Goal: Transaction & Acquisition: Purchase product/service

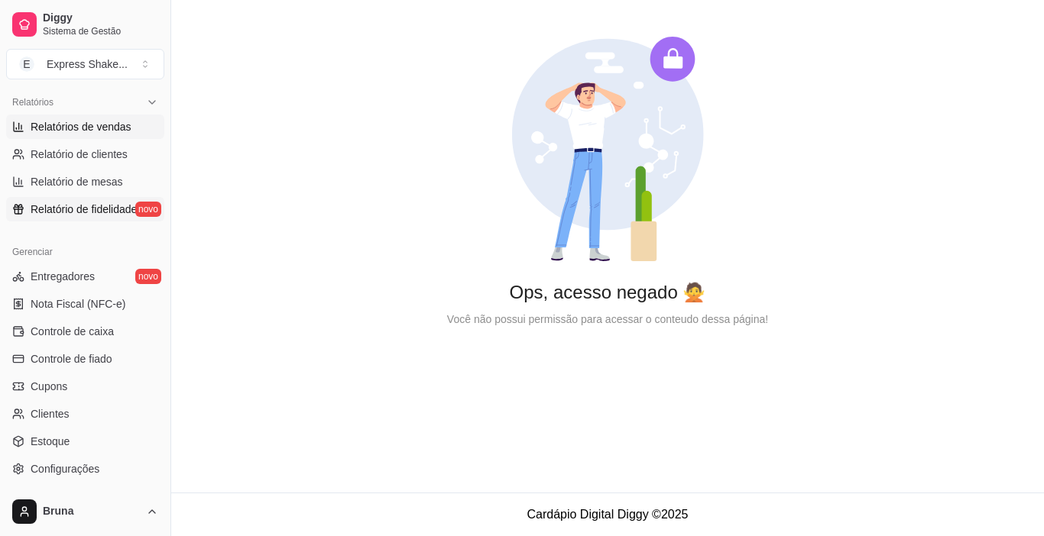
scroll to position [535, 0]
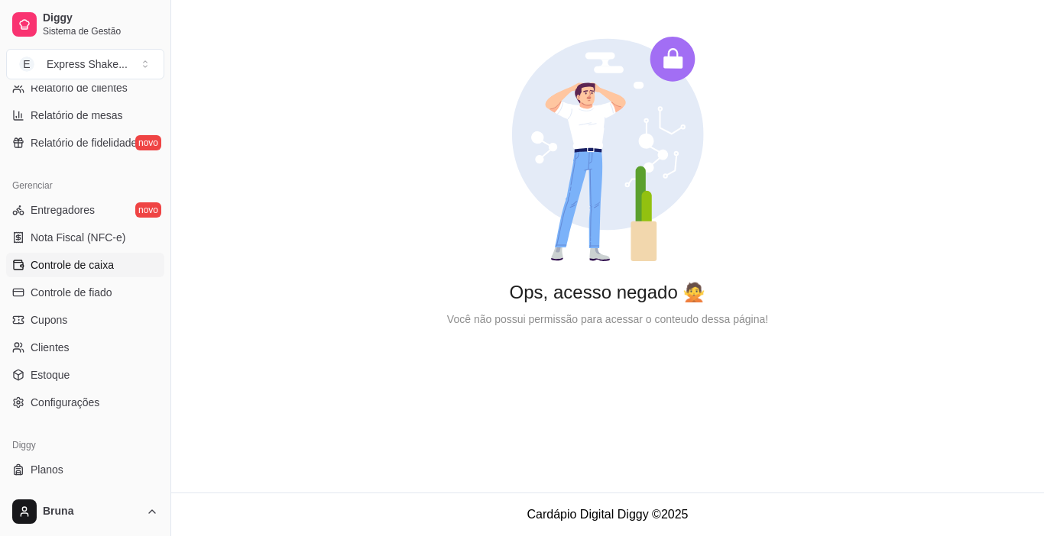
click at [107, 268] on span "Controle de caixa" at bounding box center [72, 265] width 83 height 15
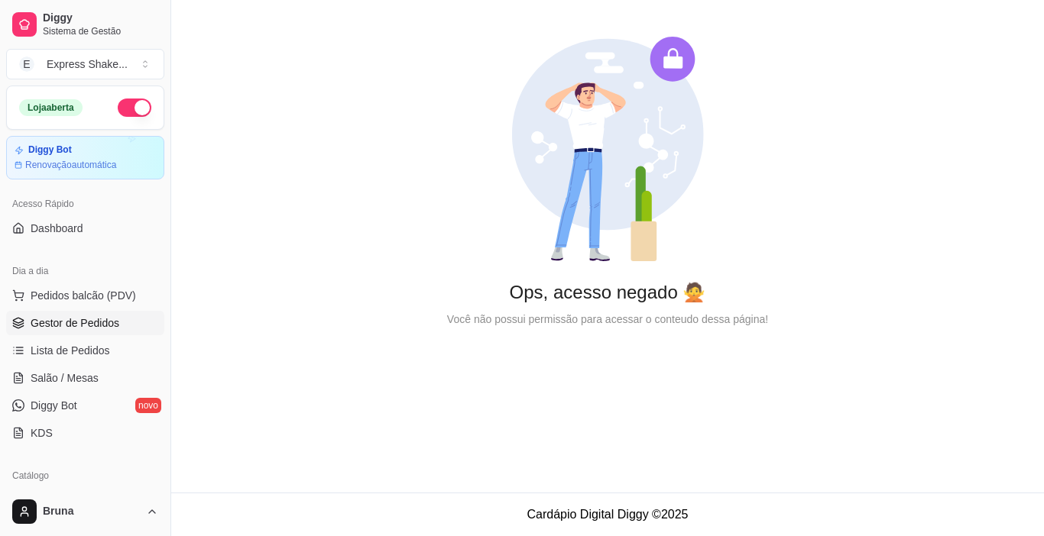
click at [90, 319] on span "Gestor de Pedidos" at bounding box center [75, 323] width 89 height 15
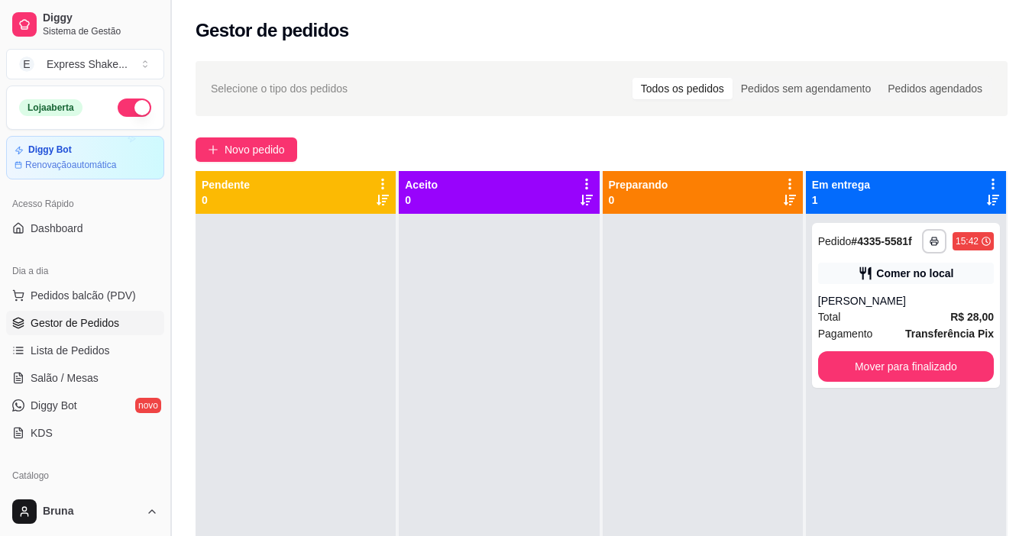
click at [170, 302] on button "Toggle Sidebar" at bounding box center [170, 268] width 12 height 536
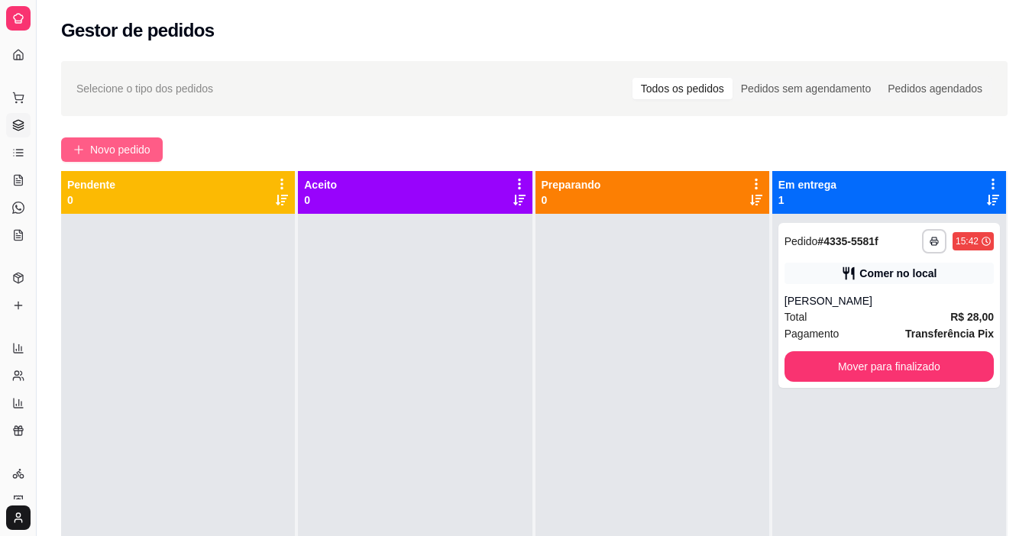
click at [107, 144] on span "Novo pedido" at bounding box center [120, 149] width 60 height 17
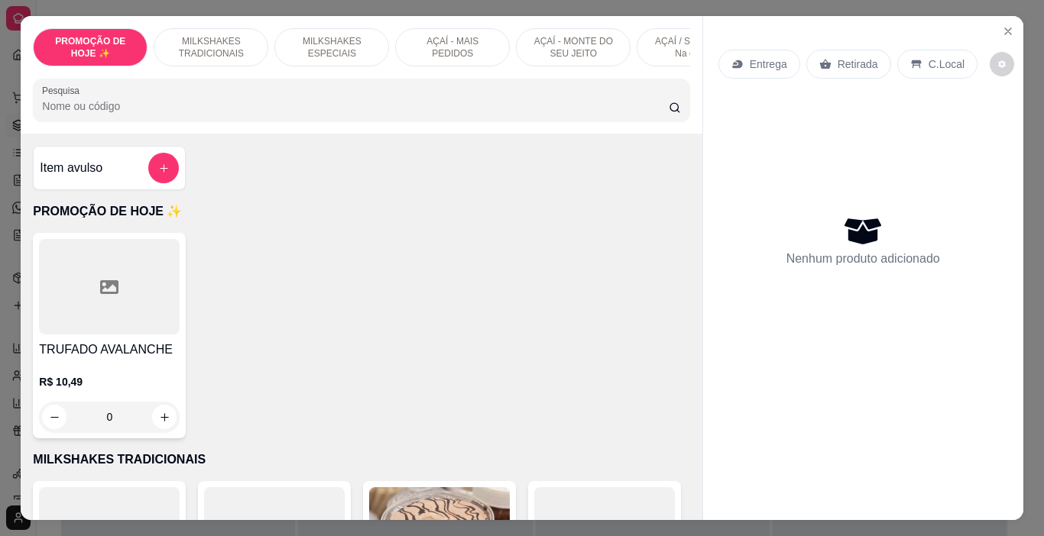
click at [365, 40] on p "MILKSHAKES ESPECIAIS" at bounding box center [331, 47] width 89 height 24
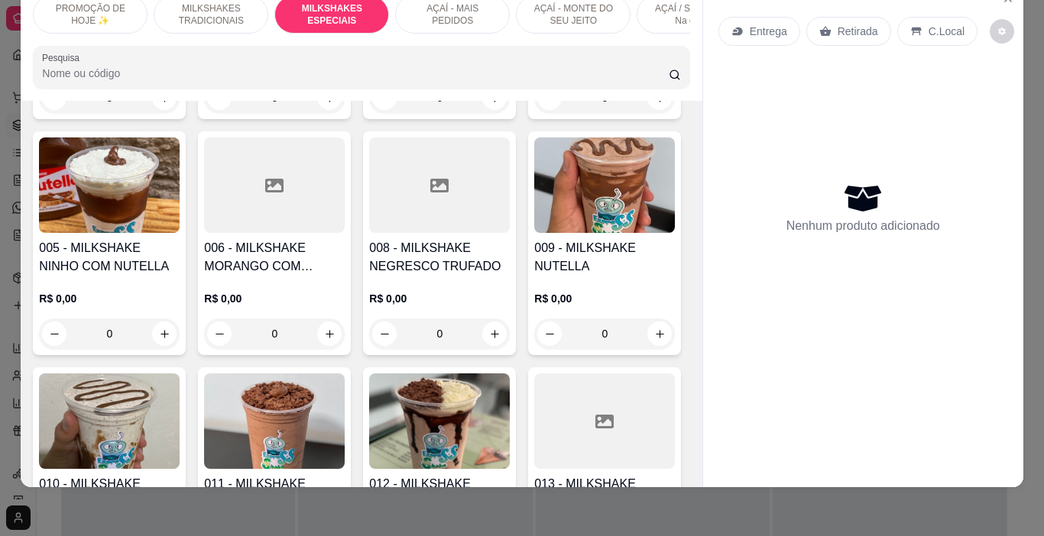
click at [445, 18] on div "AÇAÍ - MAIS PEDIDOS" at bounding box center [452, 14] width 115 height 38
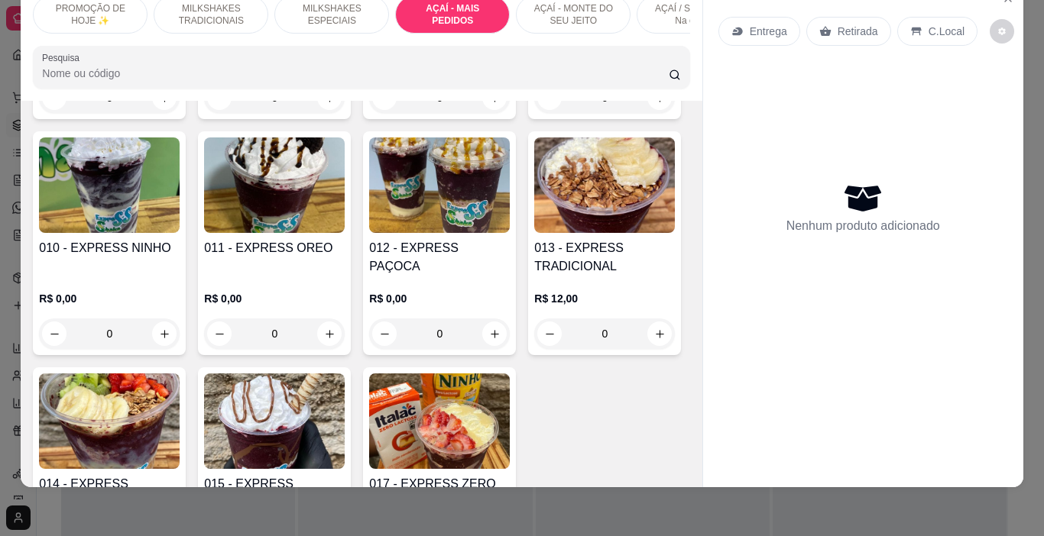
scroll to position [0, 575]
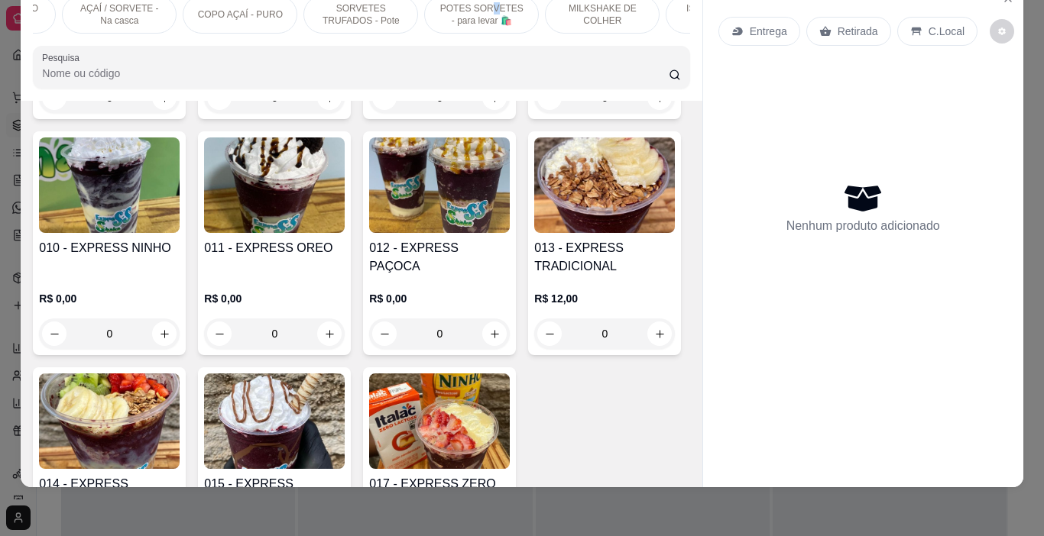
click at [487, 2] on p "POTES SORVETES - para levar 🛍️" at bounding box center [481, 14] width 89 height 24
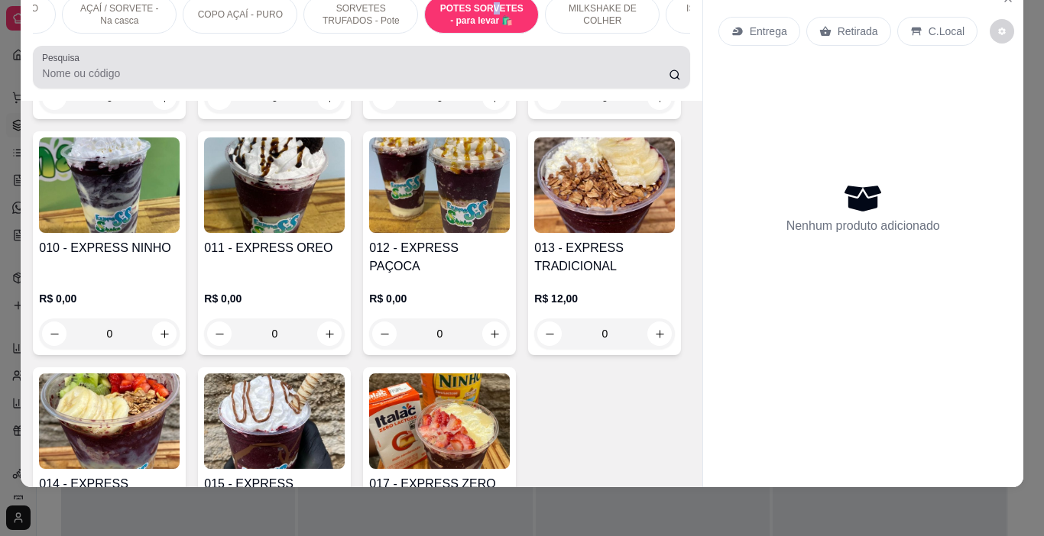
scroll to position [5833, 0]
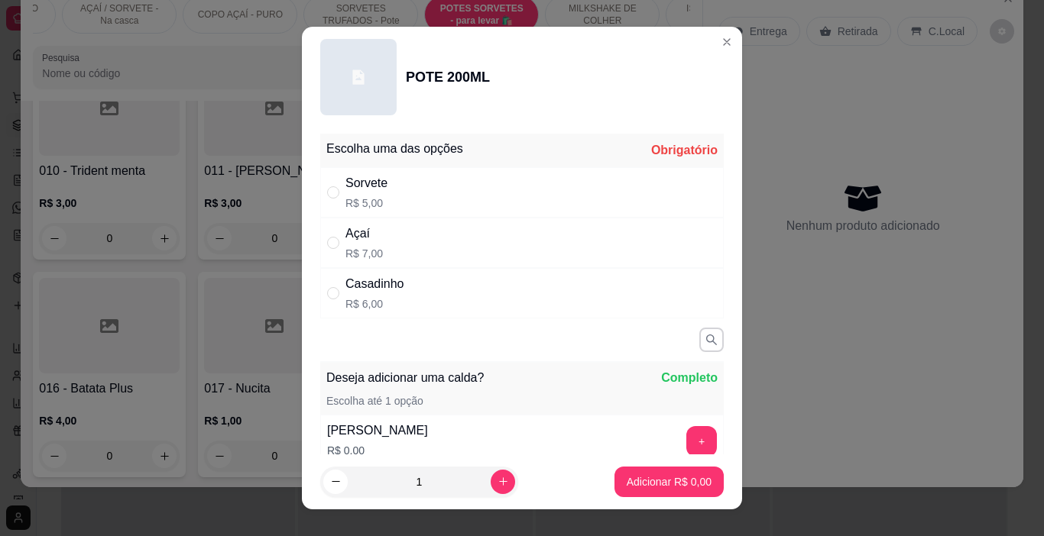
click at [413, 250] on div "Açaí R$ 7,00" at bounding box center [521, 243] width 403 height 50
radio input "true"
click at [672, 491] on button "Adicionar R$ 7,00" at bounding box center [668, 482] width 109 height 31
type input "1"
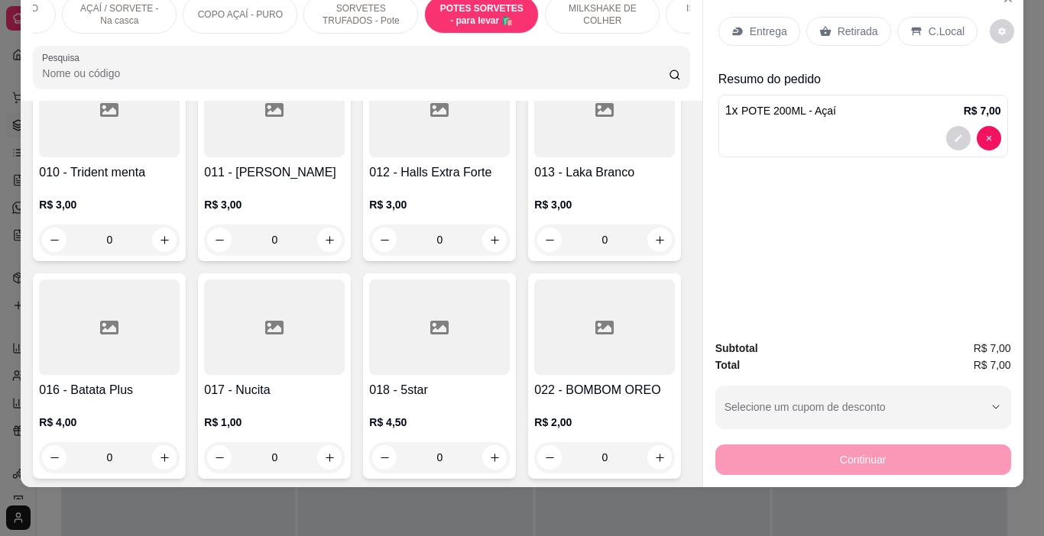
click at [944, 31] on div "C.Local" at bounding box center [937, 31] width 80 height 29
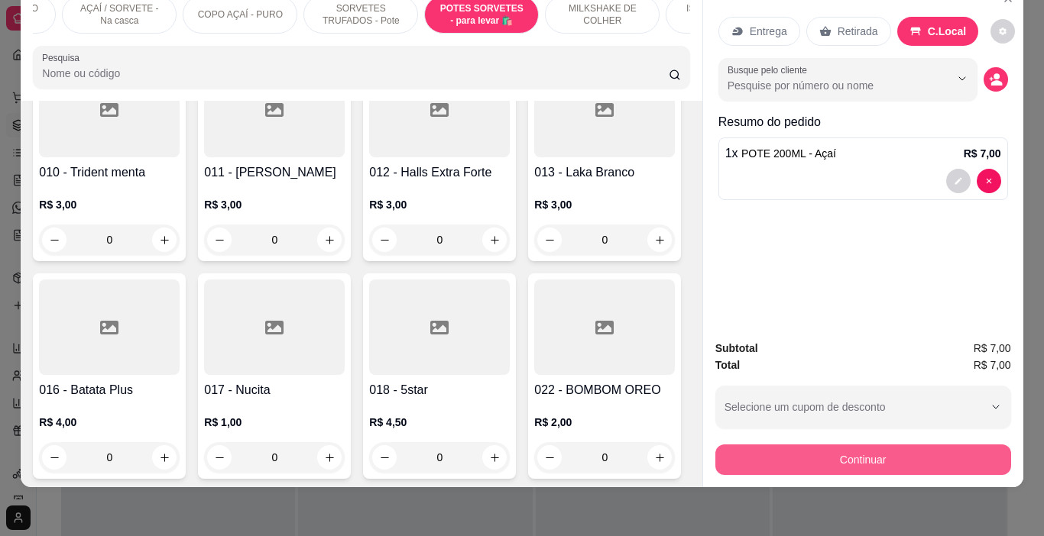
click at [856, 449] on button "Continuar" at bounding box center [863, 460] width 296 height 31
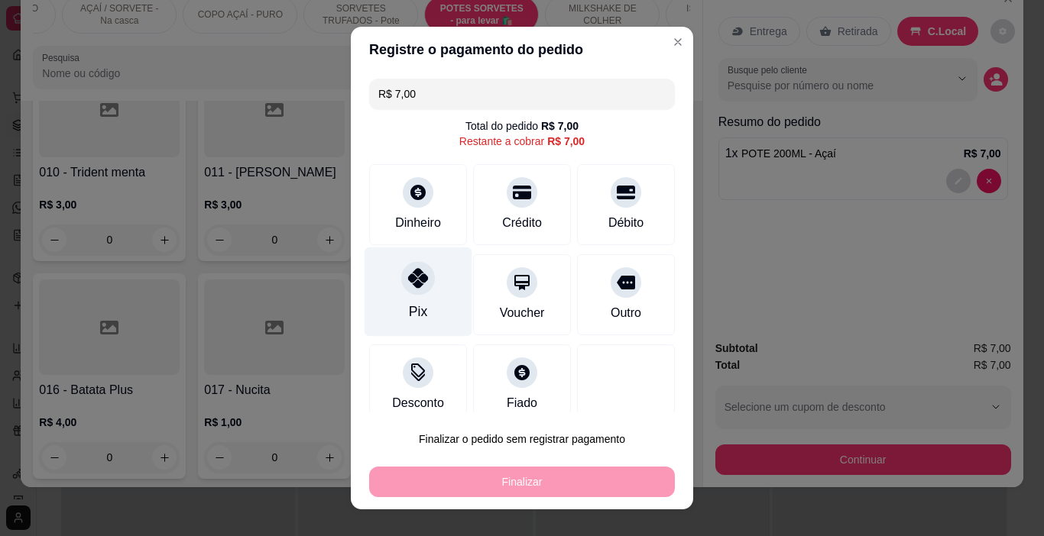
click at [413, 291] on div at bounding box center [418, 279] width 34 height 34
type input "R$ 0,00"
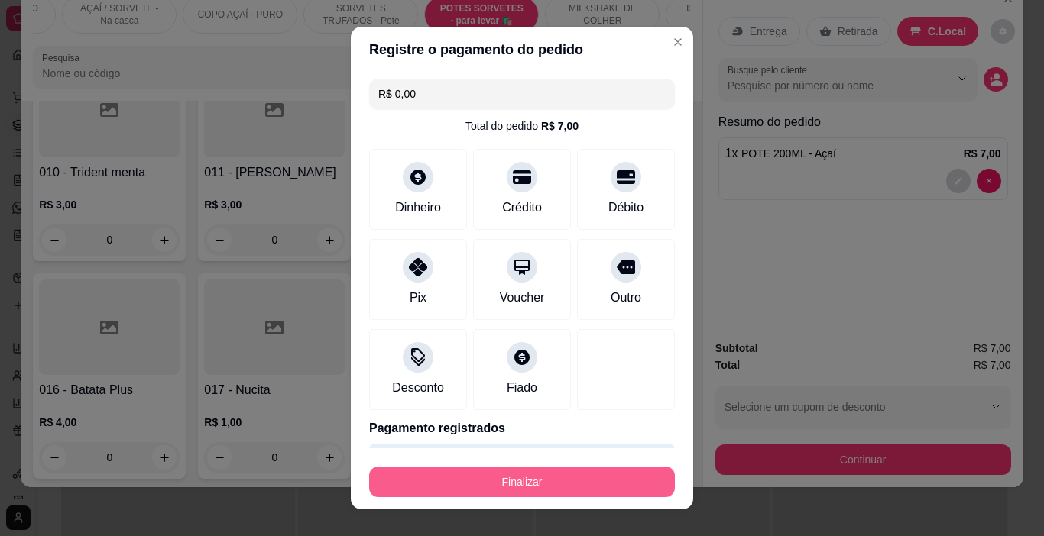
click at [574, 476] on button "Finalizar" at bounding box center [522, 482] width 306 height 31
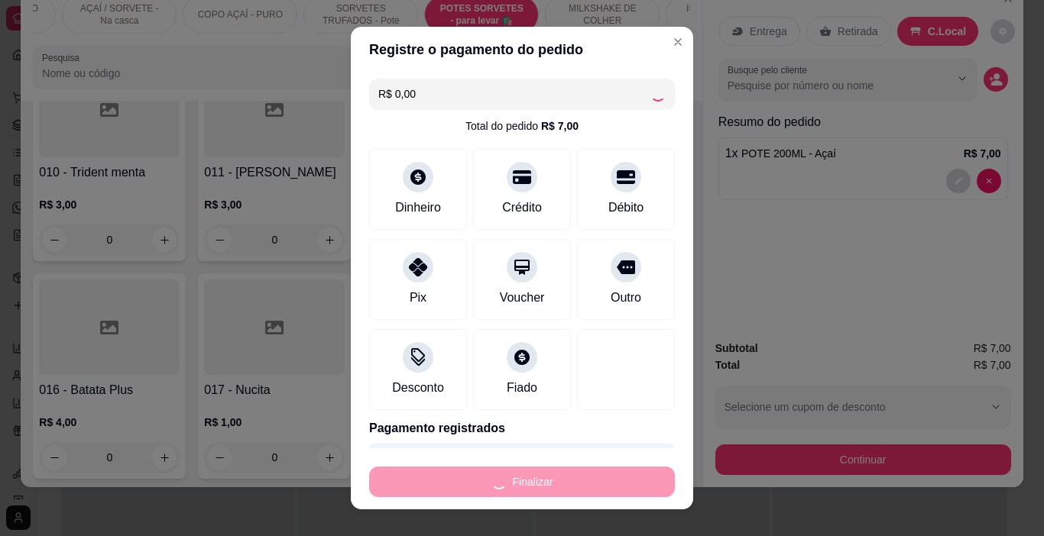
type input "0"
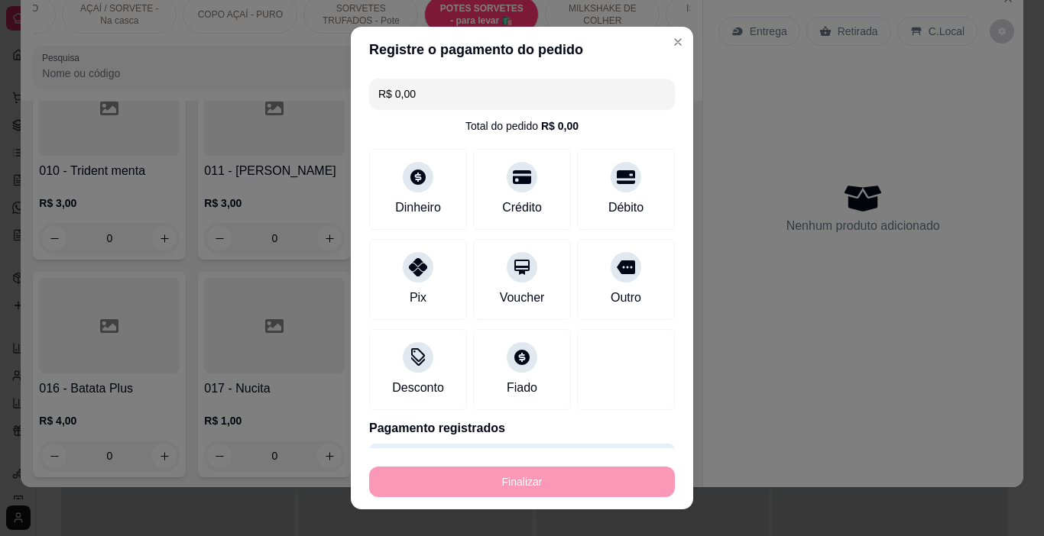
type input "-R$ 7,00"
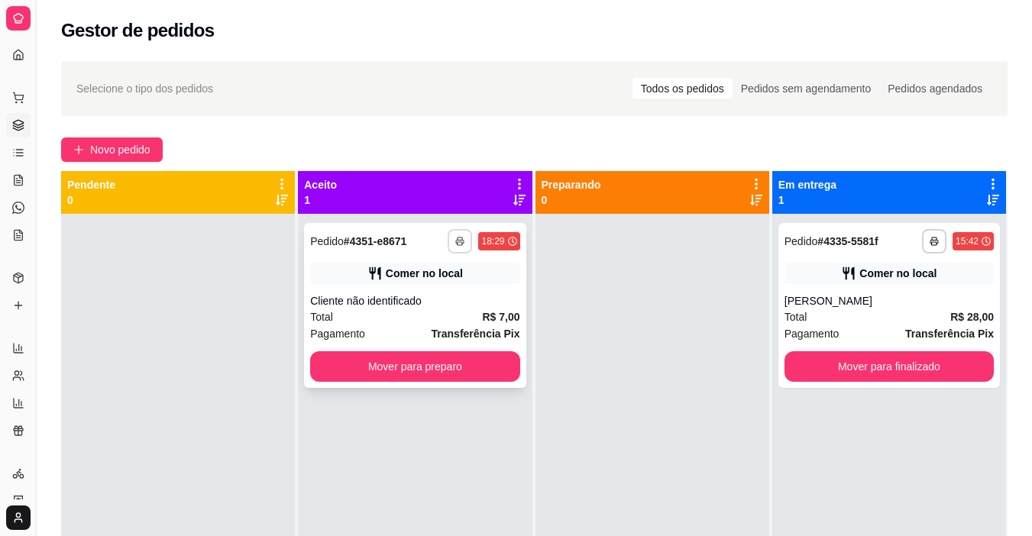
click at [451, 236] on button "button" at bounding box center [460, 241] width 24 height 24
click at [445, 299] on button "IMPRESSORA" at bounding box center [414, 295] width 111 height 24
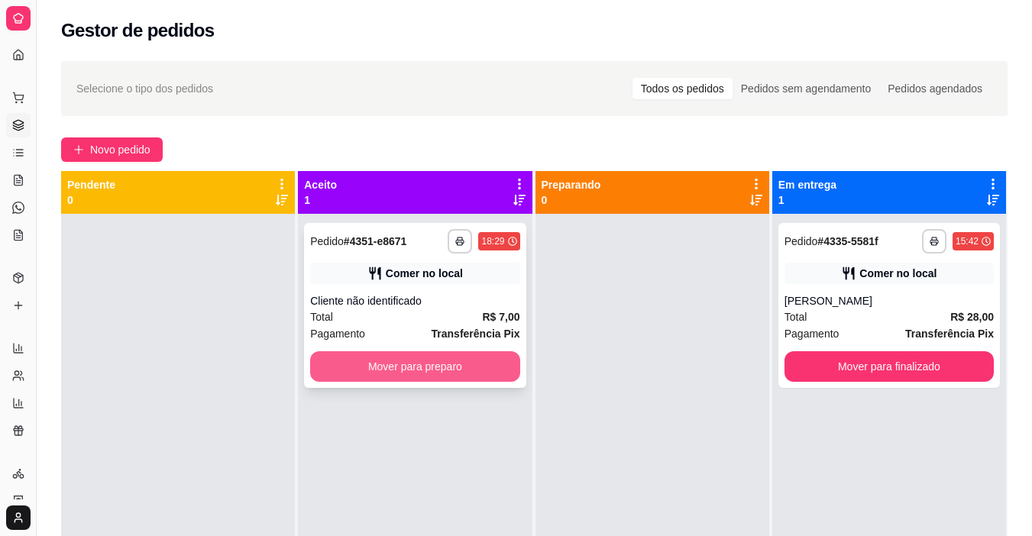
click at [453, 361] on button "Mover para preparo" at bounding box center [414, 366] width 209 height 31
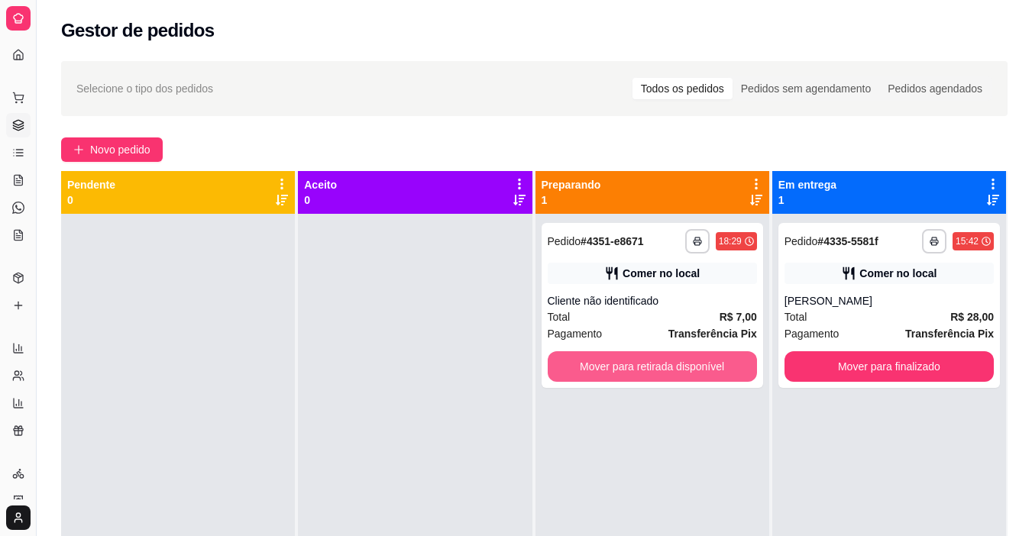
click at [609, 376] on button "Mover para retirada disponível" at bounding box center [652, 366] width 209 height 31
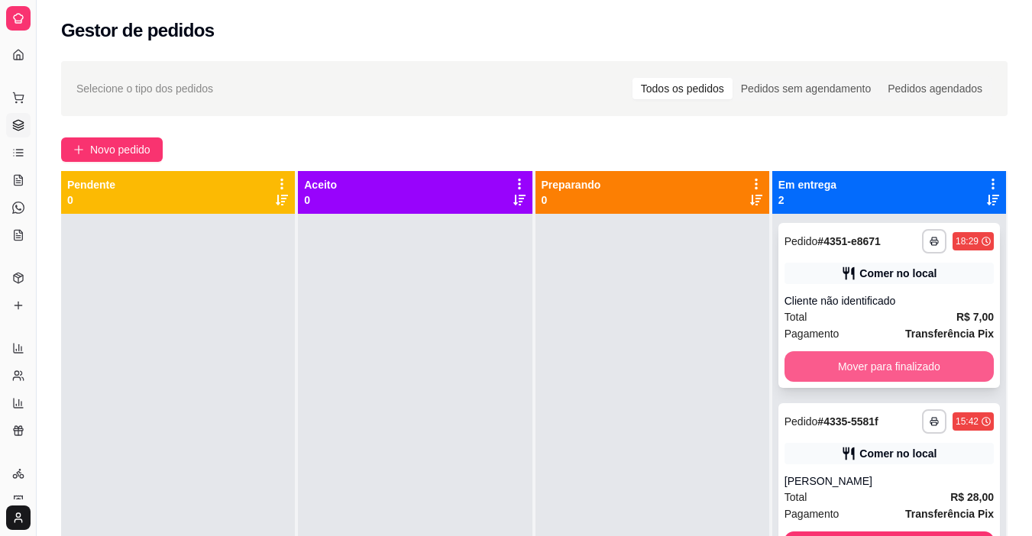
click at [844, 374] on button "Mover para finalizado" at bounding box center [889, 366] width 209 height 31
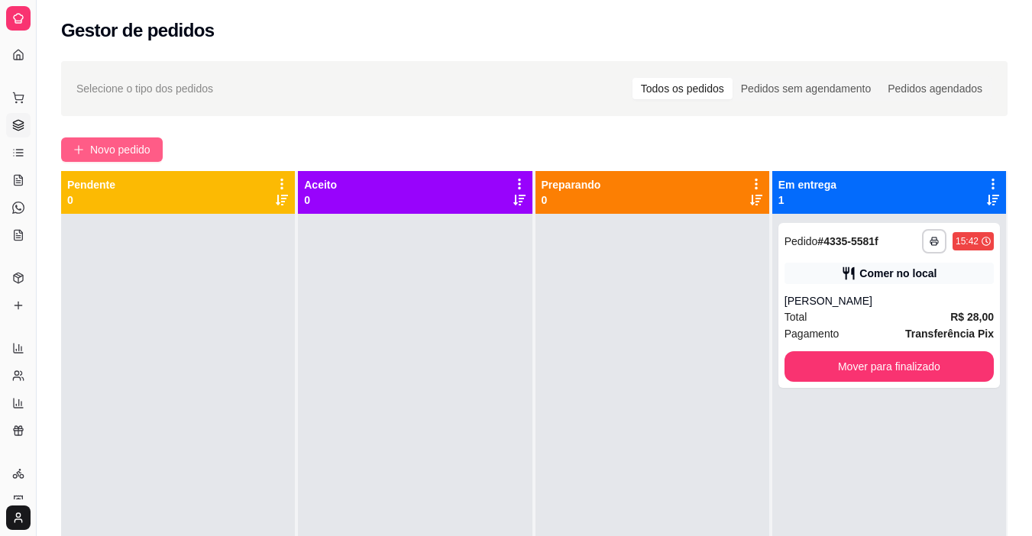
click at [136, 142] on span "Novo pedido" at bounding box center [120, 149] width 60 height 17
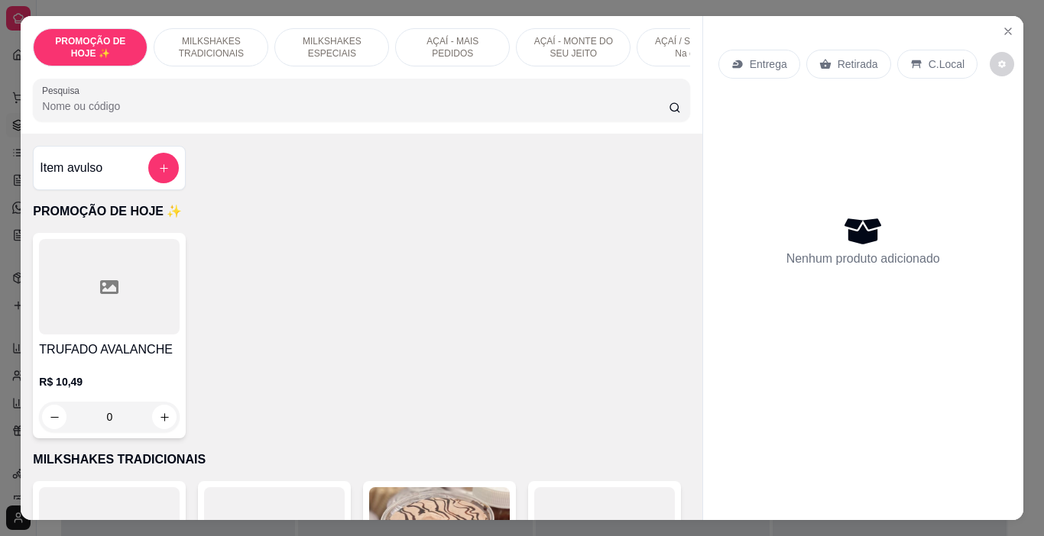
scroll to position [0, 575]
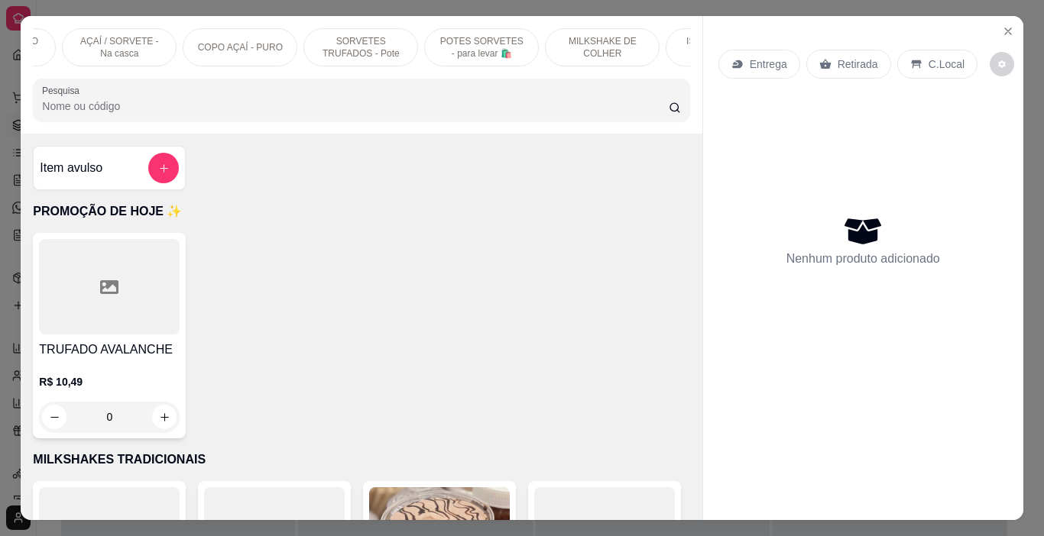
click at [437, 43] on p "POTES SORVETES - para levar 🛍️" at bounding box center [481, 47] width 89 height 24
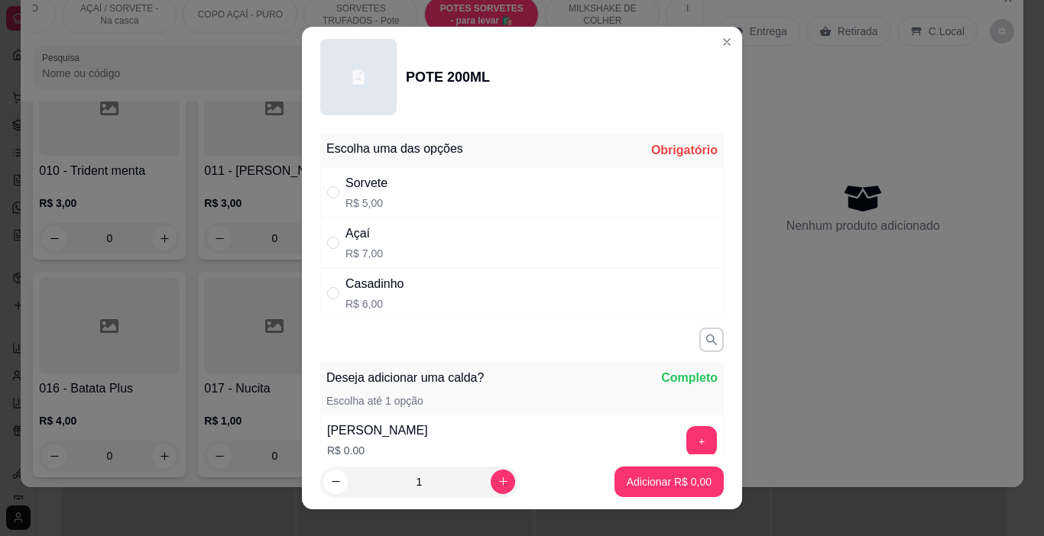
click at [423, 236] on div "Açaí R$ 7,00" at bounding box center [521, 243] width 403 height 50
radio input "true"
click at [628, 471] on button "Adicionar R$ 7,00" at bounding box center [668, 482] width 109 height 31
type input "1"
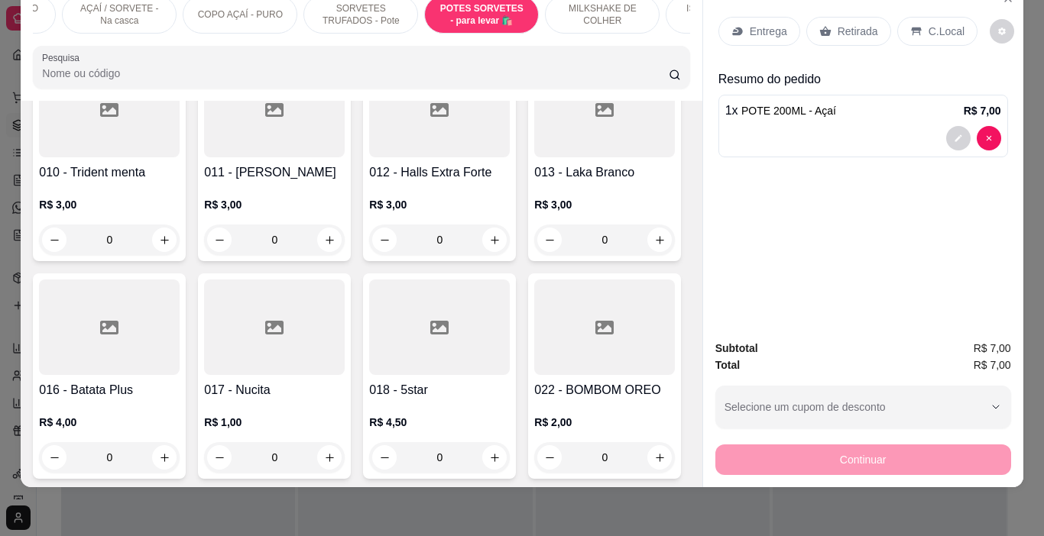
click at [913, 27] on div "C.Local" at bounding box center [937, 31] width 80 height 29
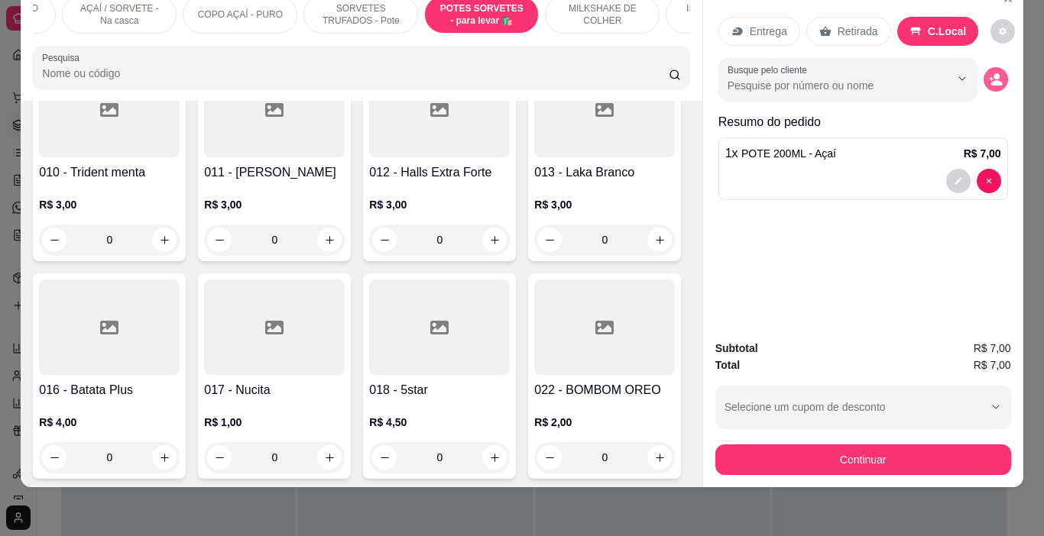
click at [989, 73] on icon "decrease-product-quantity" at bounding box center [996, 80] width 14 height 14
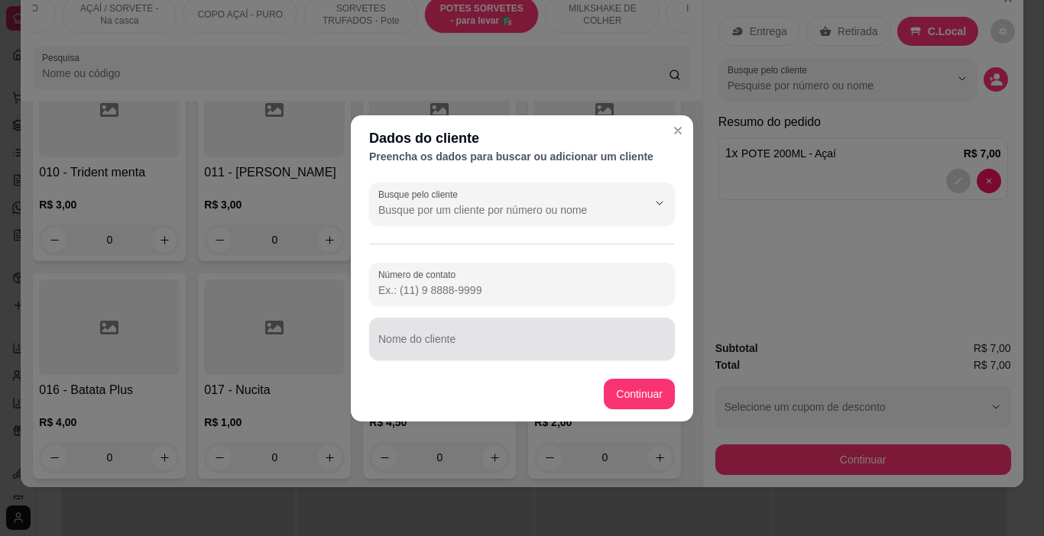
click at [442, 335] on div at bounding box center [521, 339] width 287 height 31
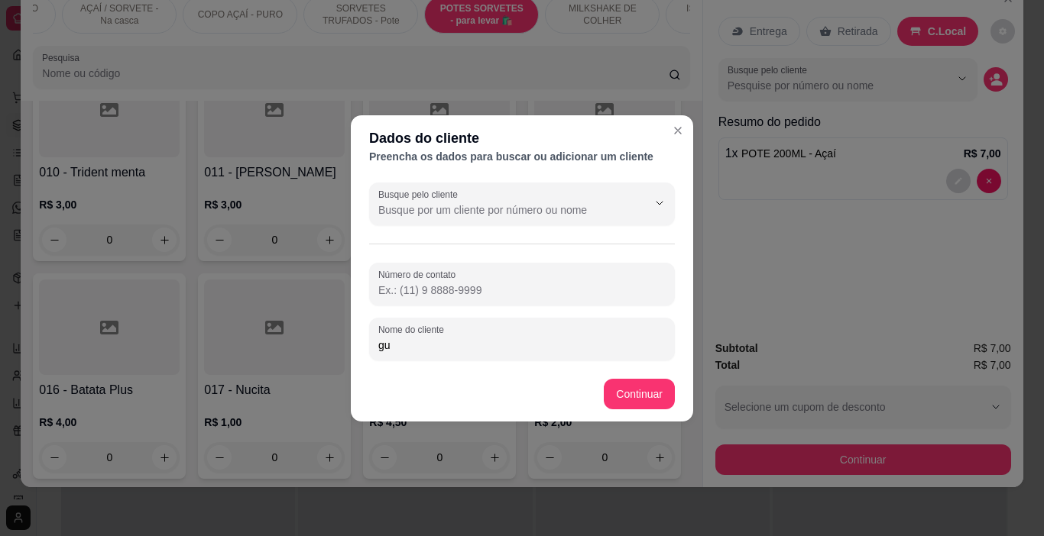
type input "g"
type input "[PERSON_NAME]"
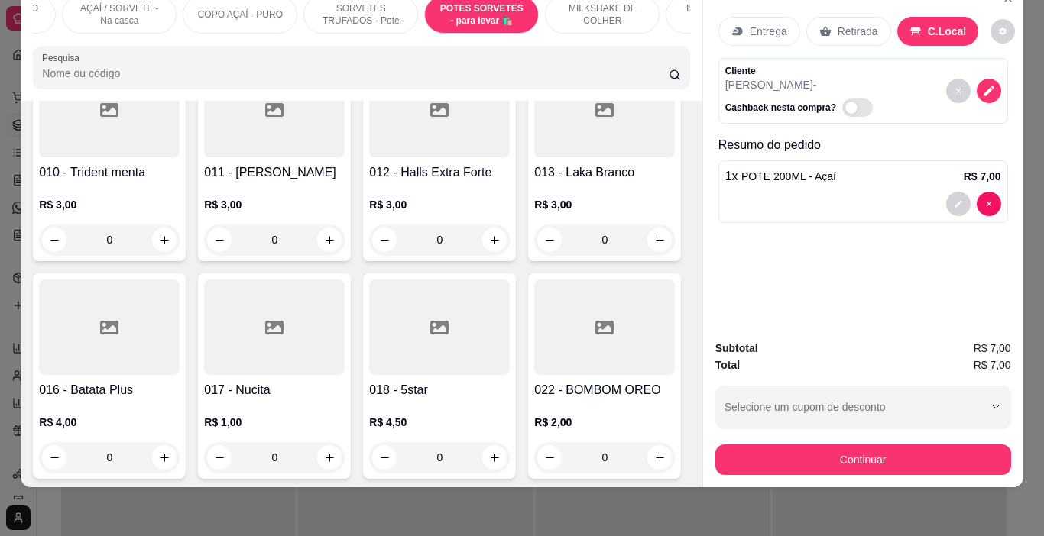
click at [722, 426] on div "Subtotal R$ 7,00 Total R$ 7,00 Selecione um cupom de desconto Selecione um cupo…" at bounding box center [863, 407] width 296 height 135
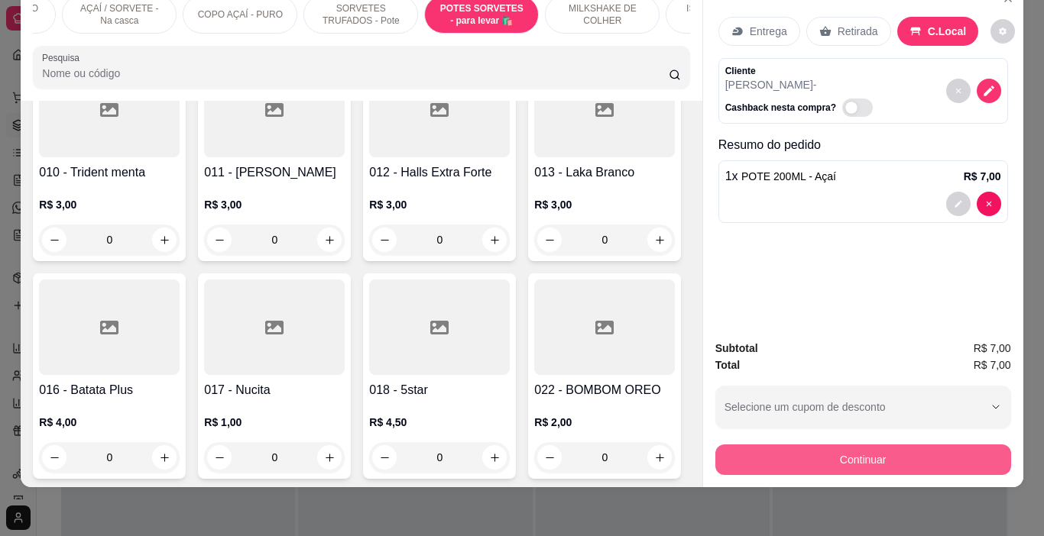
click at [721, 445] on button "Continuar" at bounding box center [863, 460] width 296 height 31
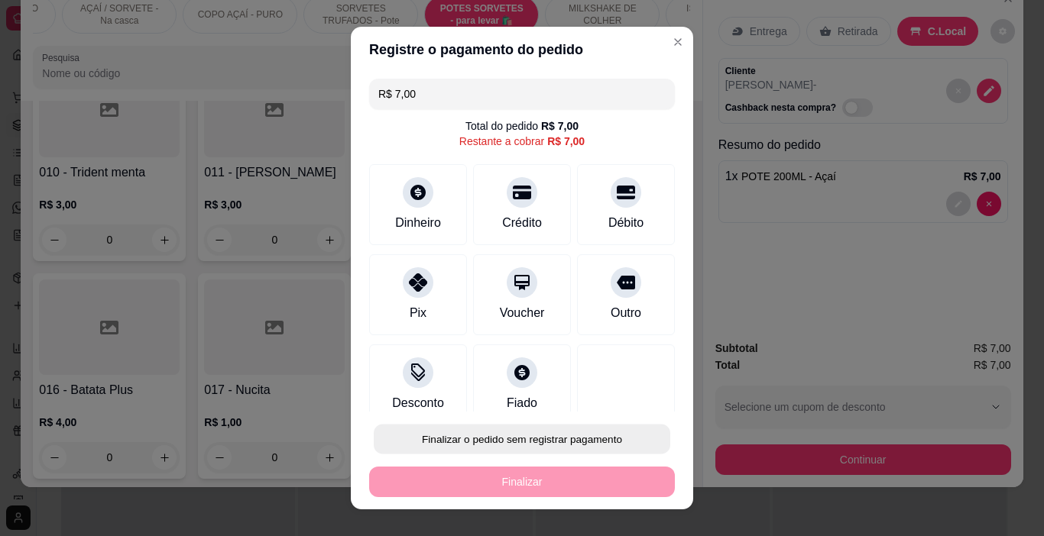
click at [610, 443] on button "Finalizar o pedido sem registrar pagamento" at bounding box center [522, 440] width 296 height 30
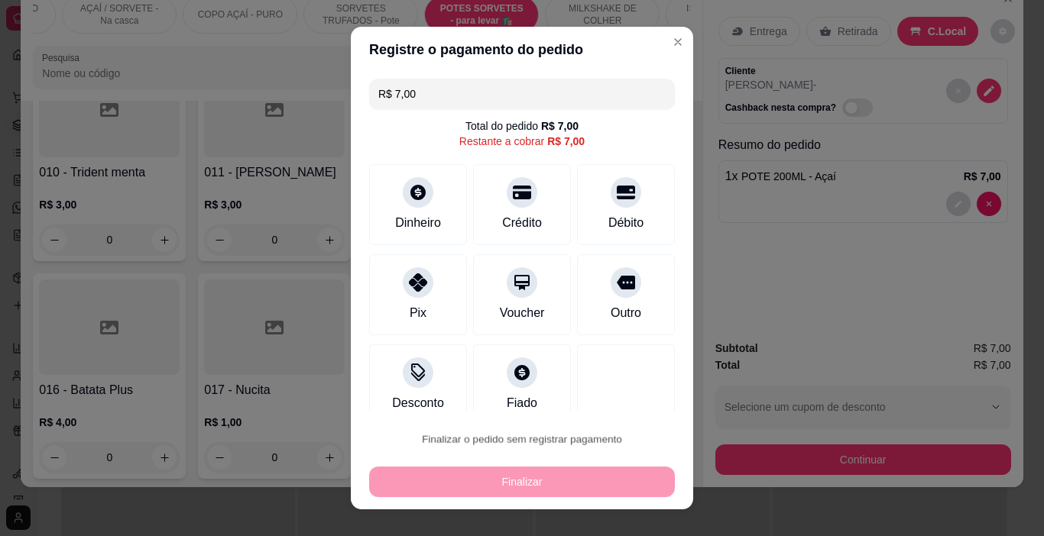
click at [616, 394] on button "Confirmar" at bounding box center [609, 396] width 57 height 24
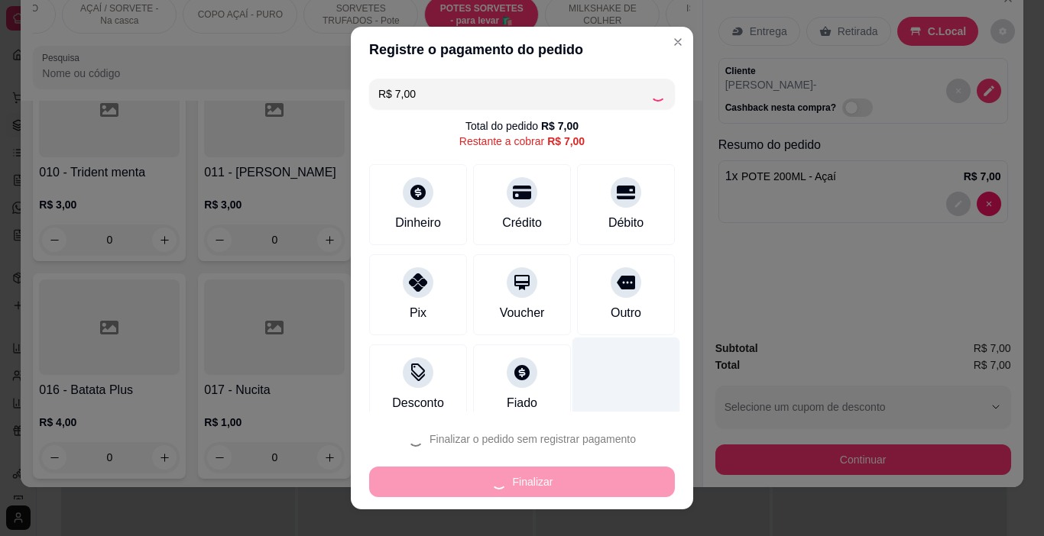
type input "0"
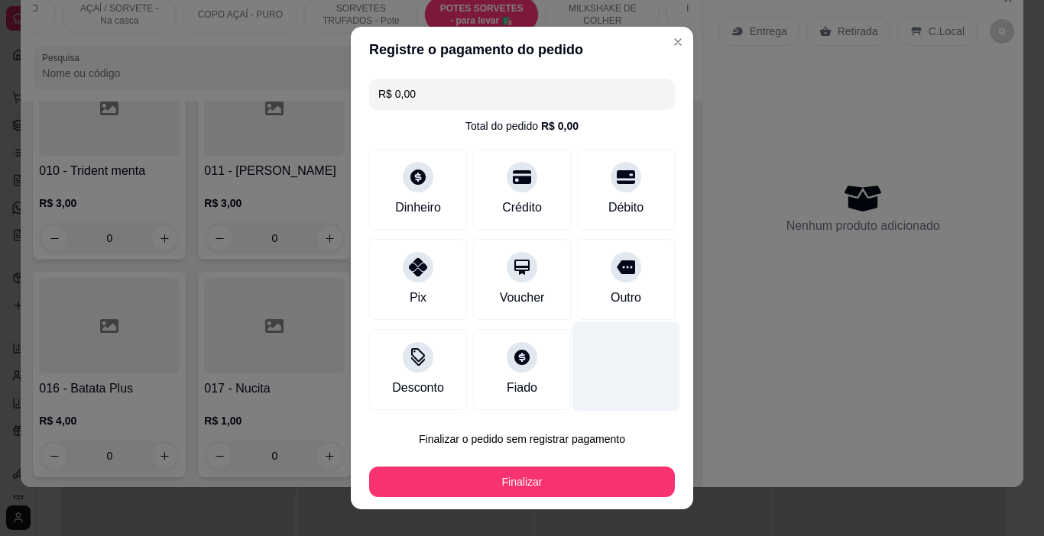
type input "R$ 0,00"
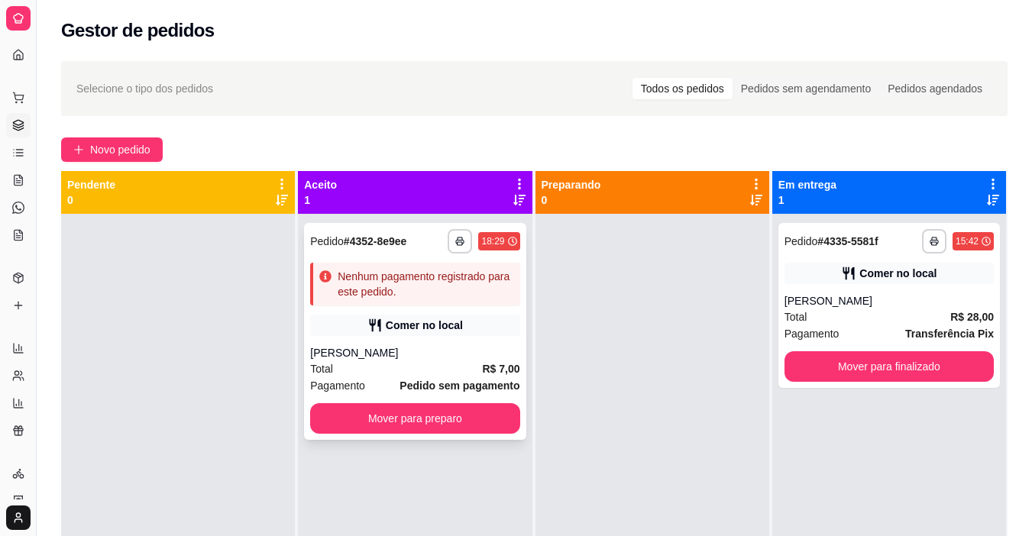
click at [517, 424] on div "**********" at bounding box center [415, 331] width 222 height 217
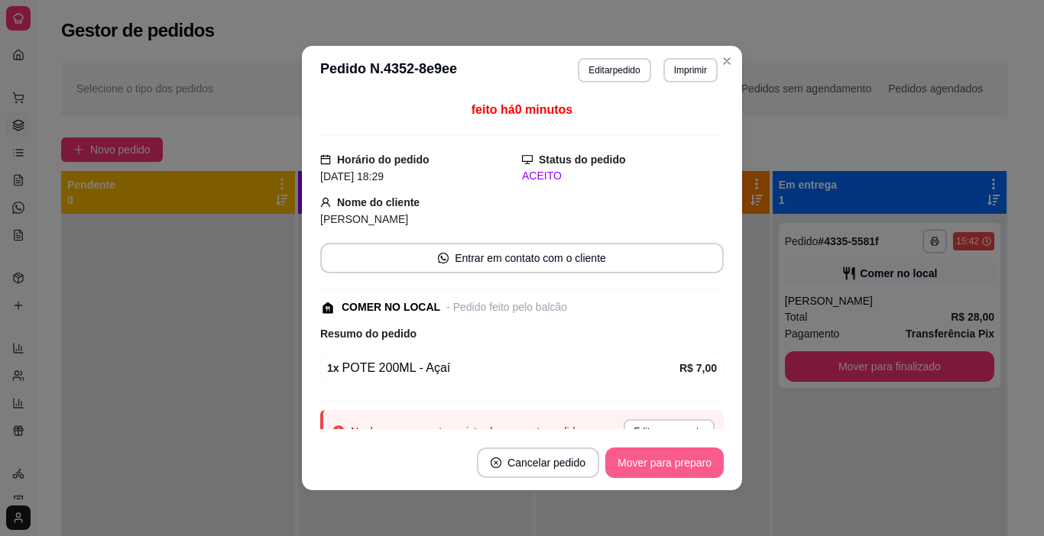
click at [678, 460] on button "Mover para preparo" at bounding box center [664, 463] width 118 height 31
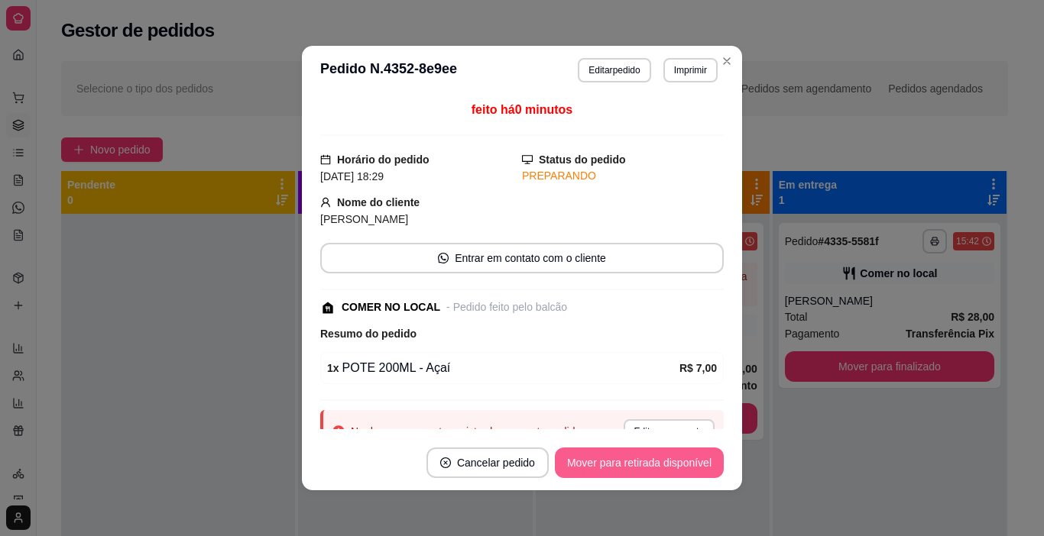
click at [679, 461] on button "Mover para retirada disponível" at bounding box center [639, 463] width 169 height 31
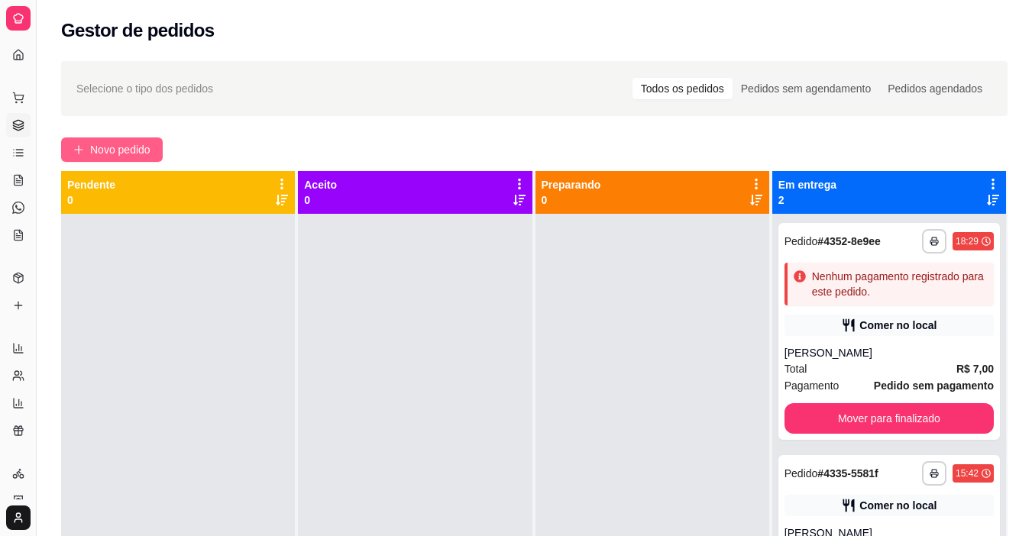
click at [143, 153] on span "Novo pedido" at bounding box center [120, 149] width 60 height 17
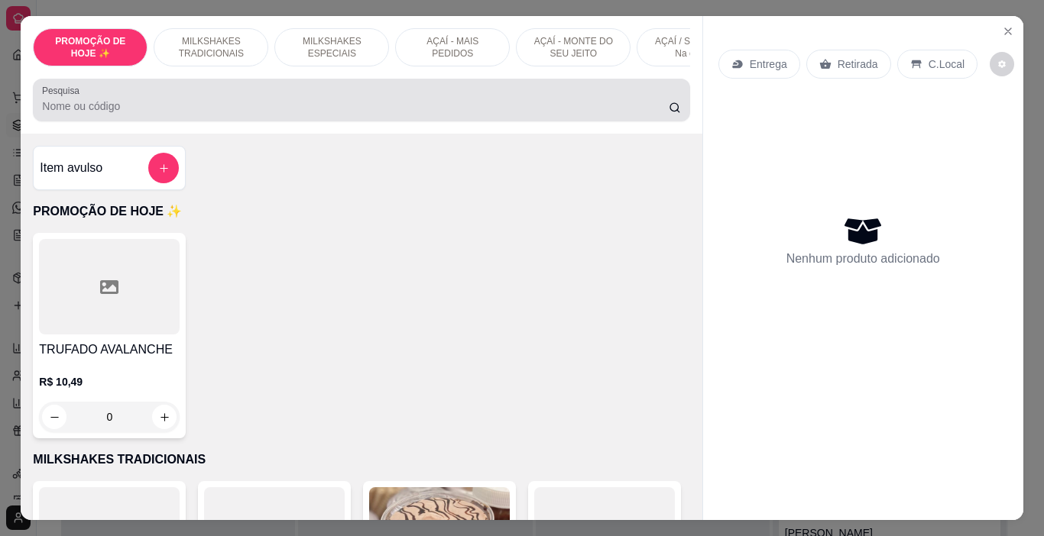
click at [219, 38] on p "MILKSHAKES TRADICIONAIS" at bounding box center [211, 47] width 89 height 24
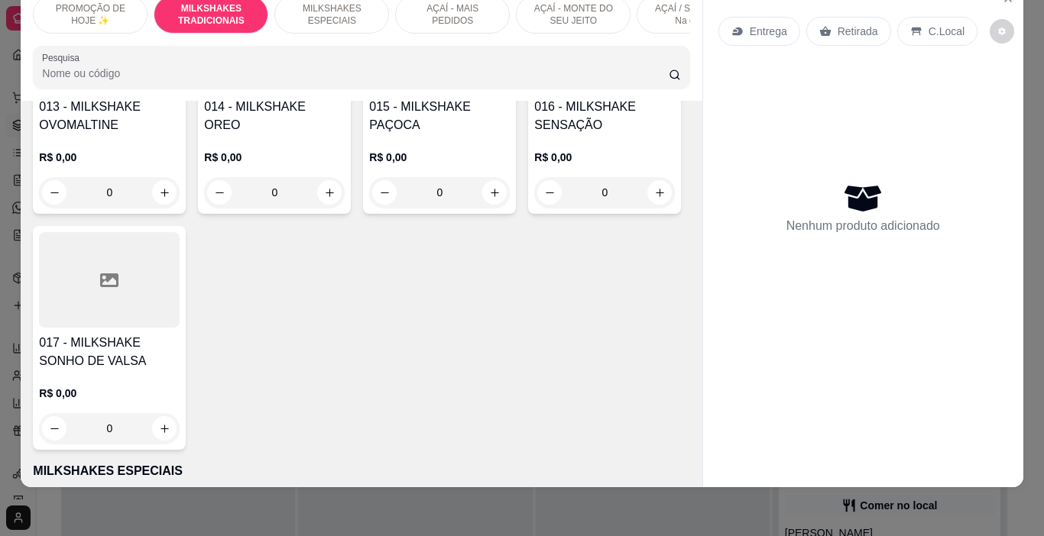
scroll to position [1234, 0]
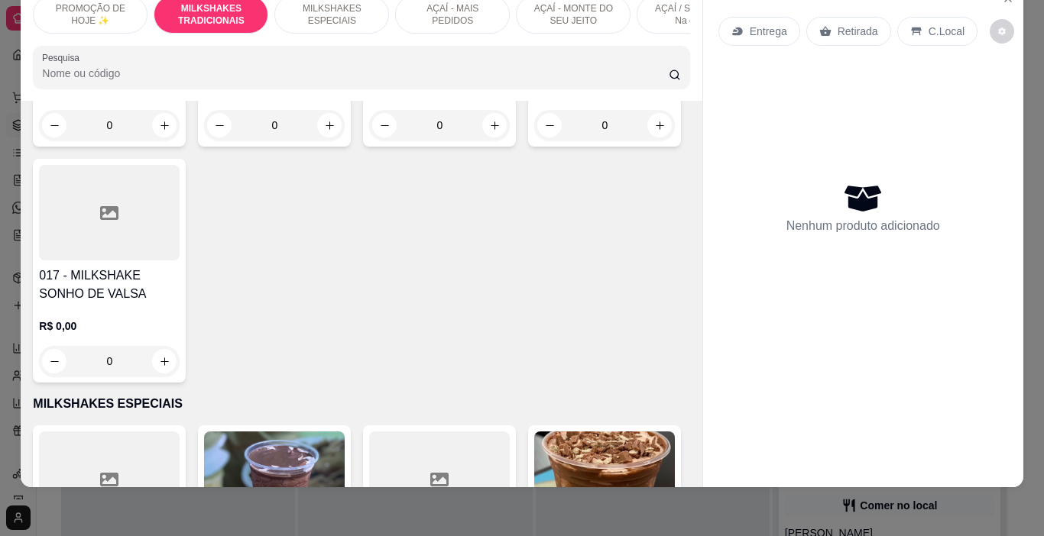
click at [110, 141] on div "0" at bounding box center [109, 125] width 141 height 31
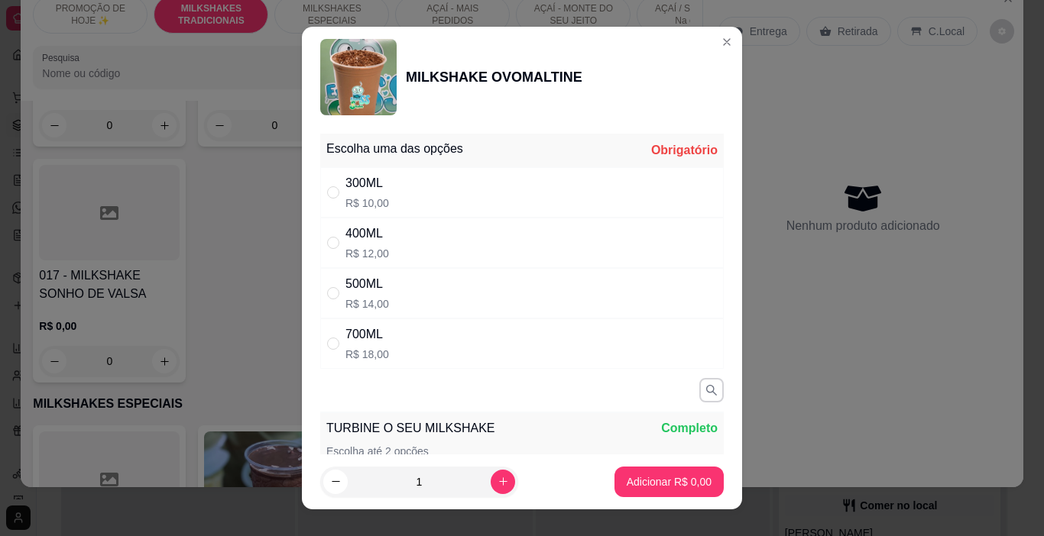
click at [383, 300] on div "500ML R$ 14,00" at bounding box center [521, 293] width 403 height 50
radio input "true"
click at [632, 481] on p "Adicionar R$ 14,00" at bounding box center [665, 482] width 91 height 15
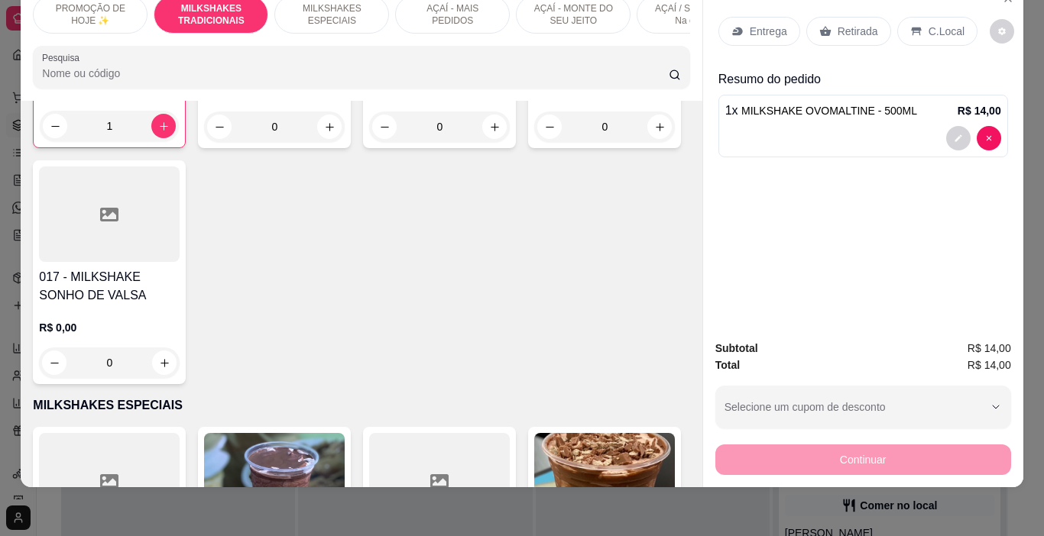
click at [929, 24] on p "C.Local" at bounding box center [946, 31] width 36 height 15
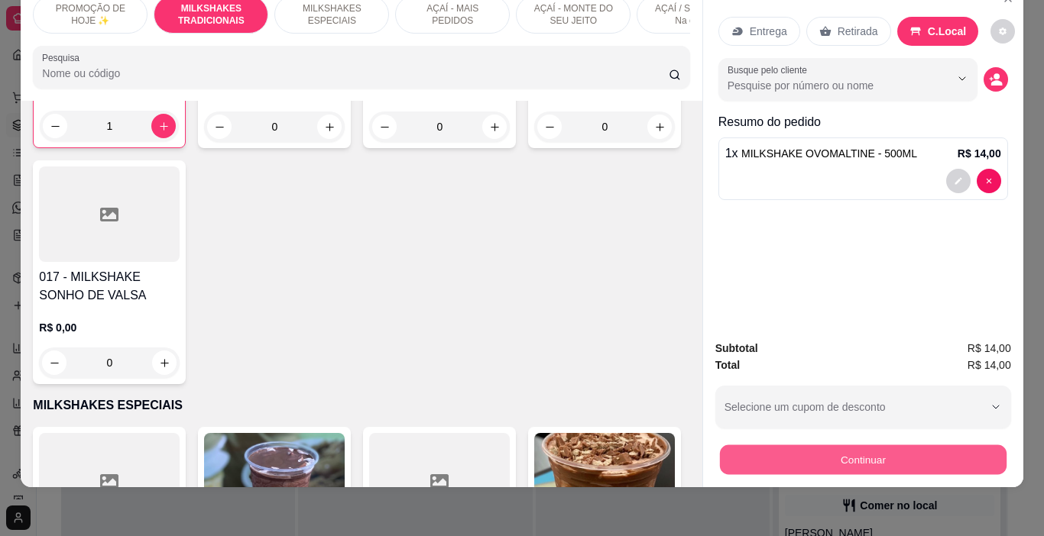
click at [912, 449] on button "Continuar" at bounding box center [862, 460] width 287 height 30
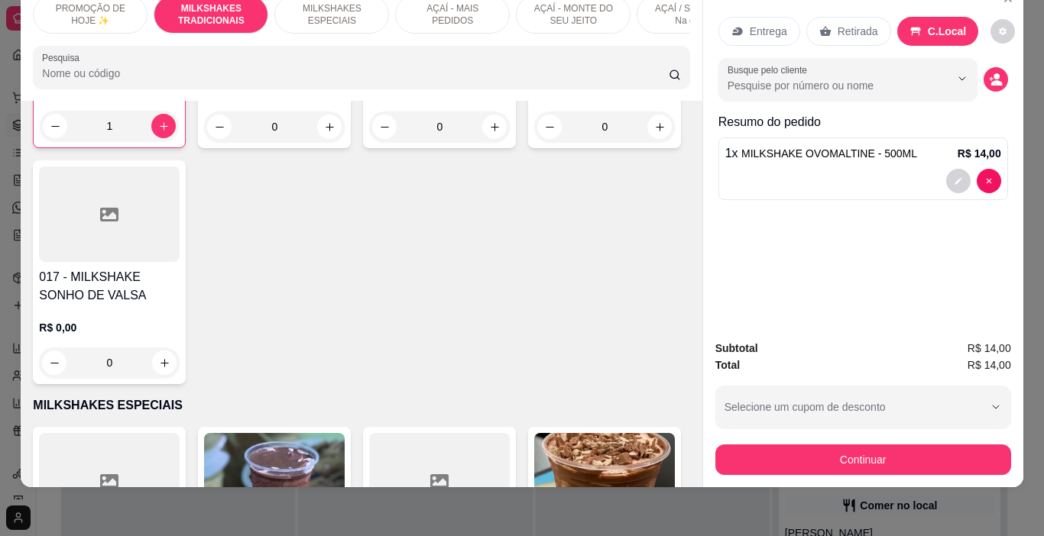
click at [513, 414] on footer "Finalizar o pedido sem registrar pagamento Finalizar" at bounding box center [522, 461] width 342 height 98
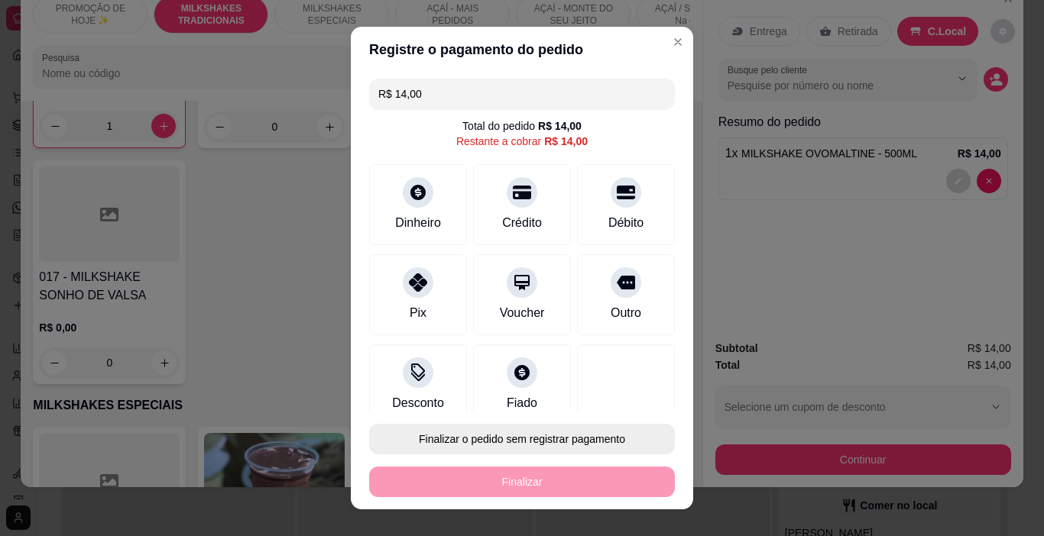
click at [533, 429] on button "Finalizar o pedido sem registrar pagamento" at bounding box center [522, 439] width 306 height 31
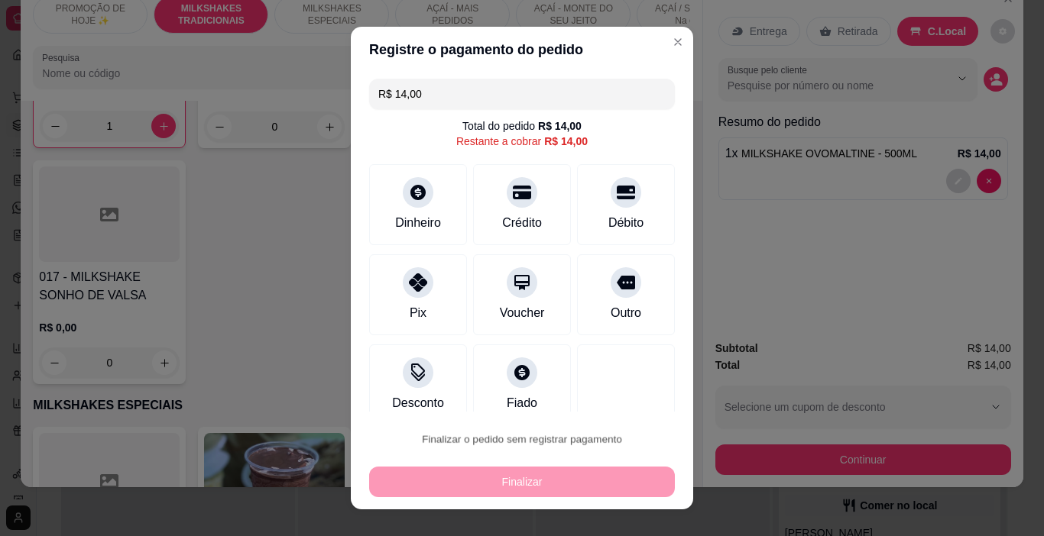
click at [601, 396] on button "Confirmar" at bounding box center [610, 395] width 54 height 23
type input "0"
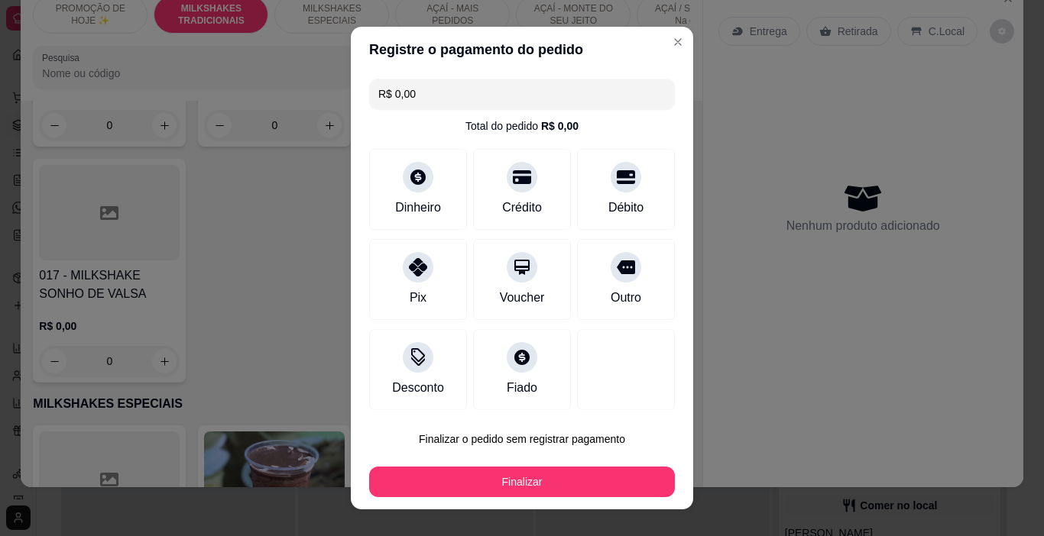
type input "R$ 0,00"
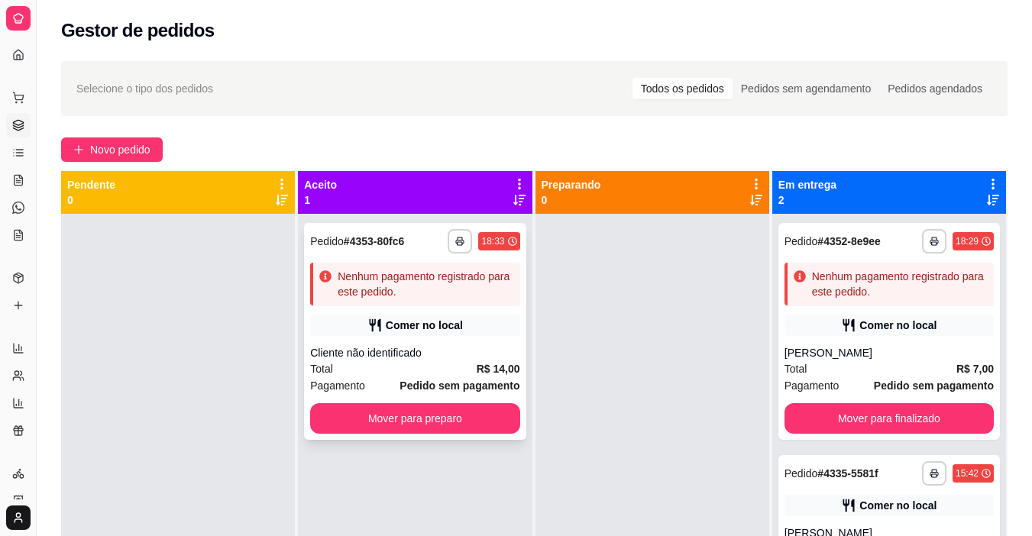
drag, startPoint x: 464, startPoint y: 310, endPoint x: 457, endPoint y: 306, distance: 8.3
click at [457, 306] on div "**********" at bounding box center [415, 331] width 222 height 217
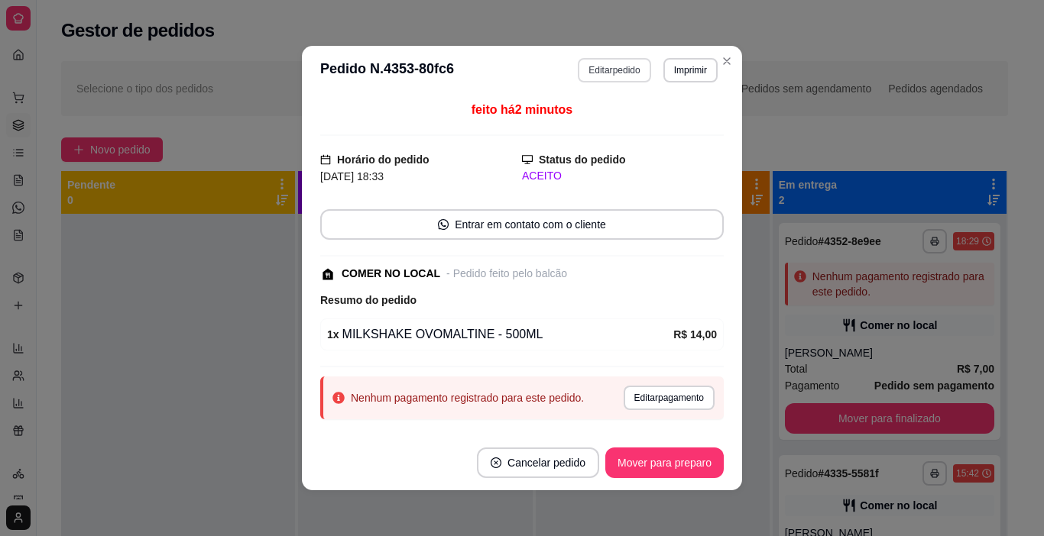
click at [596, 68] on button "Editar pedido" at bounding box center [614, 70] width 73 height 24
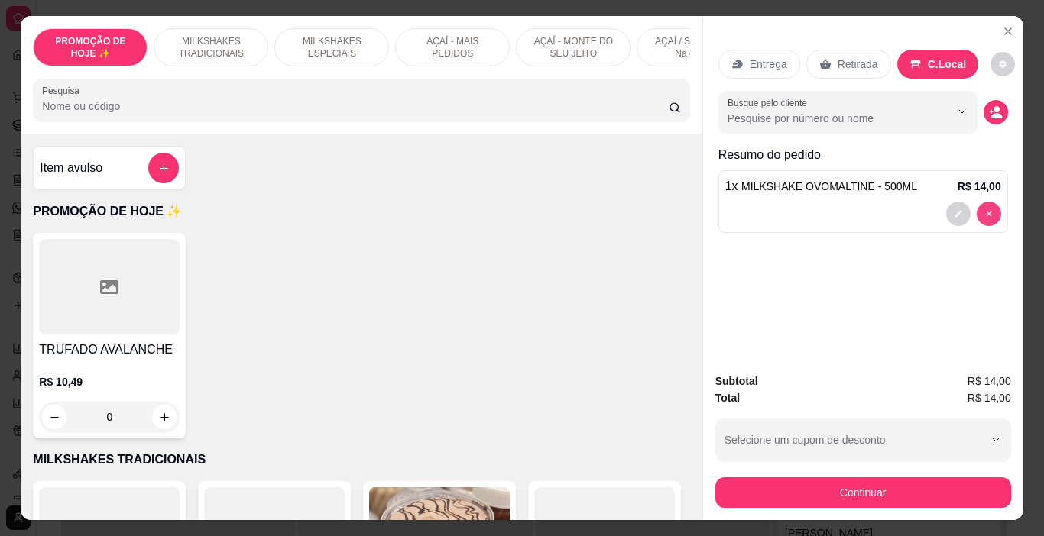
type input "0"
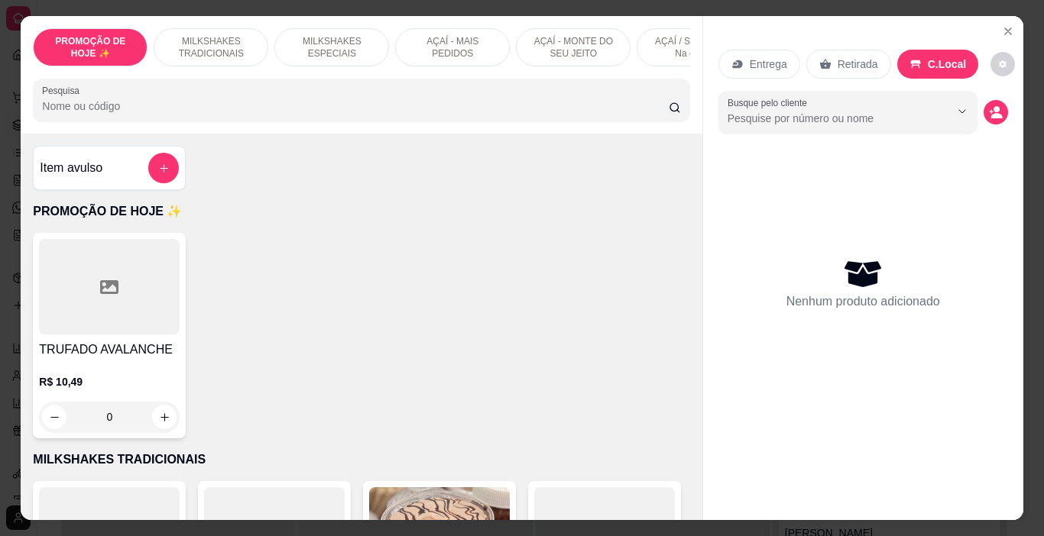
scroll to position [0, 575]
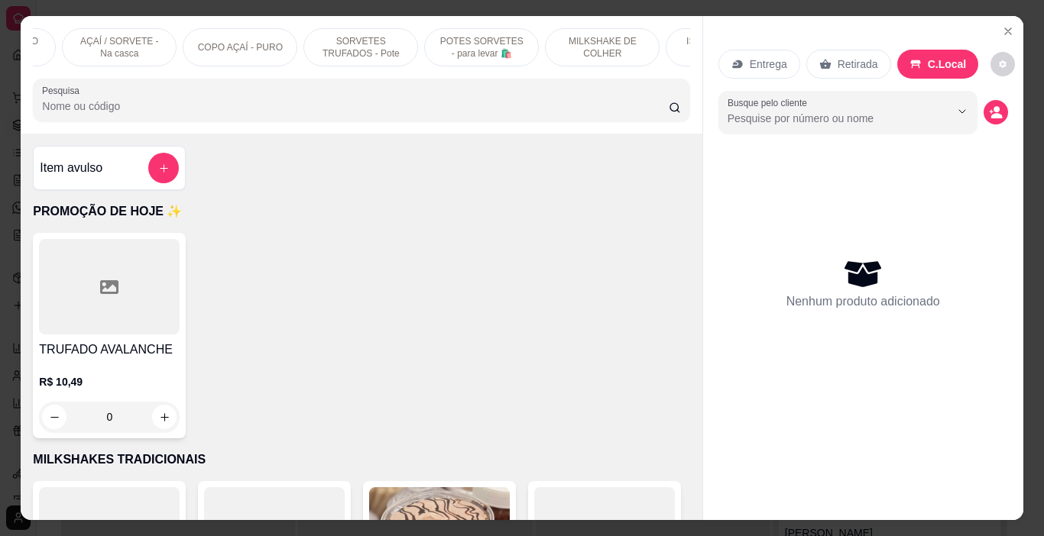
click at [495, 47] on p "POTES SORVETES - para levar 🛍️" at bounding box center [481, 47] width 89 height 24
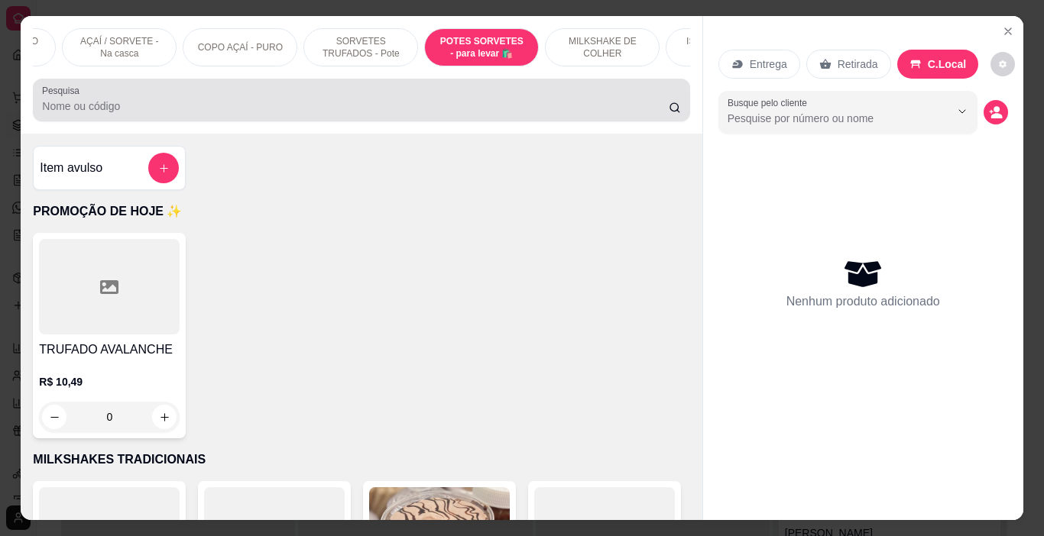
scroll to position [38, 0]
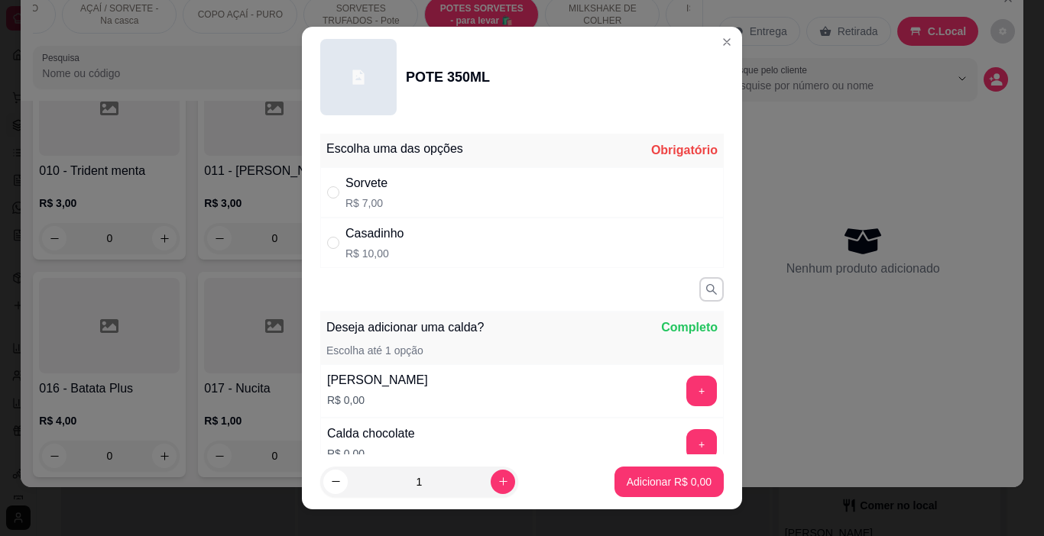
click at [427, 202] on div "Sorvete R$ 7,00" at bounding box center [521, 192] width 403 height 50
radio input "true"
click at [643, 483] on p "Adicionar R$ 7,00" at bounding box center [669, 482] width 85 height 15
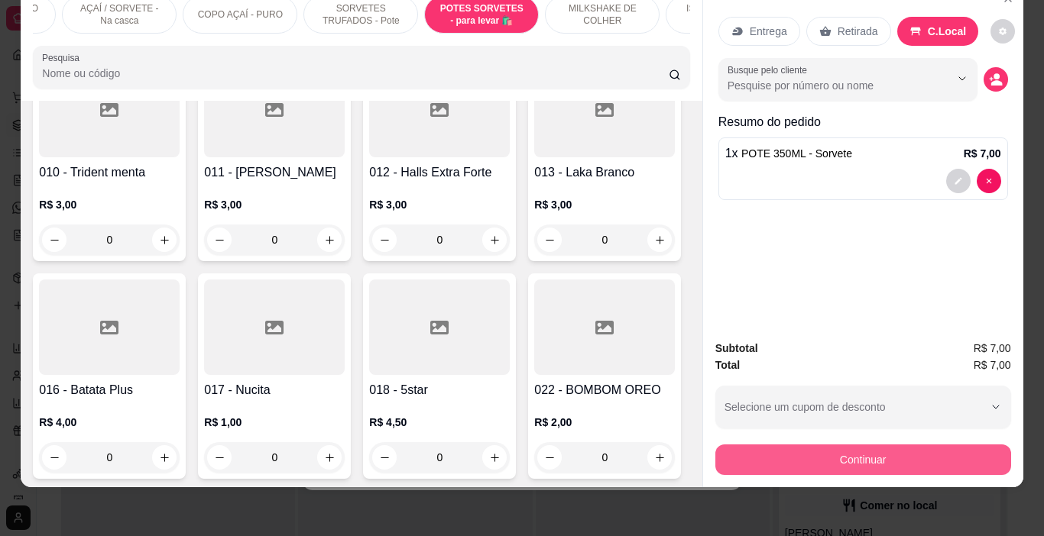
click at [873, 445] on button "Continuar" at bounding box center [863, 460] width 296 height 31
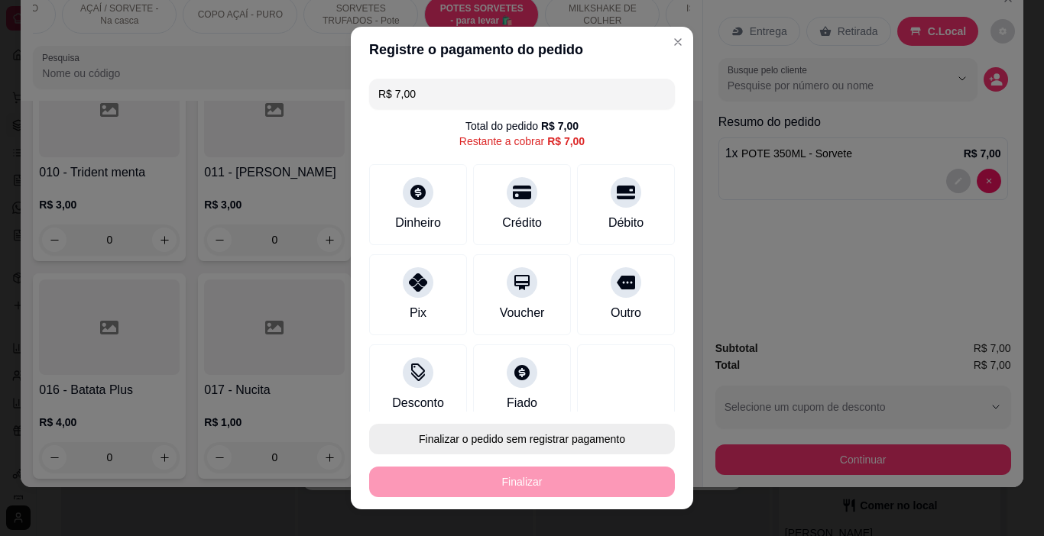
click at [581, 445] on button "Finalizar o pedido sem registrar pagamento" at bounding box center [522, 439] width 306 height 31
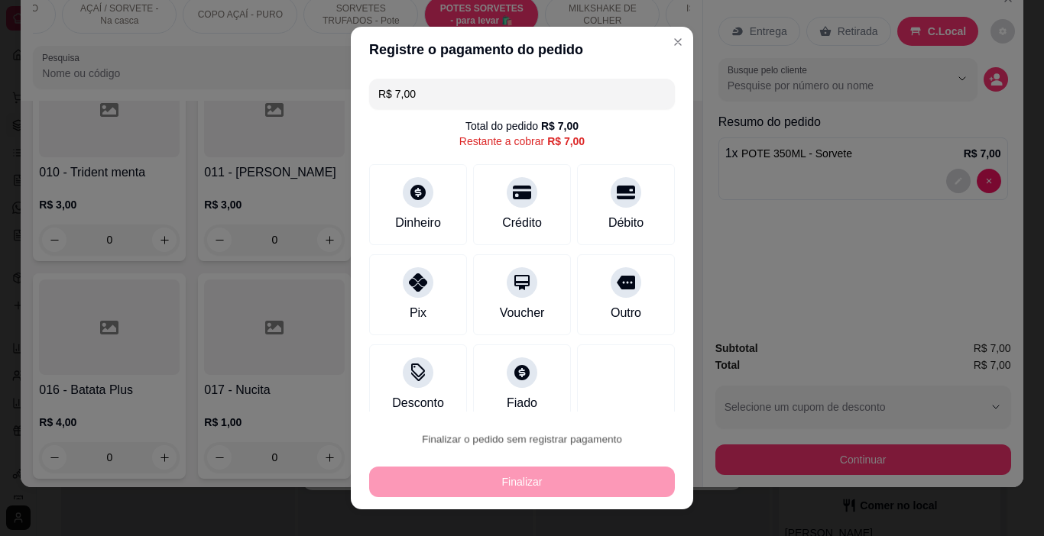
click at [614, 386] on button "Confirmar" at bounding box center [610, 395] width 54 height 23
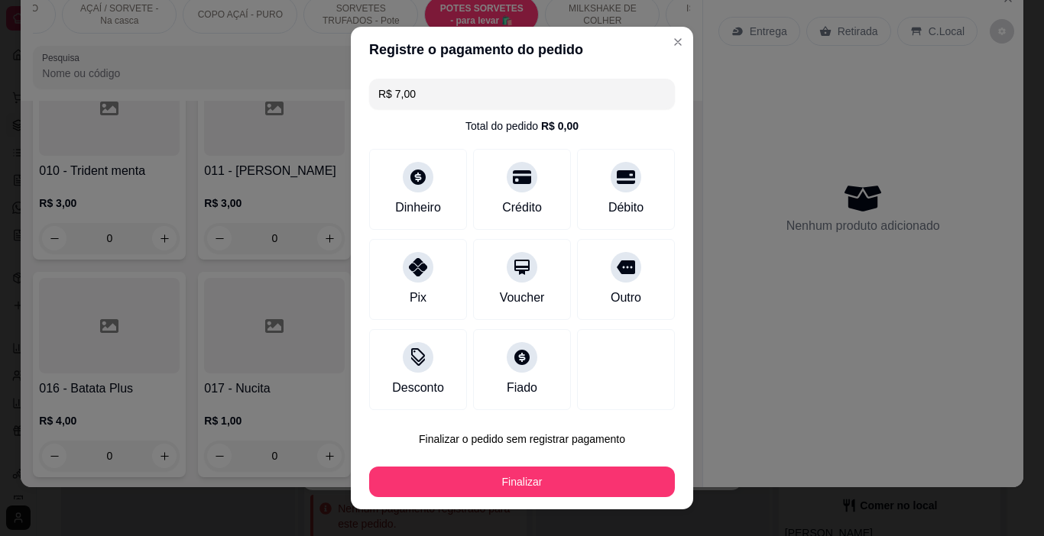
type input "0"
type input "R$ 0,00"
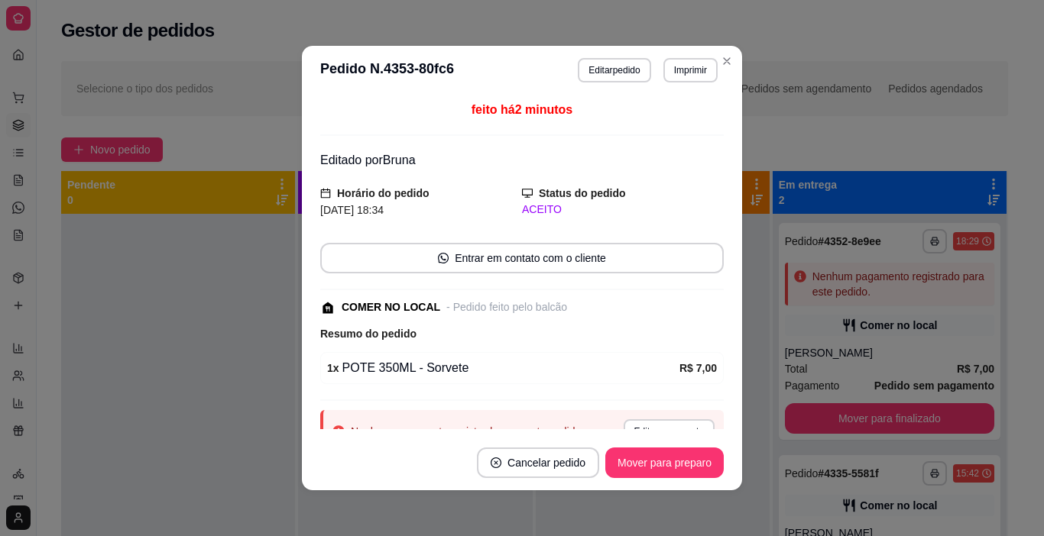
click at [556, 376] on div "1 x POTE 350ML - Sorvete" at bounding box center [503, 368] width 352 height 18
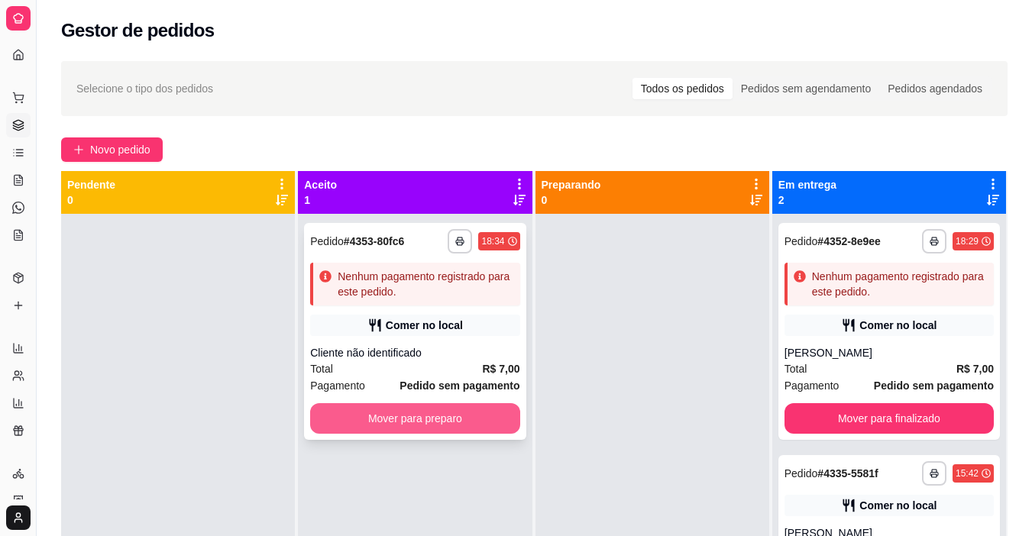
click at [419, 410] on button "Mover para preparo" at bounding box center [414, 418] width 209 height 31
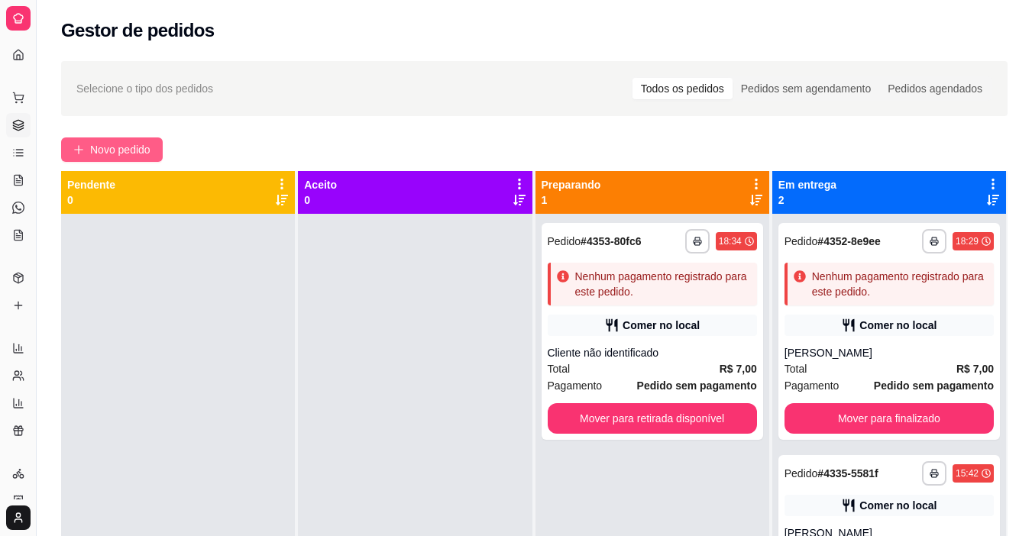
click at [138, 154] on span "Novo pedido" at bounding box center [120, 149] width 60 height 17
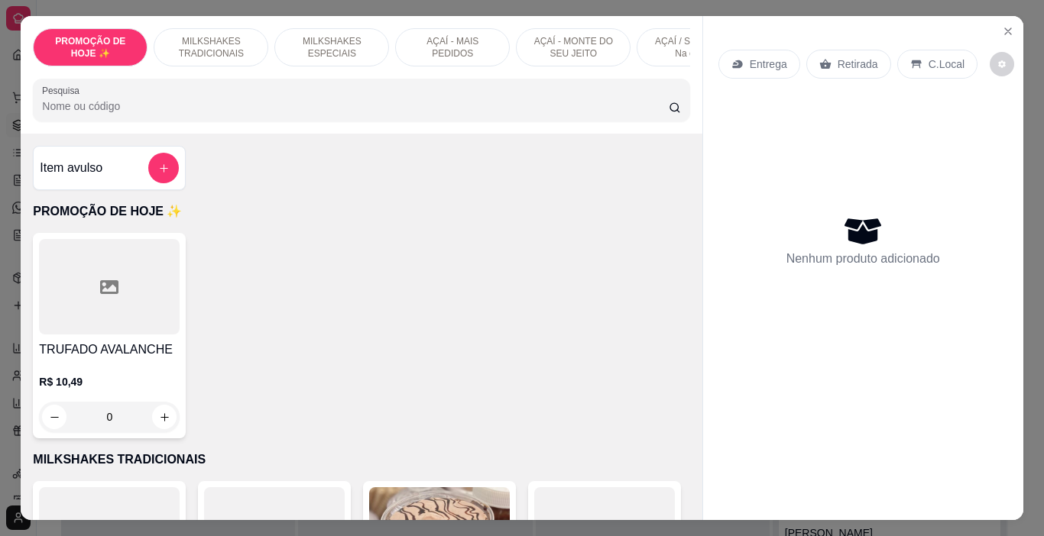
click at [423, 42] on p "AÇAÍ - MAIS PEDIDOS" at bounding box center [452, 47] width 89 height 24
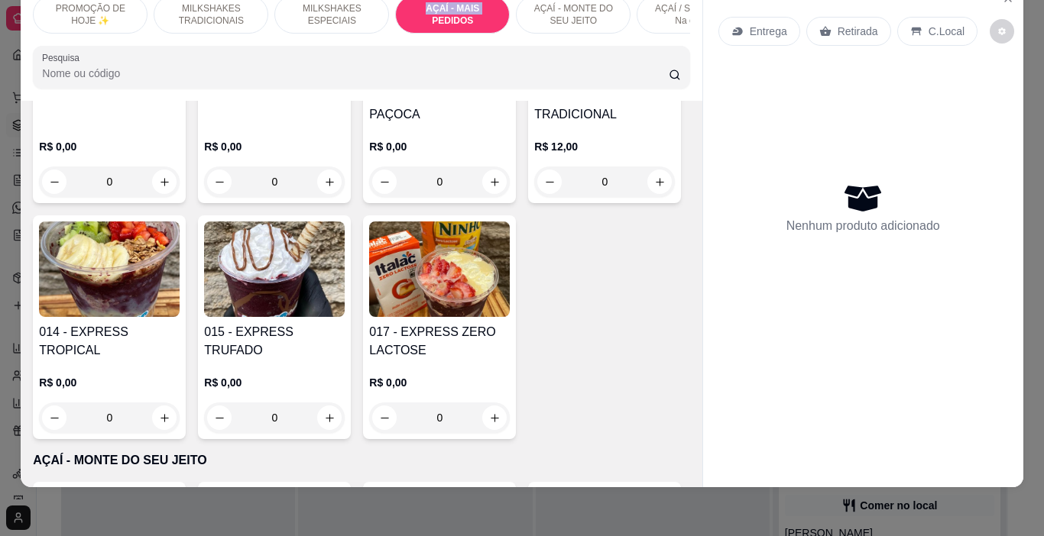
scroll to position [2892, 0]
click at [530, 14] on p "AÇAÍ - MONTE DO SEU JEITO" at bounding box center [573, 14] width 89 height 24
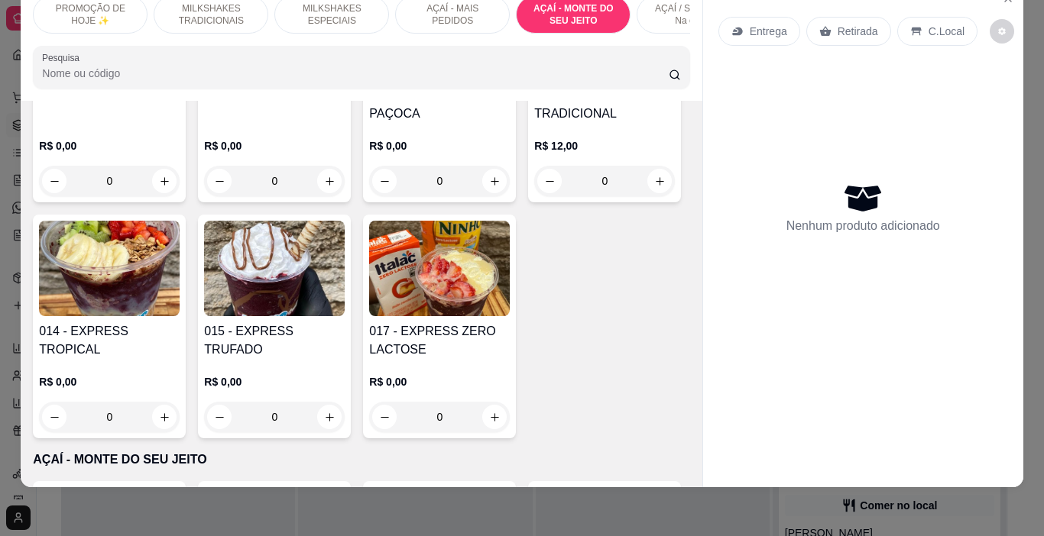
scroll to position [3914, 0]
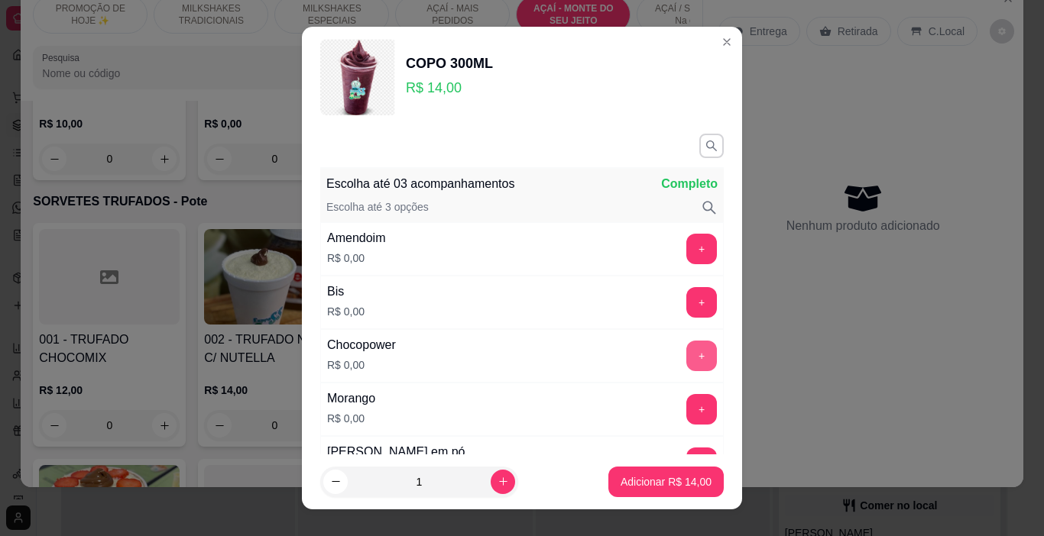
scroll to position [76, 0]
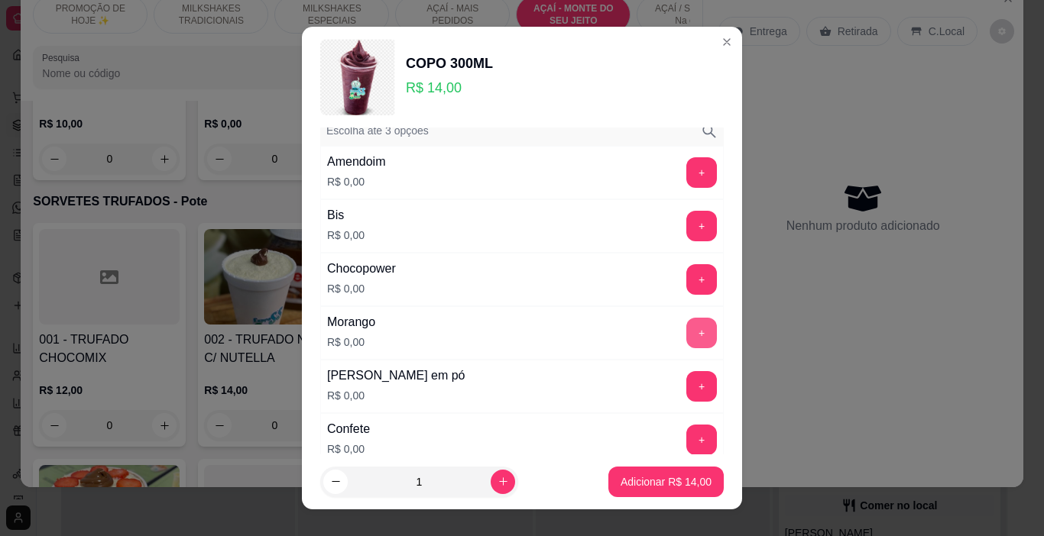
click at [686, 329] on button "+" at bounding box center [701, 333] width 31 height 31
click at [686, 384] on button "+" at bounding box center [701, 386] width 31 height 31
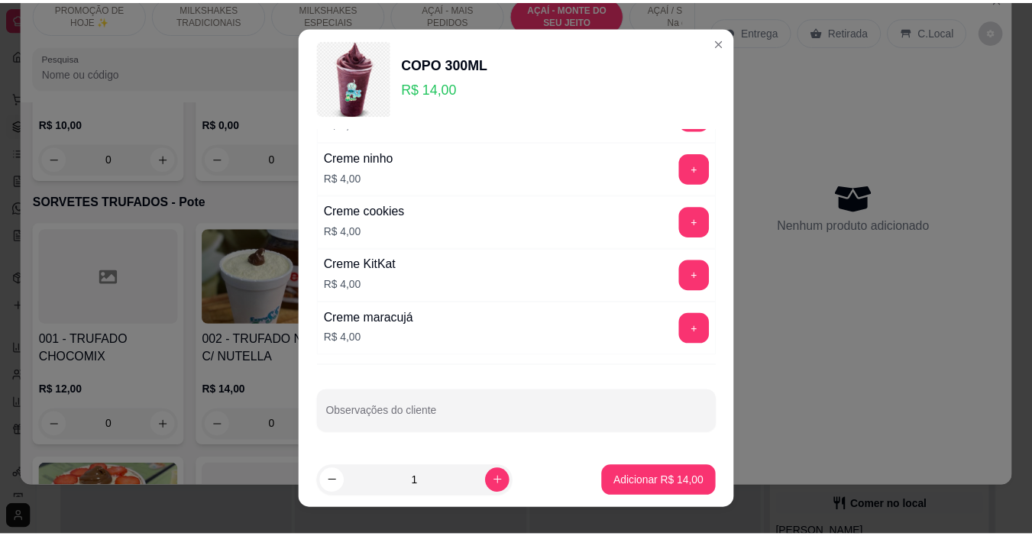
scroll to position [2465, 0]
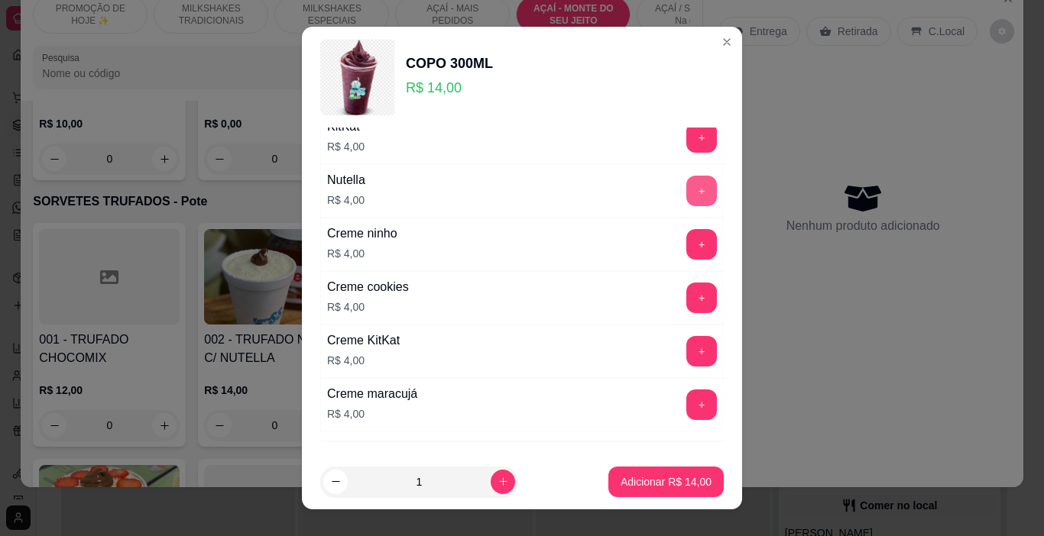
click at [686, 192] on button "+" at bounding box center [701, 191] width 31 height 31
click at [653, 493] on button "Adicionar R$ 18,00" at bounding box center [665, 482] width 115 height 31
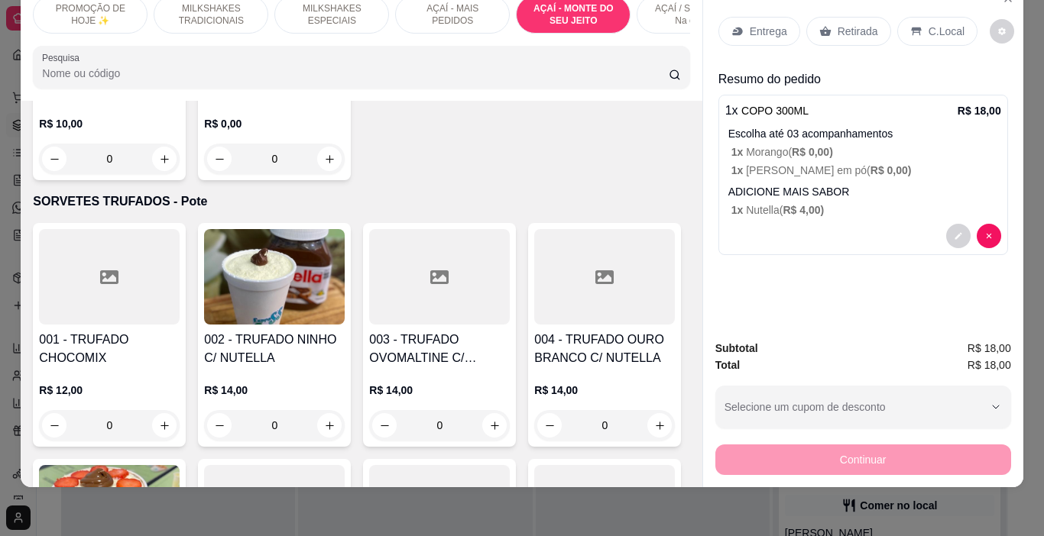
click at [743, 17] on div "Entrega" at bounding box center [759, 31] width 82 height 29
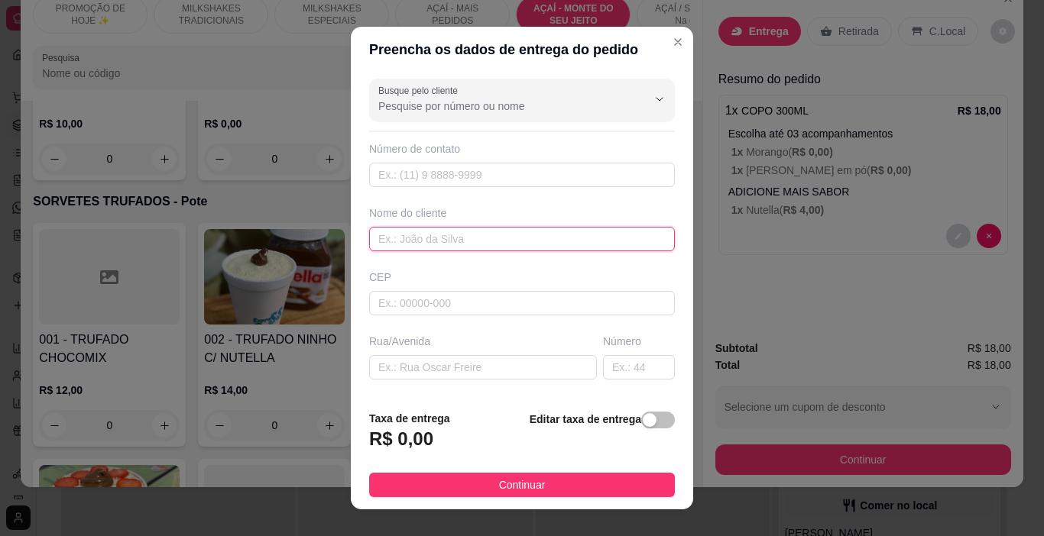
click at [436, 248] on input "text" at bounding box center [522, 239] width 306 height 24
type input "NENEZINHA"
click at [515, 490] on span "Continuar" at bounding box center [522, 485] width 47 height 17
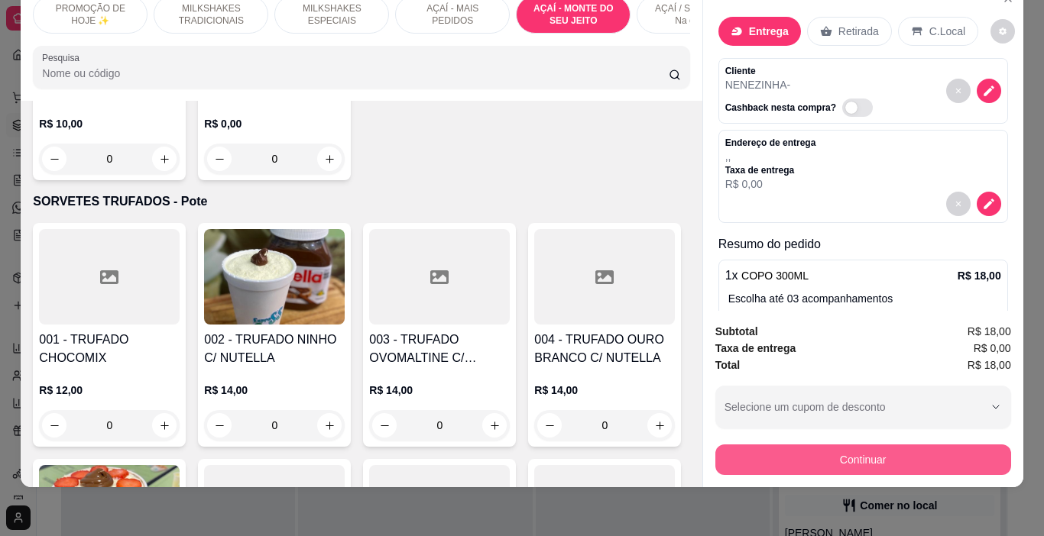
click at [725, 452] on button "Continuar" at bounding box center [863, 460] width 296 height 31
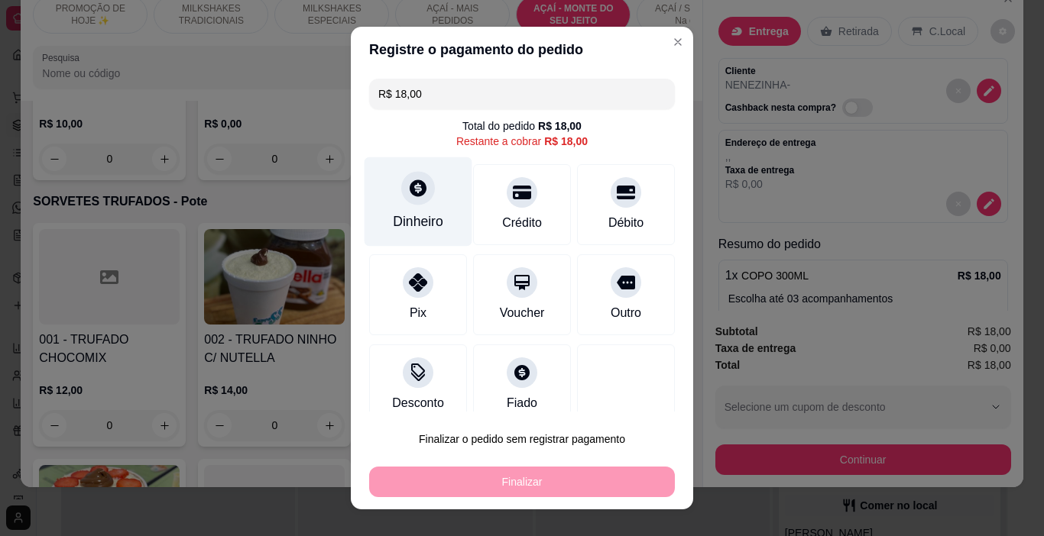
click at [413, 222] on div "Dinheiro" at bounding box center [418, 222] width 50 height 20
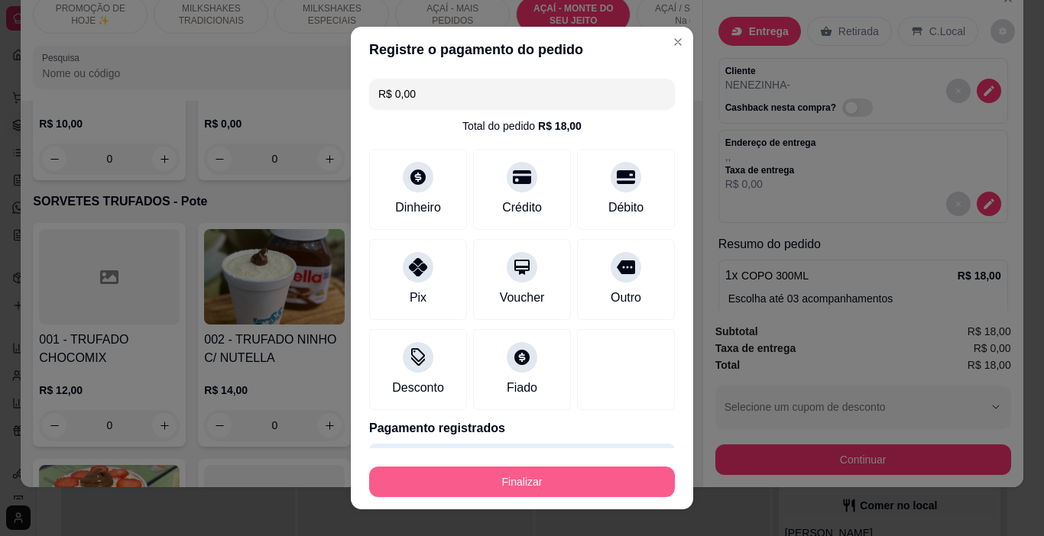
click at [578, 487] on button "Finalizar" at bounding box center [522, 482] width 306 height 31
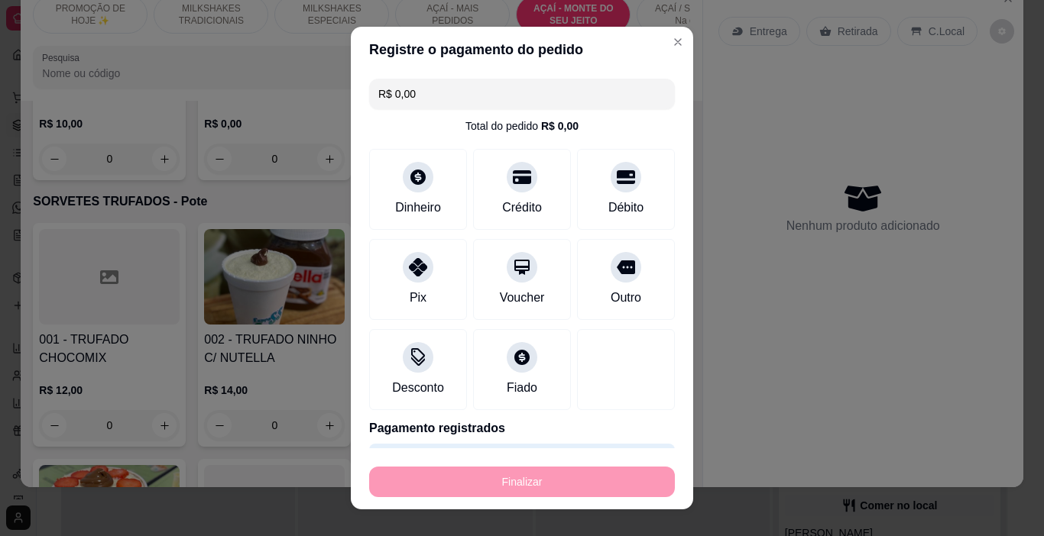
type input "-R$ 18,00"
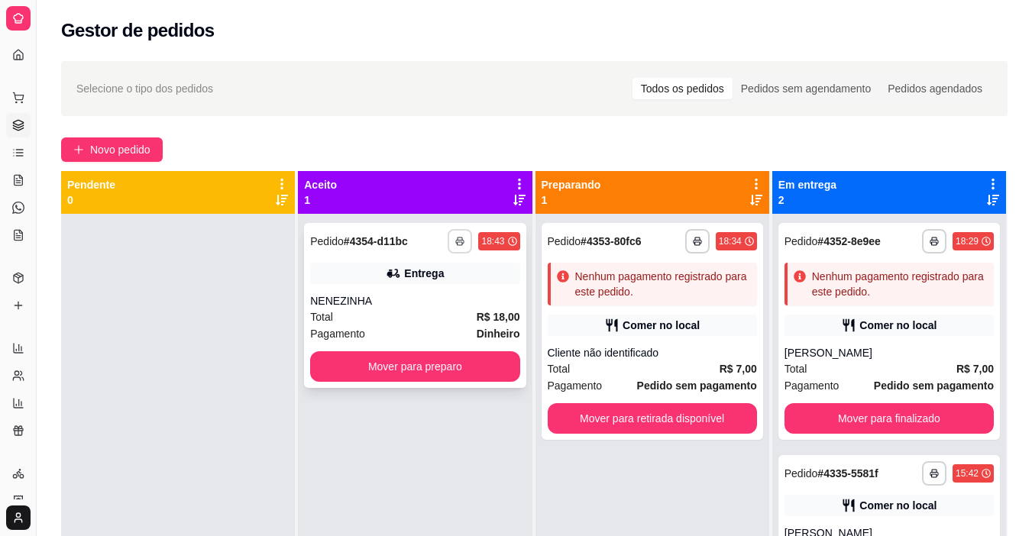
click at [463, 243] on button "button" at bounding box center [460, 241] width 24 height 24
click at [436, 292] on button "IMPRESSORA" at bounding box center [414, 295] width 107 height 24
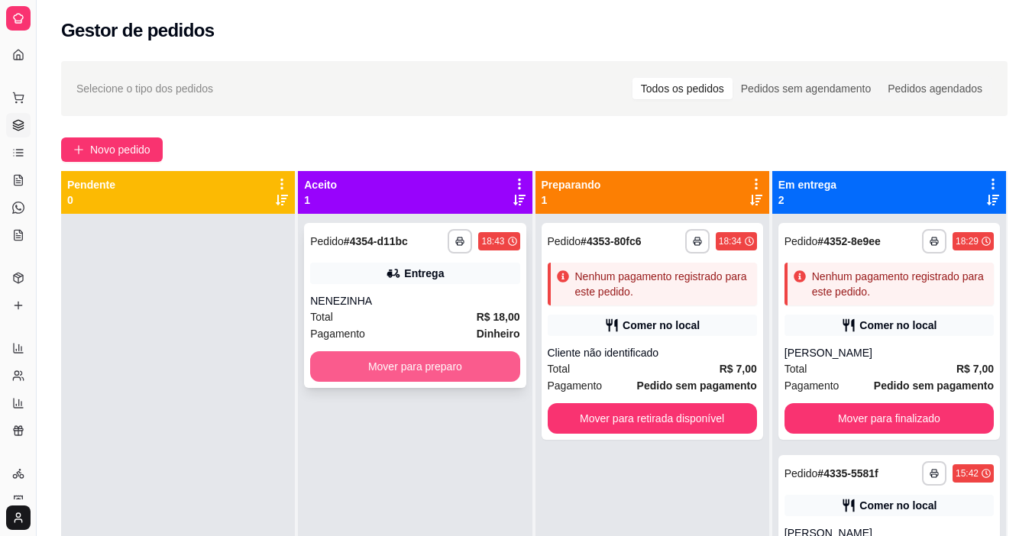
click at [503, 364] on button "Mover para preparo" at bounding box center [414, 366] width 209 height 31
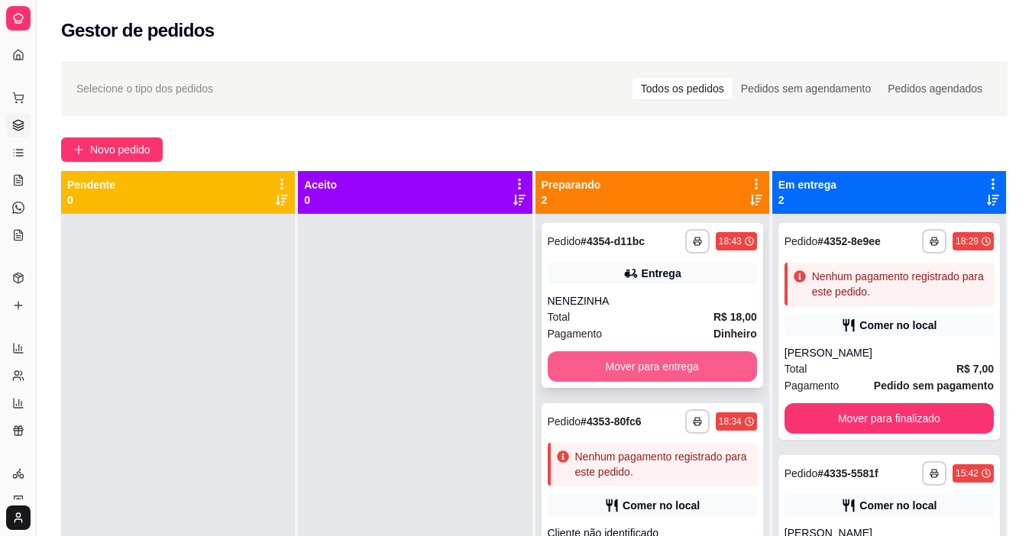
click at [575, 365] on button "Mover para entrega" at bounding box center [652, 366] width 209 height 31
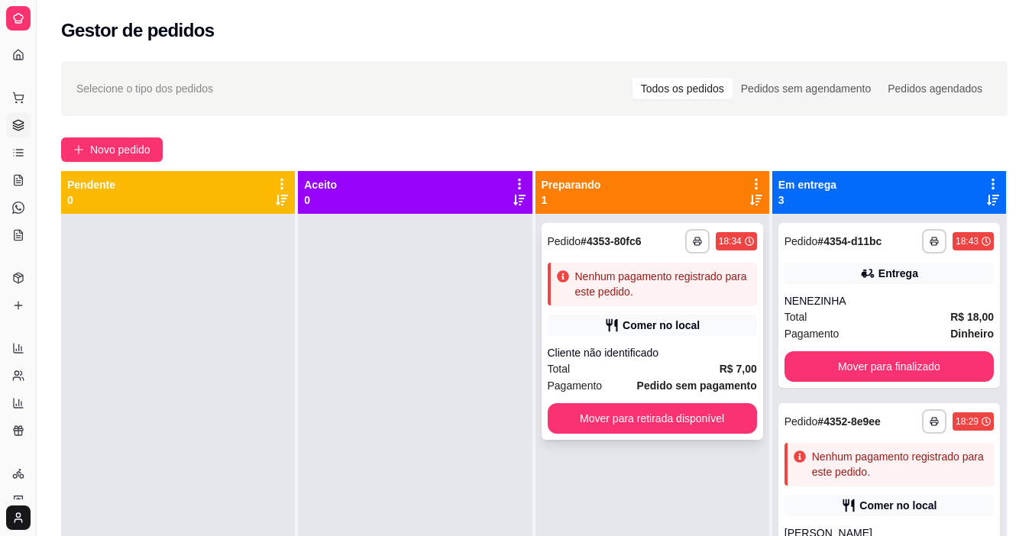
click at [575, 365] on div "Total R$ 7,00" at bounding box center [652, 369] width 209 height 17
click at [673, 346] on div "Cliente não identificado" at bounding box center [652, 352] width 209 height 15
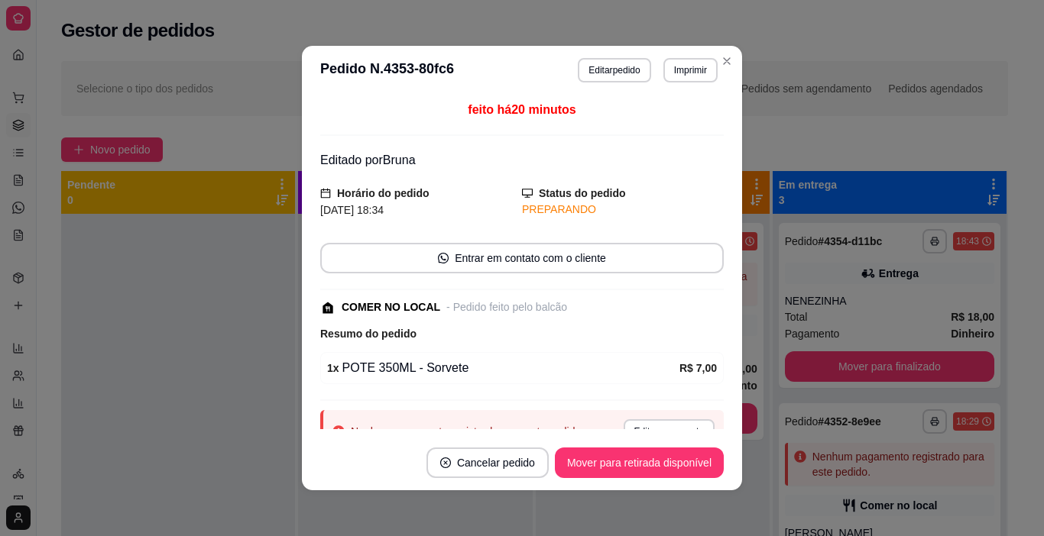
click at [578, 77] on button "Editar pedido" at bounding box center [614, 70] width 73 height 24
click at [773, 491] on button "Continuar" at bounding box center [863, 493] width 296 height 31
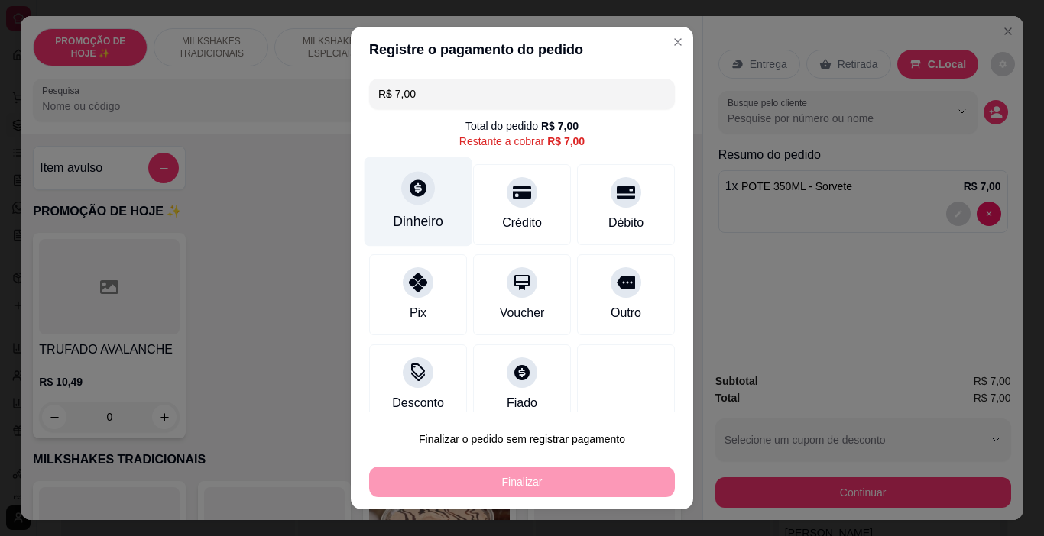
click at [391, 209] on div "Dinheiro" at bounding box center [418, 201] width 108 height 89
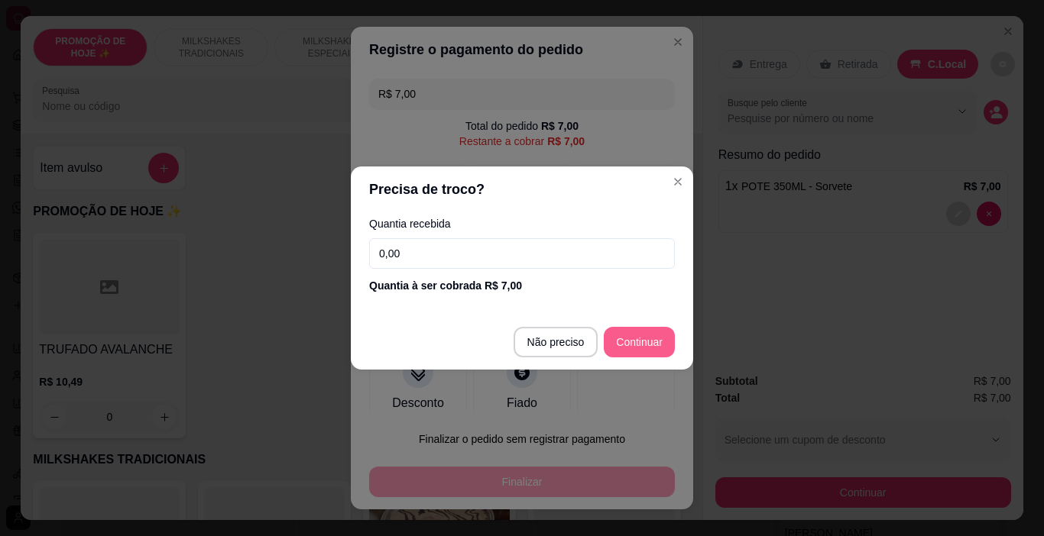
type input "R$ 0,00"
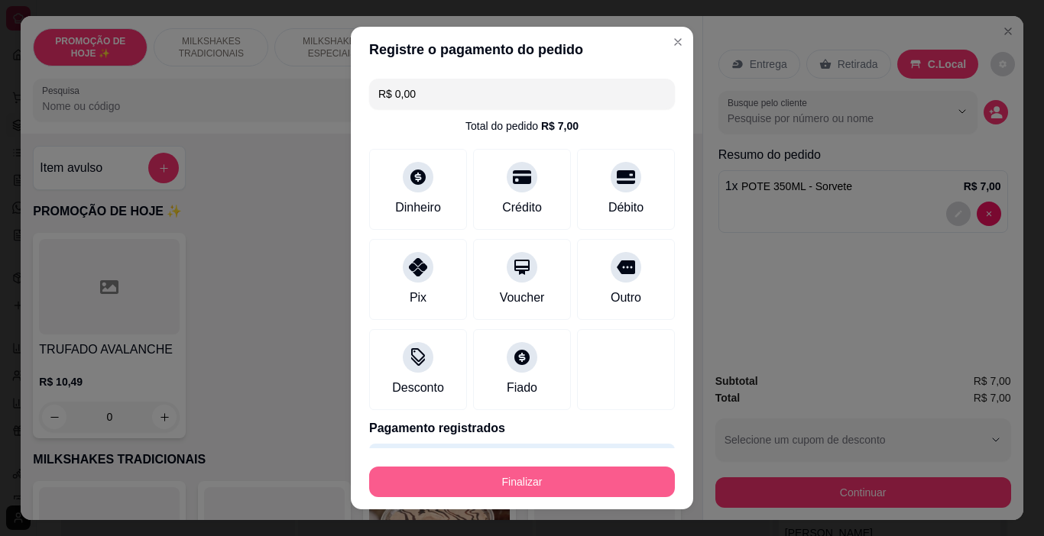
click at [594, 489] on button "Finalizar" at bounding box center [522, 482] width 306 height 31
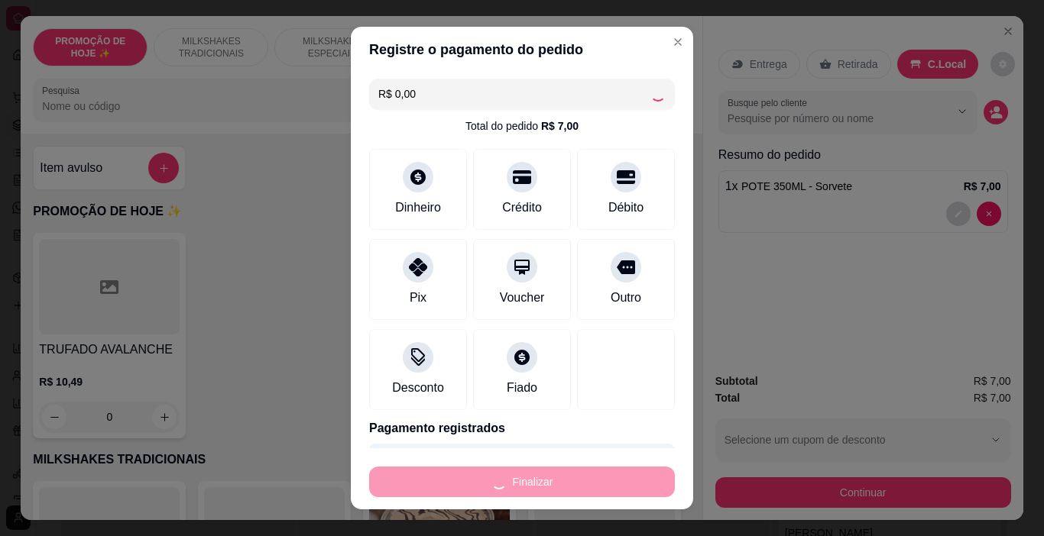
type input "0"
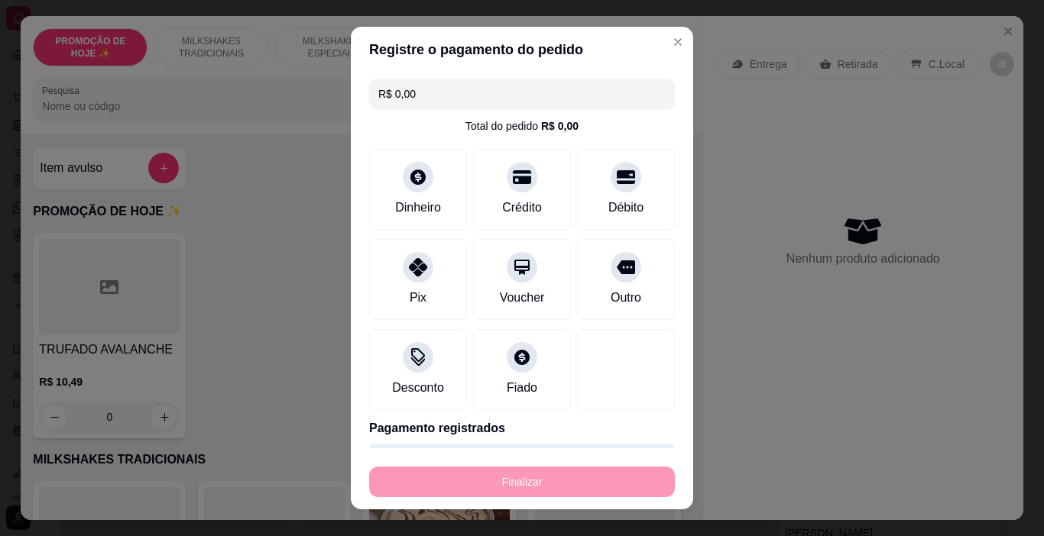
type input "-R$ 7,00"
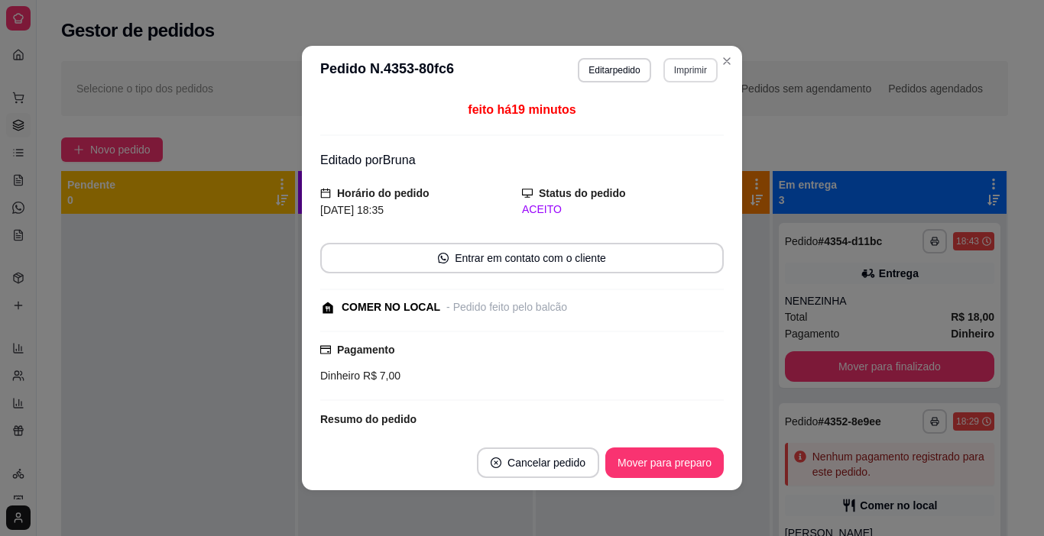
click at [669, 69] on button "Imprimir" at bounding box center [690, 70] width 54 height 24
click at [647, 131] on button "IMPRESSORA" at bounding box center [658, 124] width 111 height 24
click at [618, 467] on button "Mover para preparo" at bounding box center [664, 463] width 118 height 31
click at [618, 466] on div "Mover para preparo" at bounding box center [654, 463] width 140 height 31
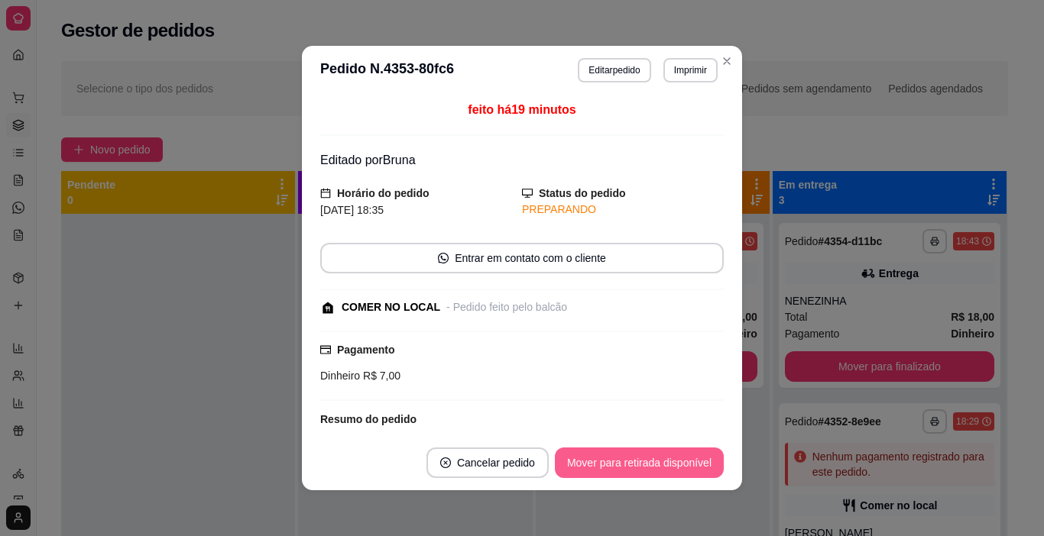
click at [618, 466] on button "Mover para retirada disponível" at bounding box center [639, 463] width 169 height 31
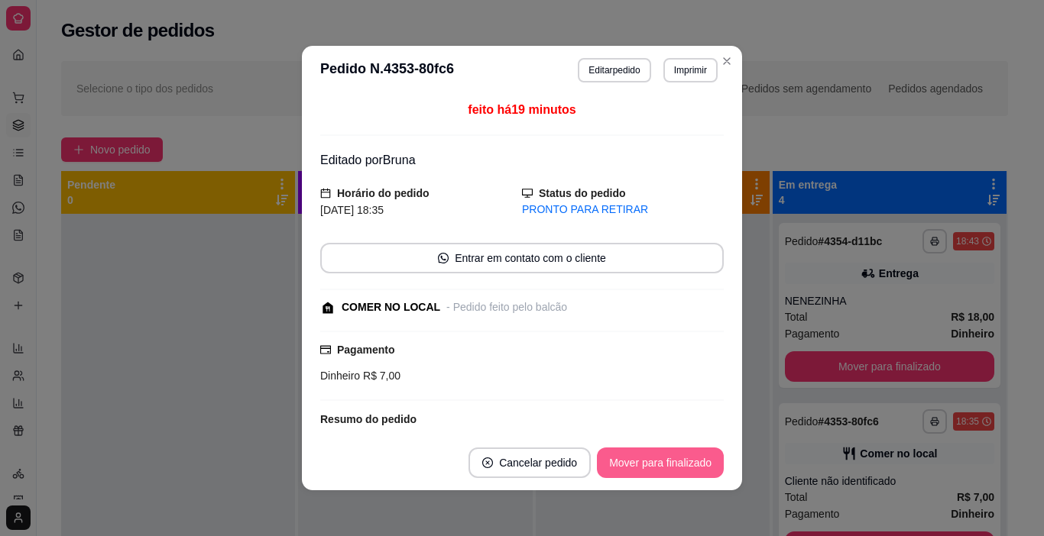
click at [618, 466] on button "Mover para finalizado" at bounding box center [660, 463] width 127 height 31
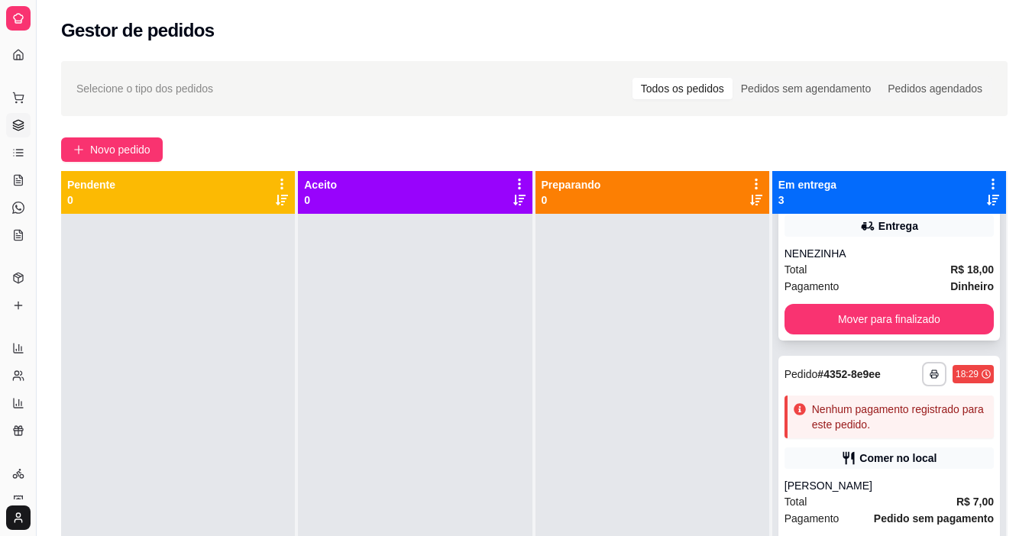
scroll to position [72, 0]
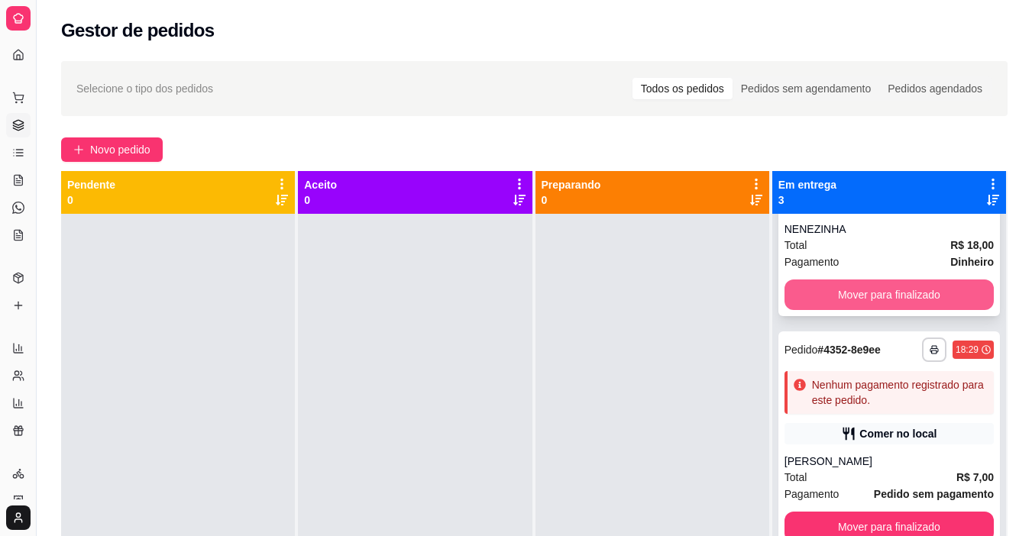
click at [847, 295] on button "Mover para finalizado" at bounding box center [889, 295] width 209 height 31
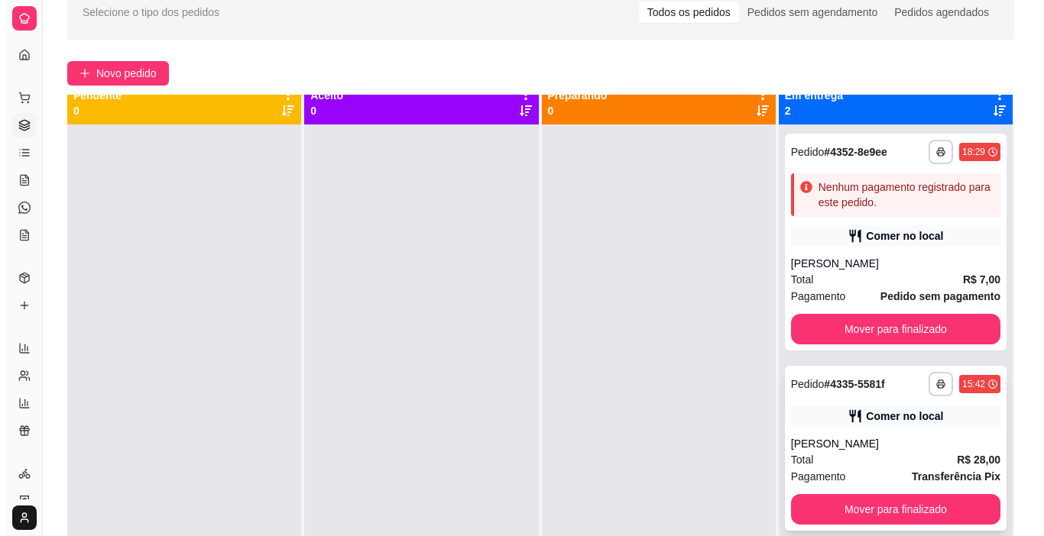
scroll to position [0, 0]
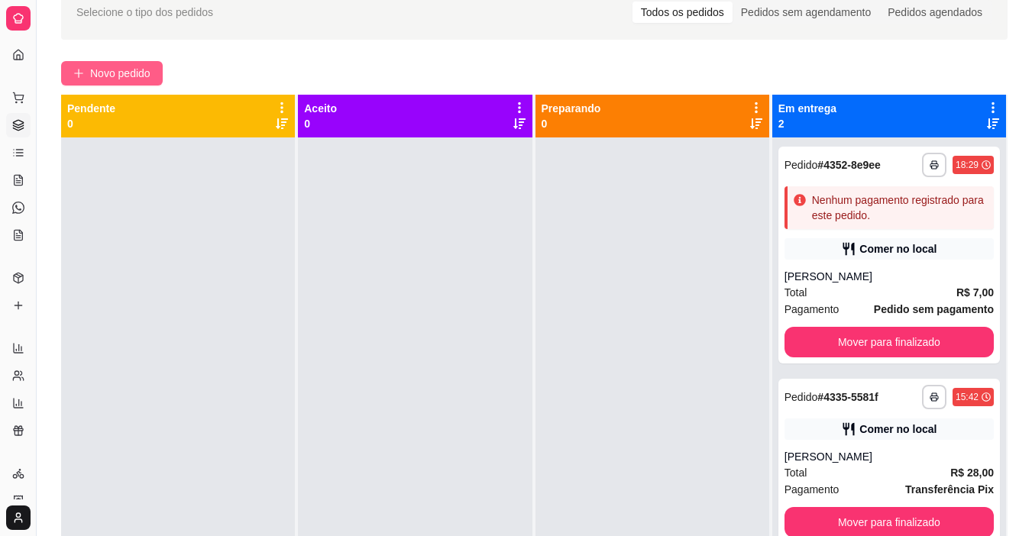
click at [134, 73] on span "Novo pedido" at bounding box center [120, 73] width 60 height 17
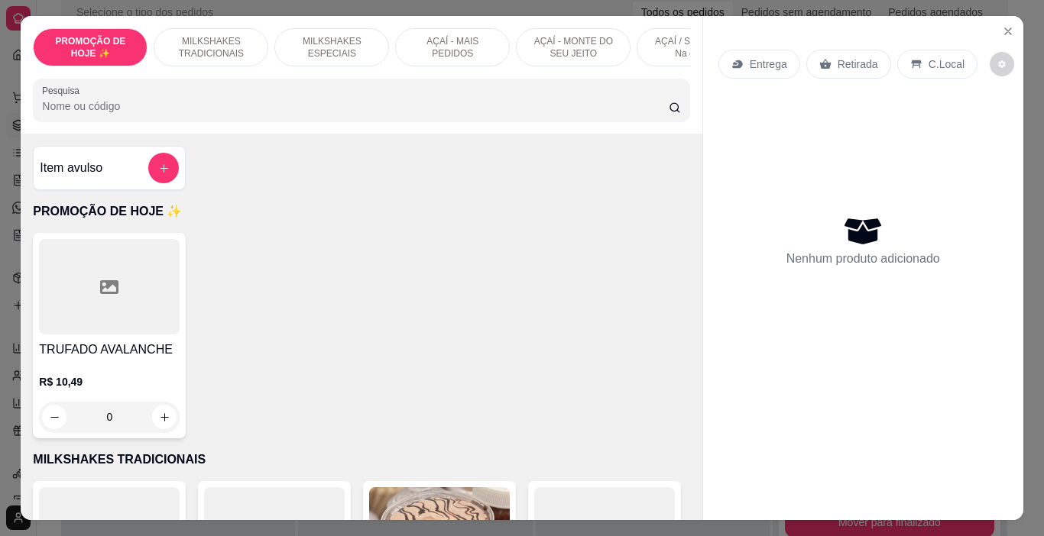
click at [420, 53] on p "AÇAÍ - MAIS PEDIDOS" at bounding box center [452, 47] width 89 height 24
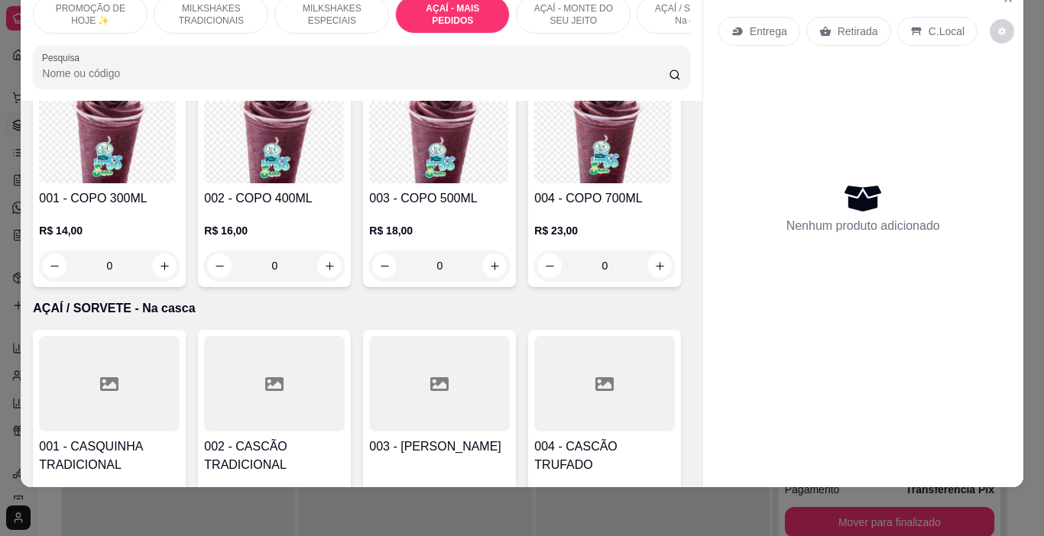
scroll to position [3351, 0]
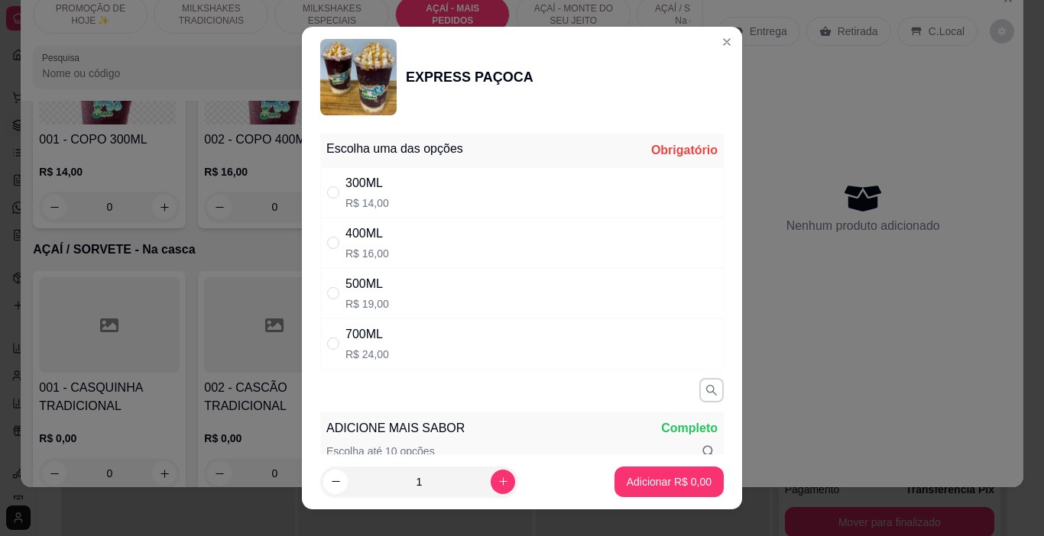
click at [362, 290] on div "500ML" at bounding box center [367, 284] width 44 height 18
radio input "true"
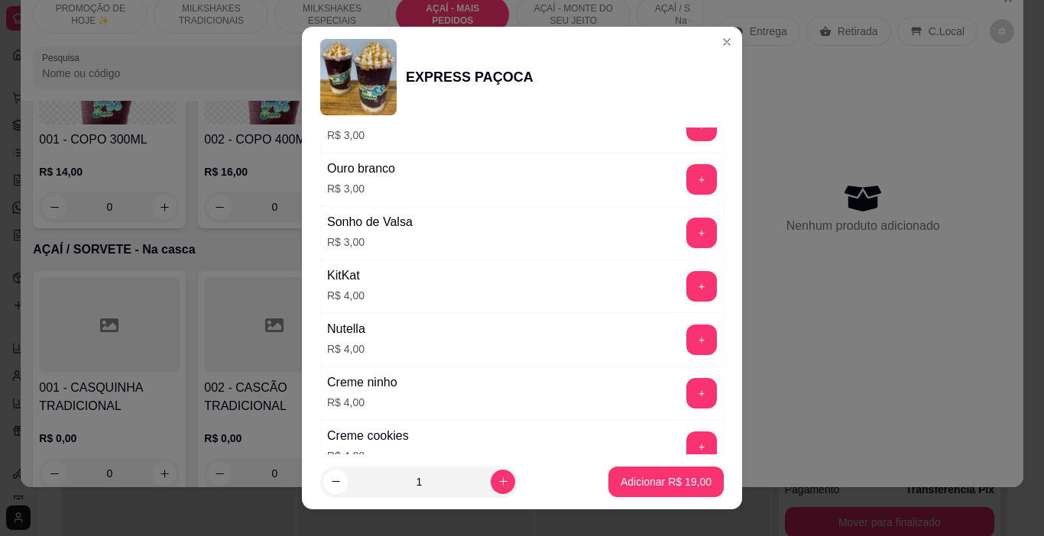
scroll to position [1681, 0]
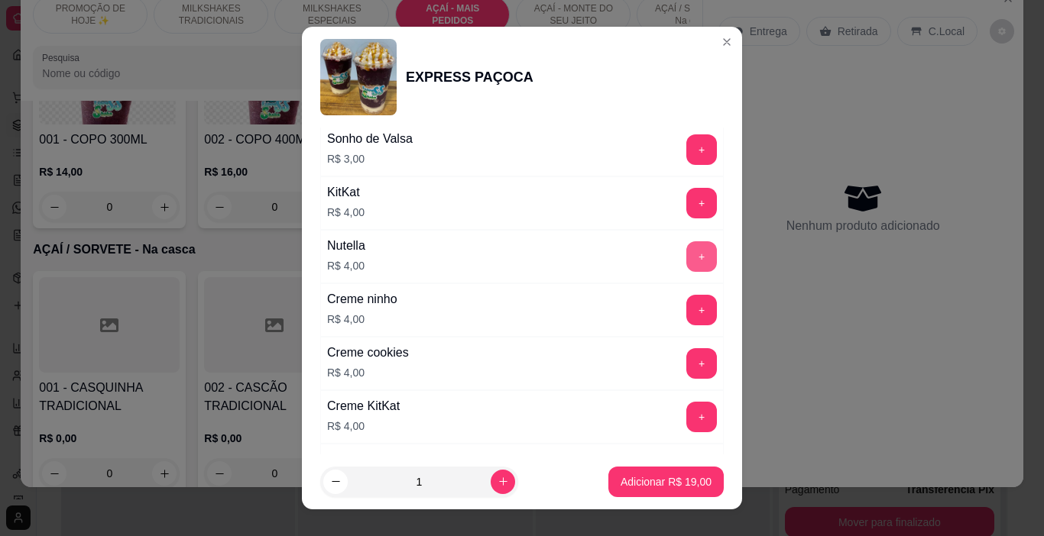
click at [686, 255] on button "+" at bounding box center [701, 256] width 31 height 31
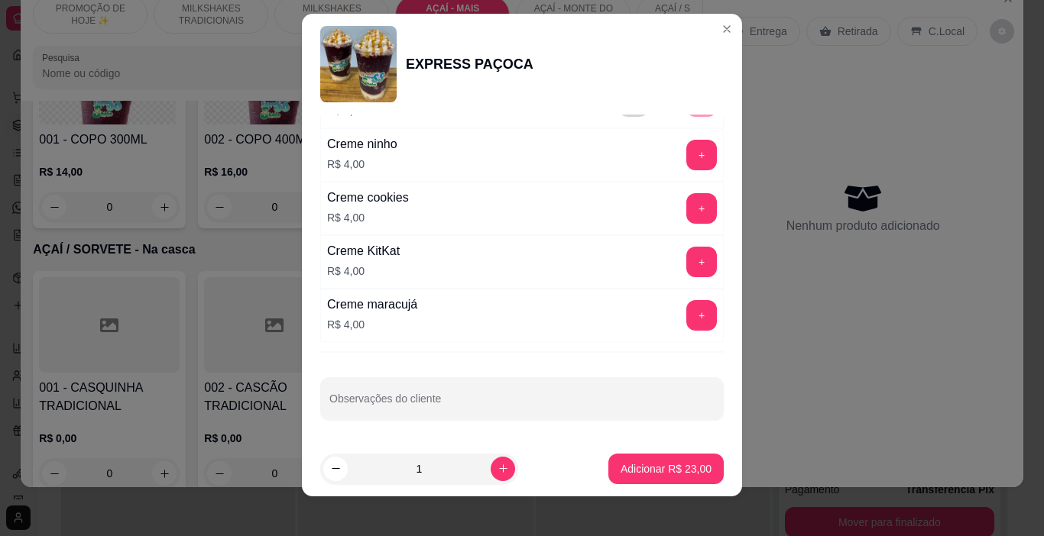
scroll to position [22, 0]
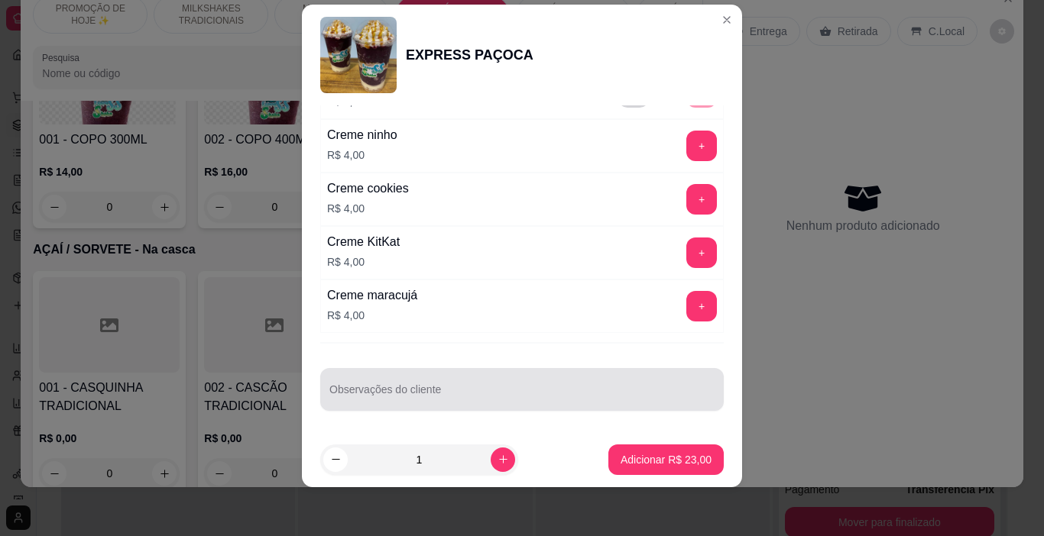
click at [475, 397] on input "Observações do cliente" at bounding box center [521, 395] width 385 height 15
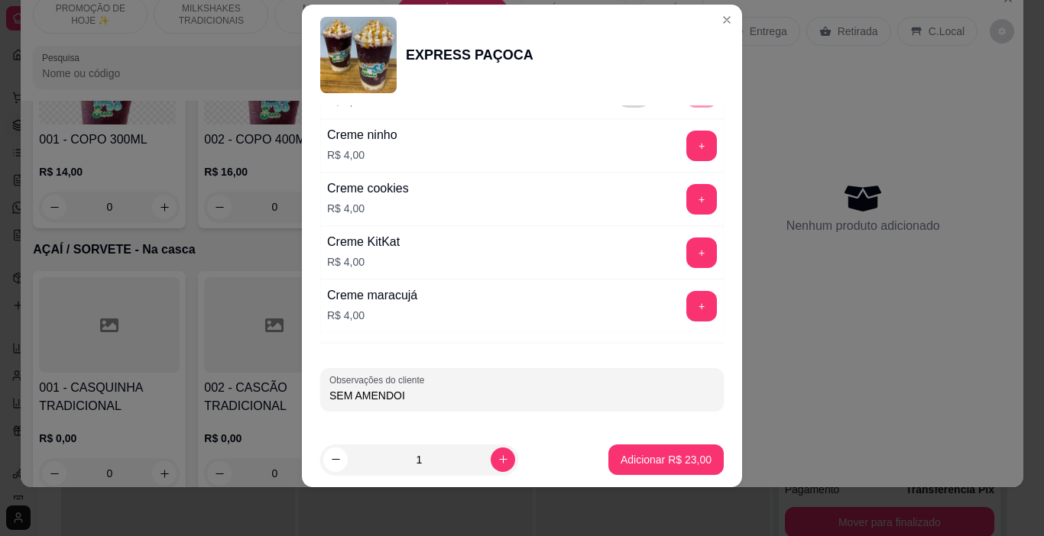
type input "SEM AMENDOIM"
click at [636, 462] on p "Adicionar R$ 23,00" at bounding box center [665, 459] width 91 height 15
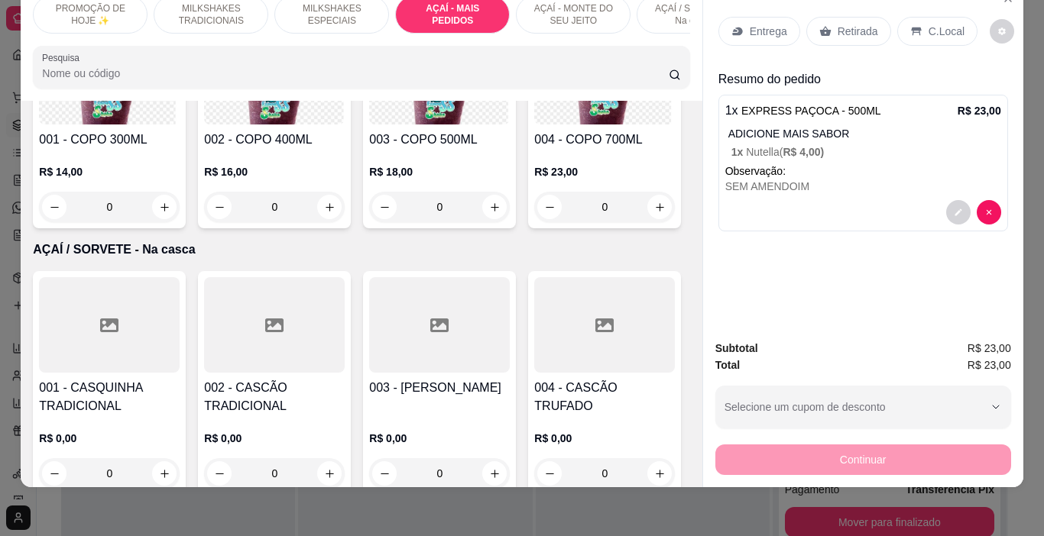
click at [764, 24] on p "Entrega" at bounding box center [768, 31] width 37 height 15
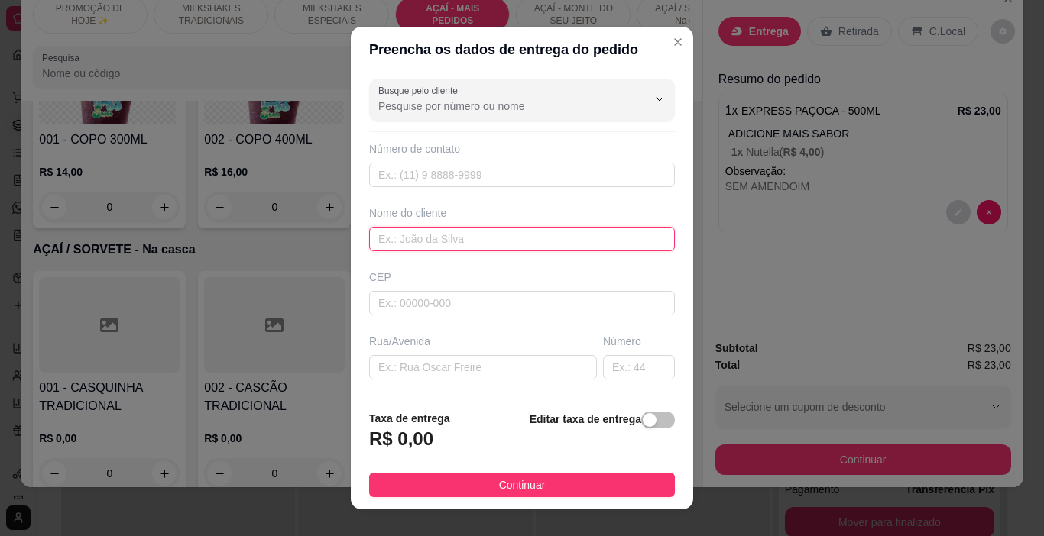
click at [538, 231] on input "text" at bounding box center [522, 239] width 306 height 24
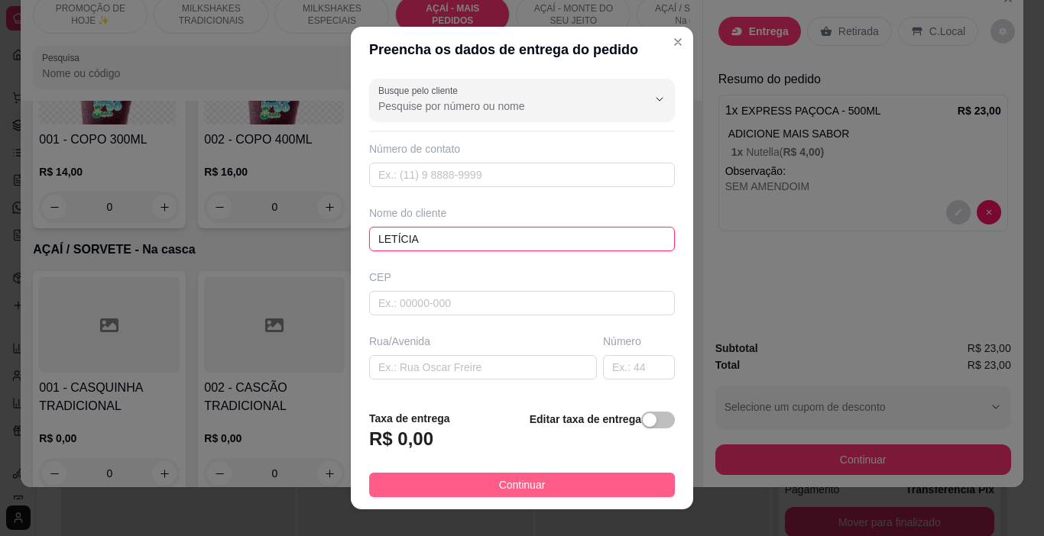
type input "LETÍCIA"
click at [595, 487] on button "Continuar" at bounding box center [522, 485] width 306 height 24
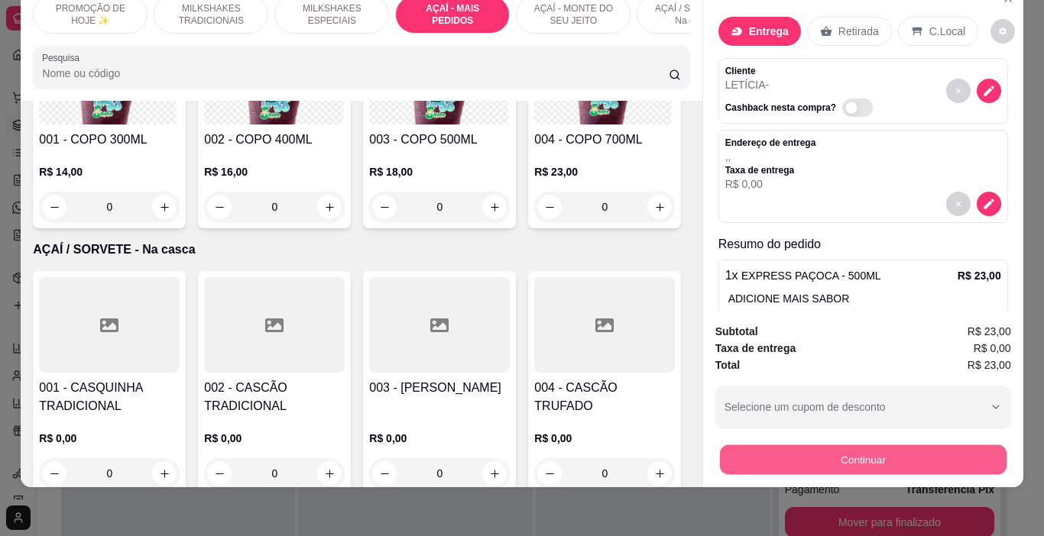
click at [770, 445] on button "Continuar" at bounding box center [862, 460] width 287 height 30
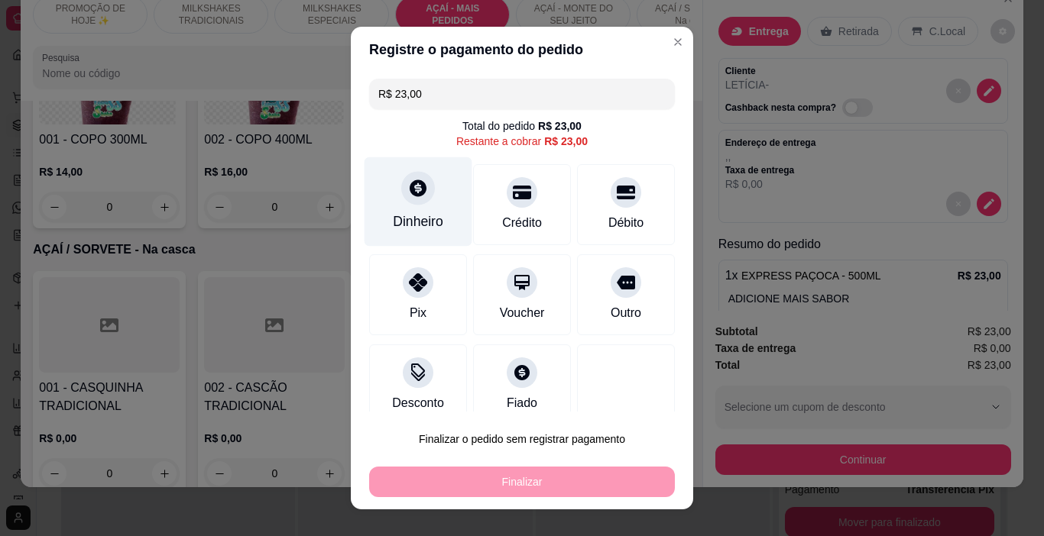
click at [415, 213] on div "Dinheiro" at bounding box center [418, 222] width 50 height 20
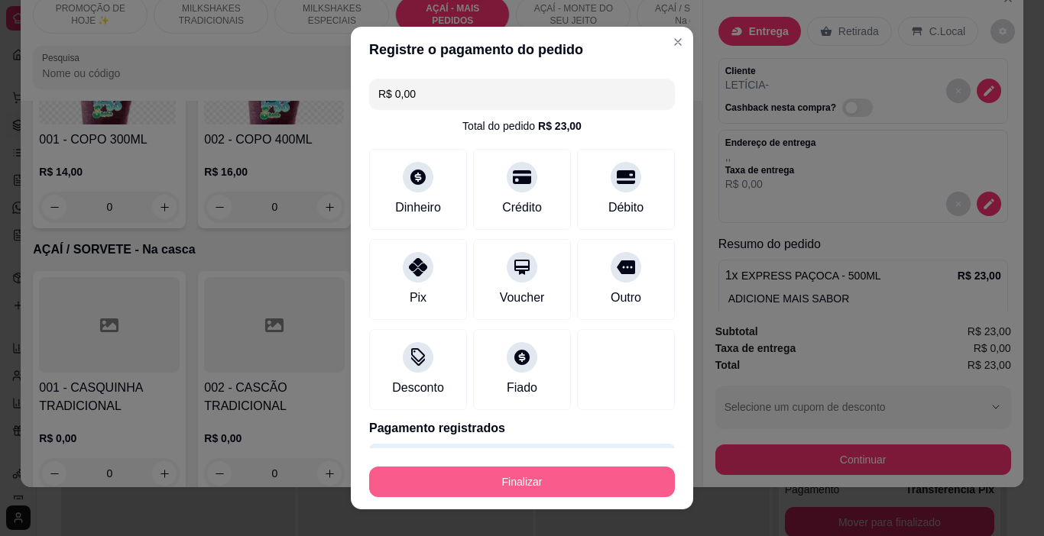
click at [578, 476] on button "Finalizar" at bounding box center [522, 482] width 306 height 31
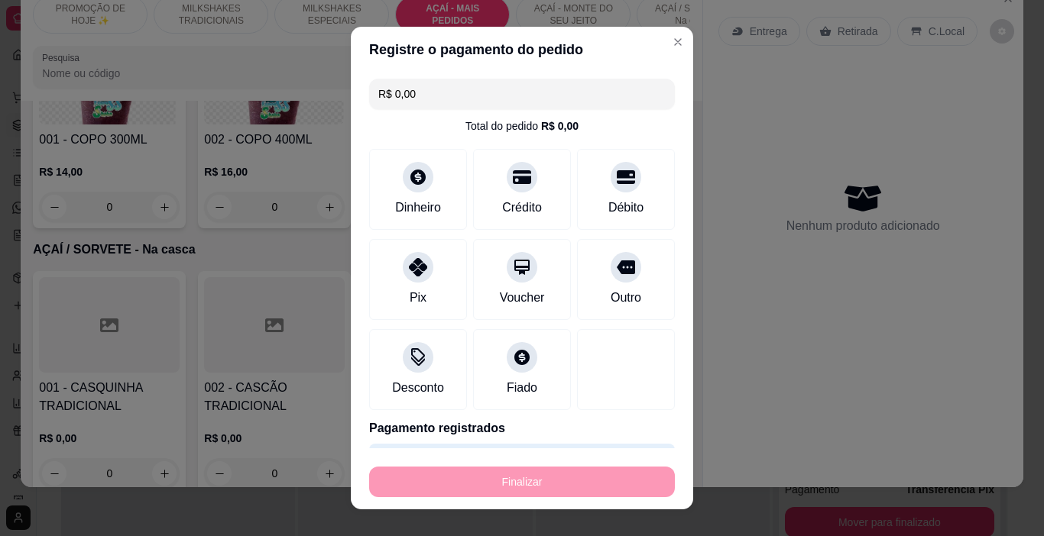
type input "-R$ 23,00"
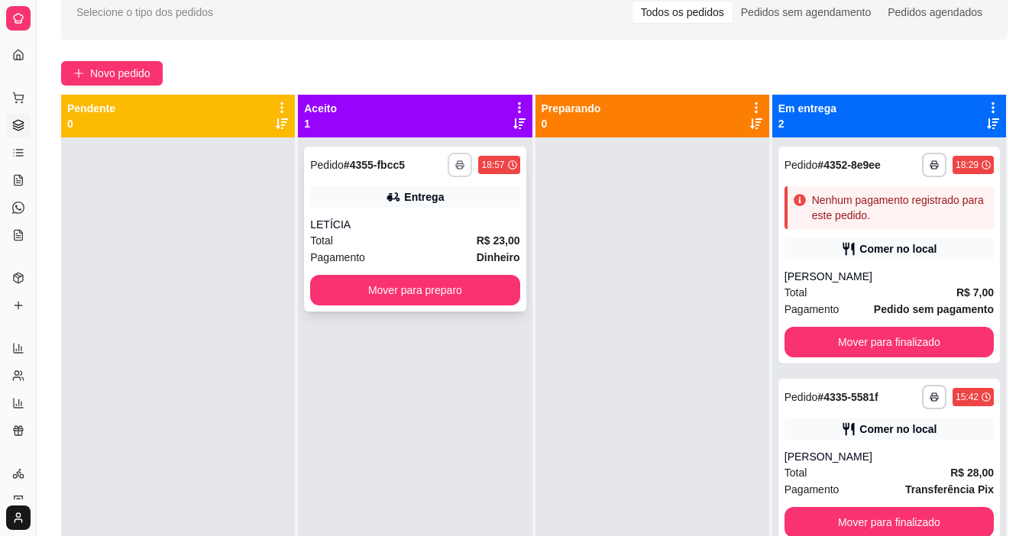
click at [458, 163] on polyline "button" at bounding box center [460, 162] width 5 height 3
click at [429, 225] on button "IMPRESSORA" at bounding box center [414, 218] width 111 height 24
click at [128, 79] on span "Novo pedido" at bounding box center [120, 73] width 60 height 17
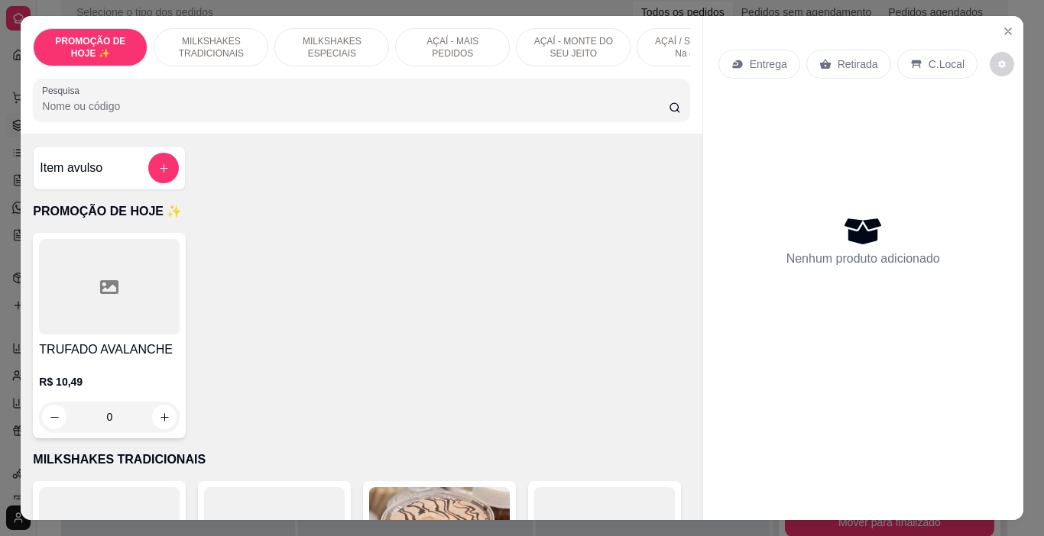
drag, startPoint x: 473, startPoint y: 34, endPoint x: 443, endPoint y: 88, distance: 61.2
click at [473, 35] on p "AÇAÍ - MAIS PEDIDOS" at bounding box center [452, 47] width 89 height 24
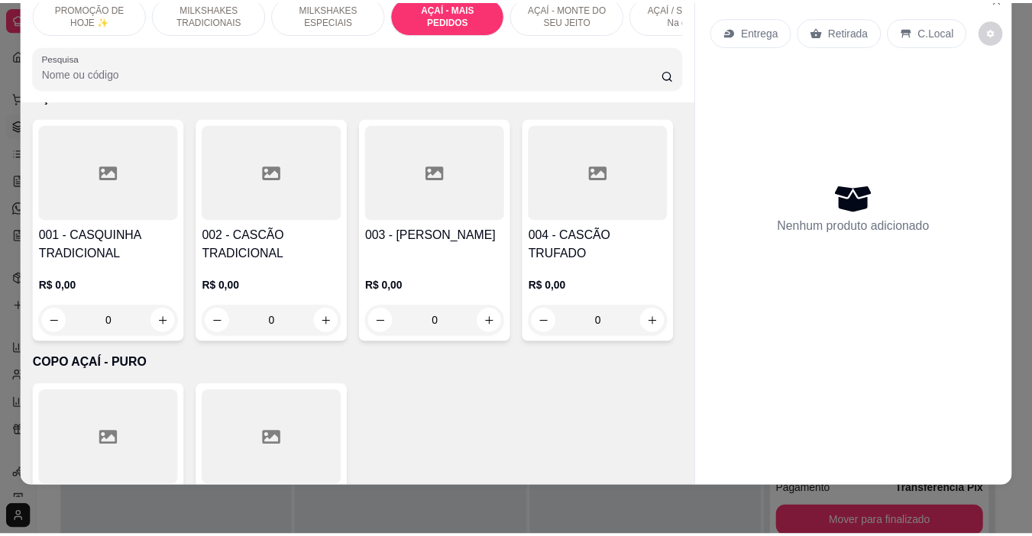
scroll to position [3427, 0]
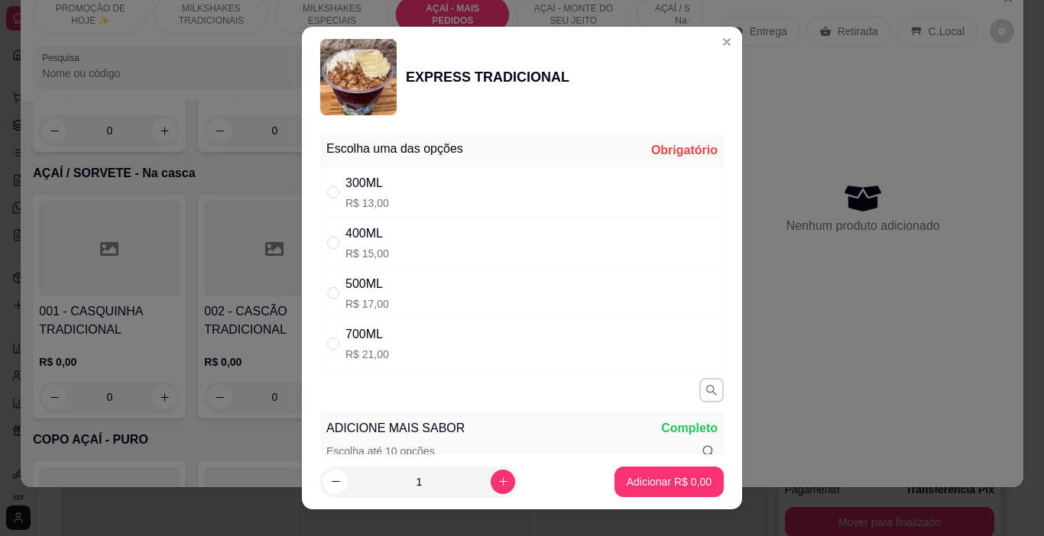
click at [426, 191] on div "300ML R$ 13,00" at bounding box center [521, 192] width 403 height 50
radio input "true"
click at [631, 482] on p "Adicionar R$ 13,00" at bounding box center [665, 482] width 91 height 15
type input "1"
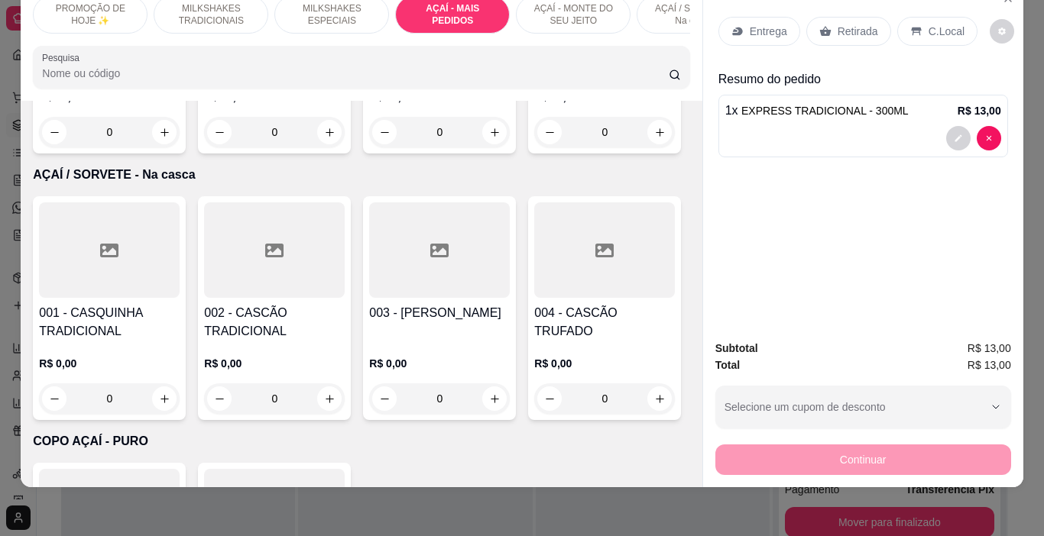
click at [755, 24] on p "Entrega" at bounding box center [768, 31] width 37 height 15
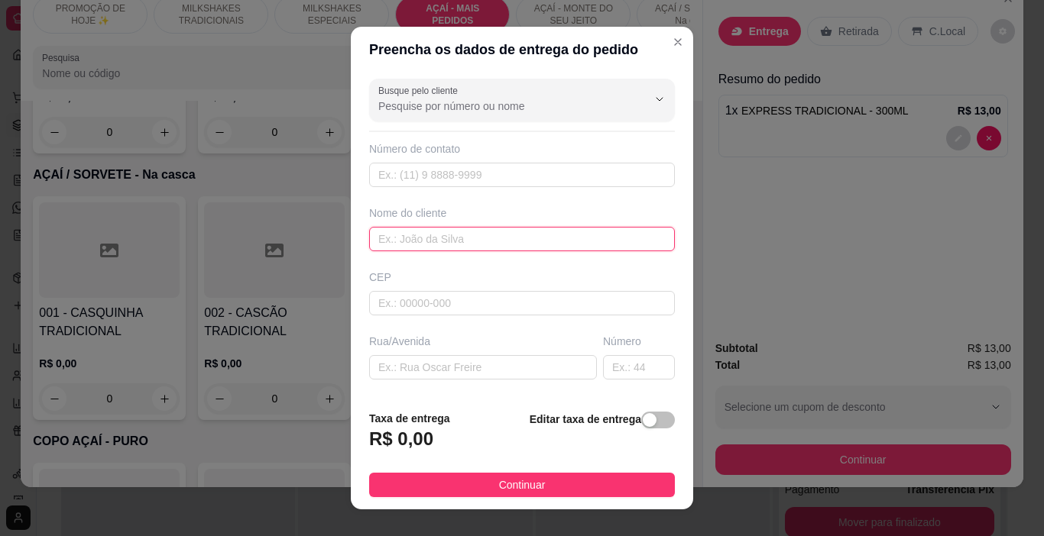
click at [423, 233] on input "text" at bounding box center [522, 239] width 306 height 24
type input "ALINE"
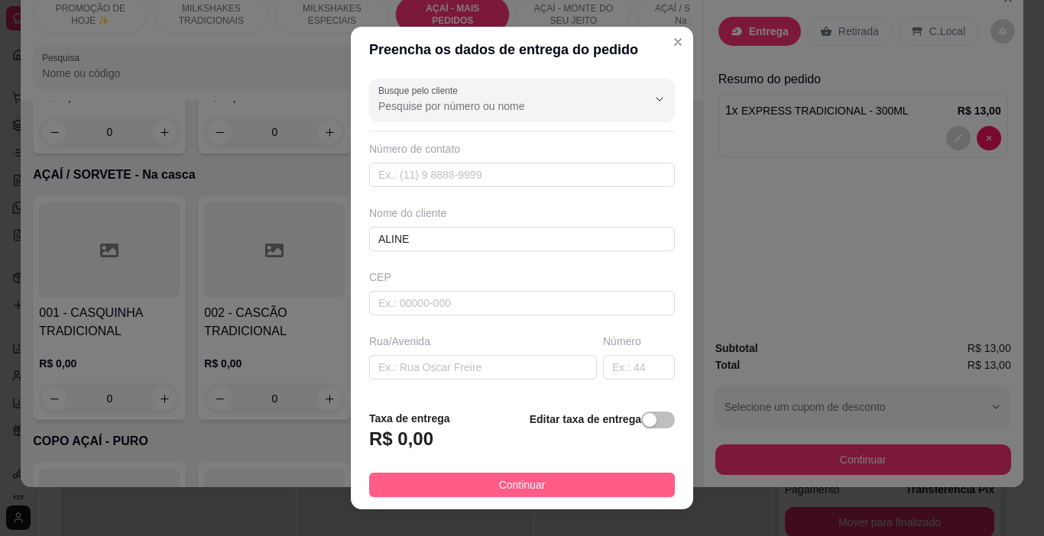
click at [519, 493] on span "Continuar" at bounding box center [522, 485] width 47 height 17
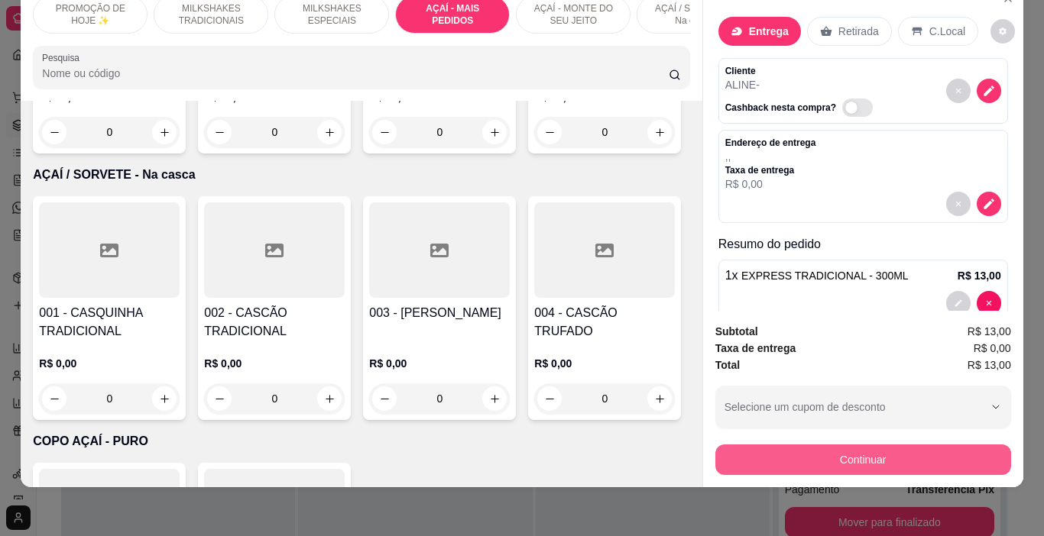
click at [750, 451] on button "Continuar" at bounding box center [863, 460] width 296 height 31
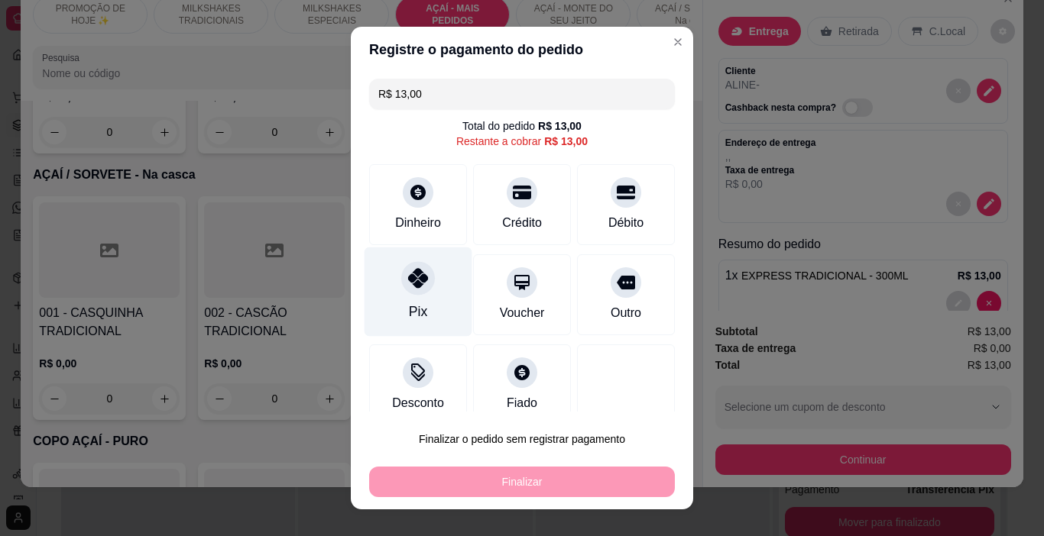
click at [429, 304] on div "Pix" at bounding box center [418, 292] width 108 height 89
type input "R$ 0,00"
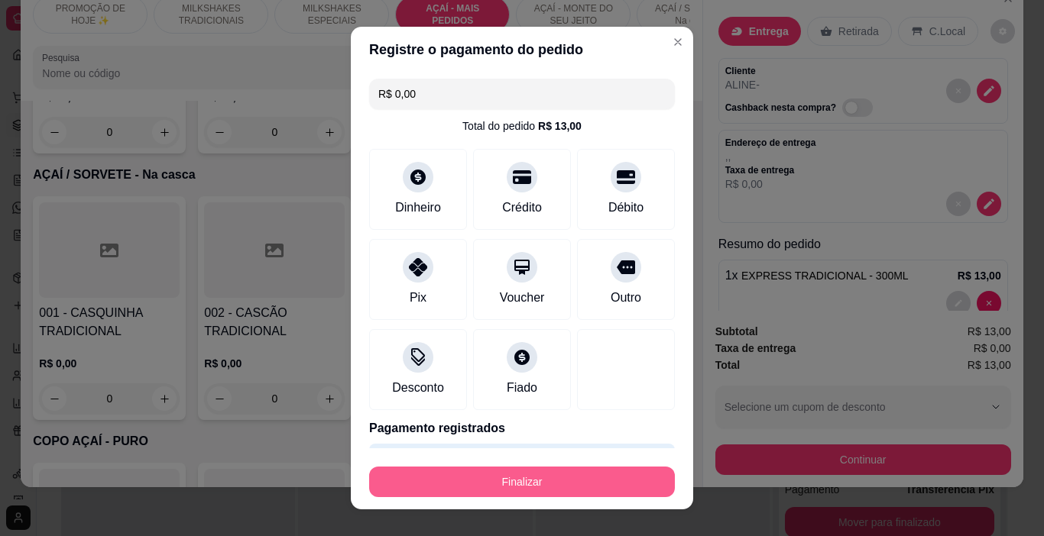
click at [511, 472] on button "Finalizar" at bounding box center [522, 482] width 306 height 31
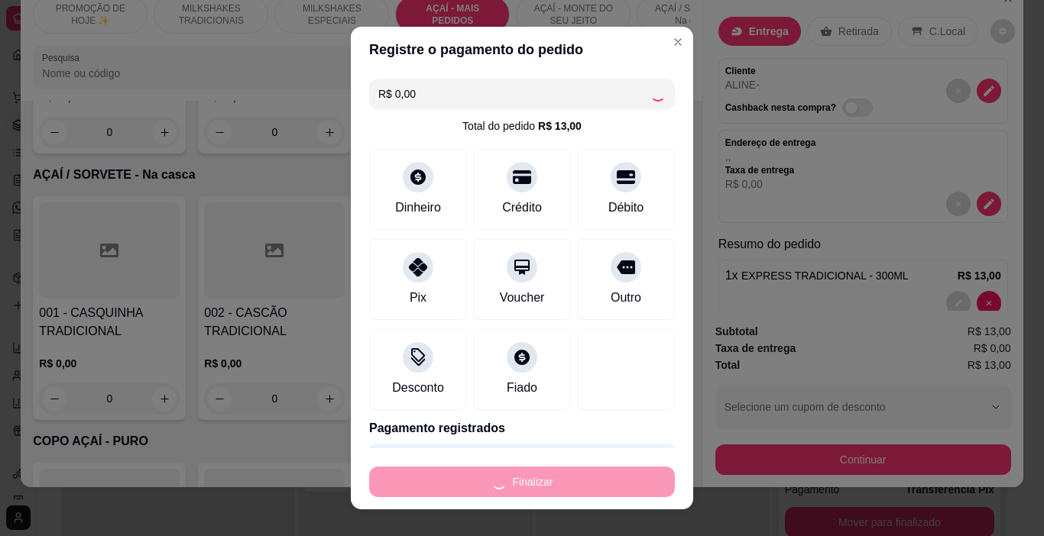
type input "0"
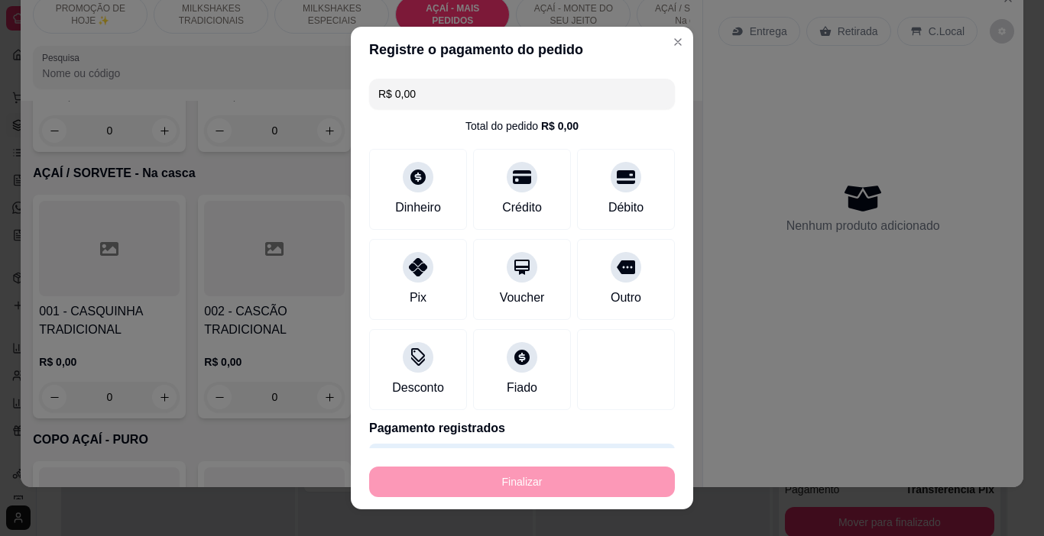
type input "-R$ 13,00"
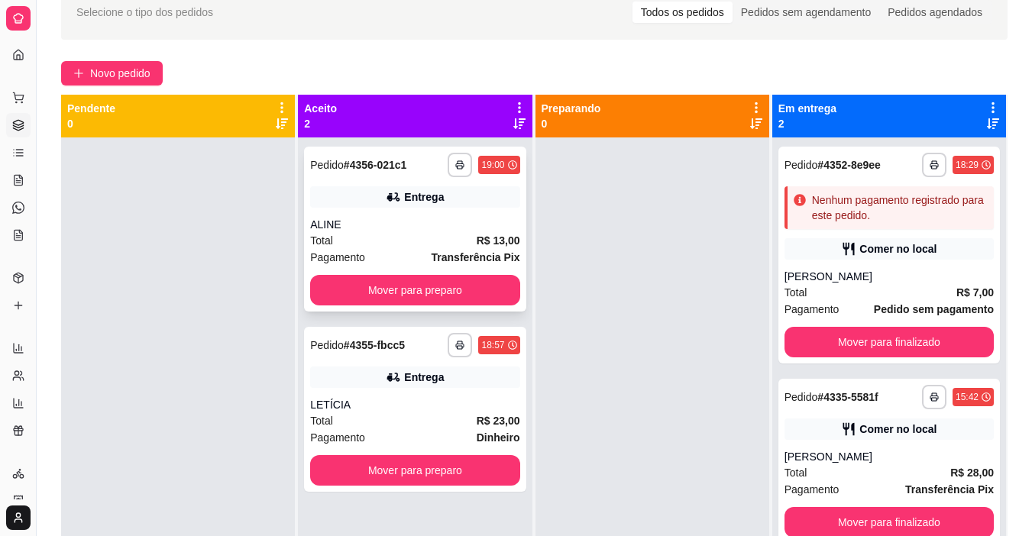
click at [462, 177] on div "**********" at bounding box center [415, 229] width 222 height 165
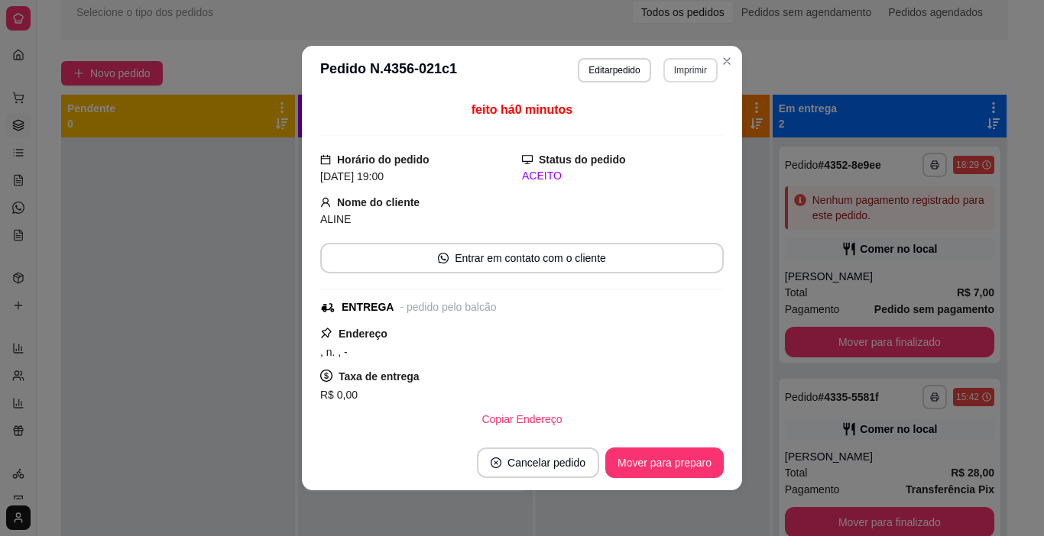
click at [673, 76] on button "Imprimir" at bounding box center [690, 70] width 54 height 24
click at [652, 118] on button "IMPRESSORA" at bounding box center [658, 124] width 111 height 24
click at [686, 471] on button "Mover para preparo" at bounding box center [664, 463] width 118 height 31
click at [680, 470] on div "Mover para preparo" at bounding box center [654, 463] width 140 height 31
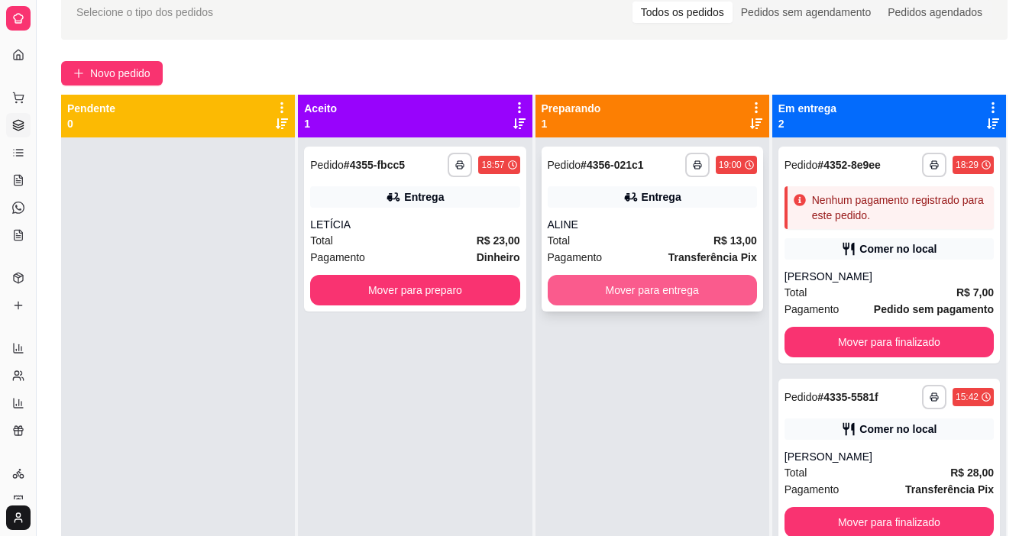
click at [569, 287] on button "Mover para entrega" at bounding box center [652, 290] width 209 height 31
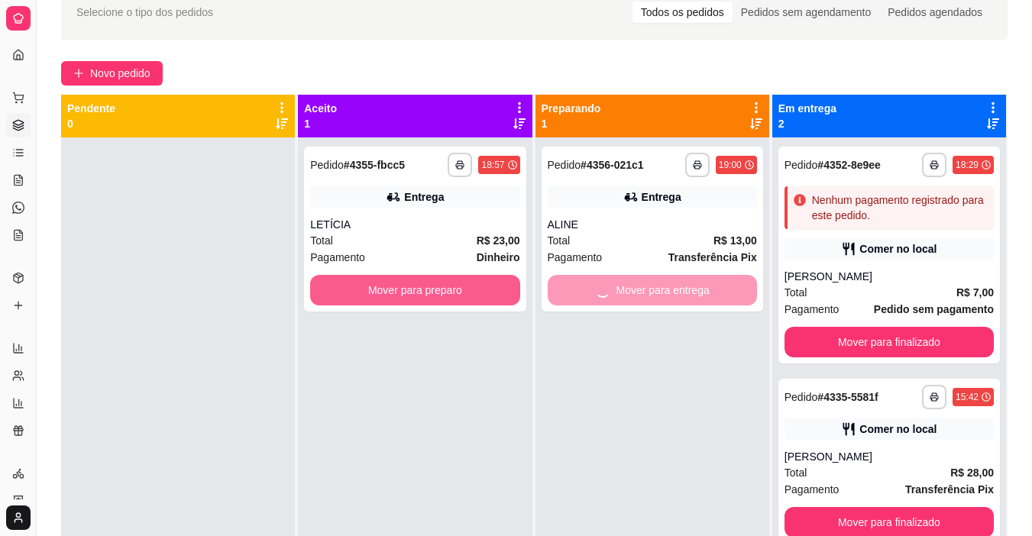
click at [504, 293] on button "Mover para preparo" at bounding box center [414, 290] width 209 height 31
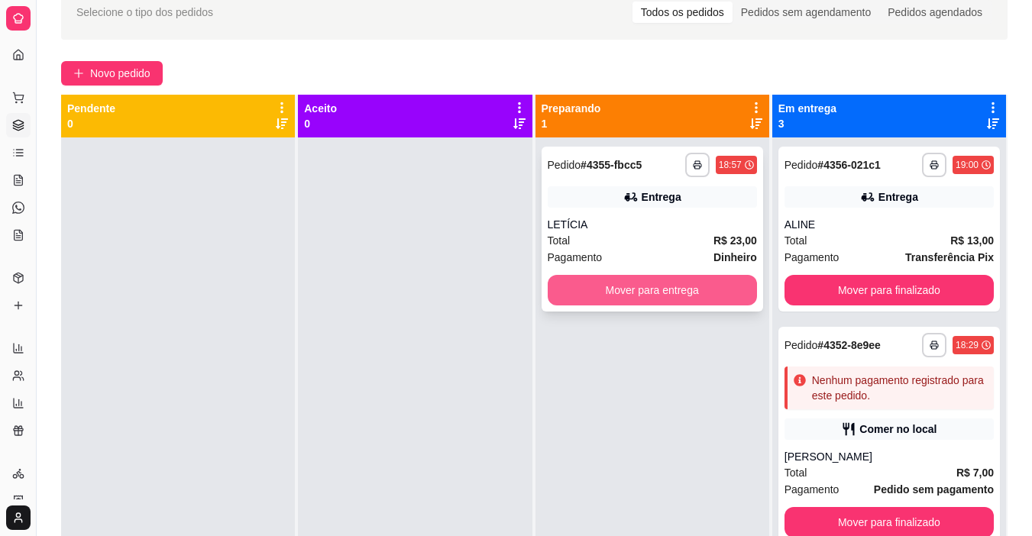
click at [607, 296] on button "Mover para entrega" at bounding box center [652, 290] width 209 height 31
